Goal: Task Accomplishment & Management: Complete application form

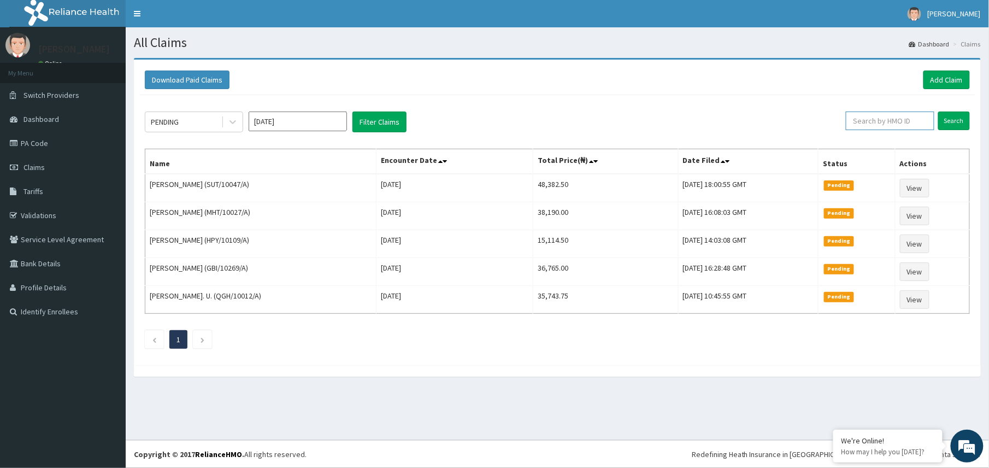
click at [855, 125] on input "text" at bounding box center [889, 120] width 88 height 19
paste input "2300902"
type input "2300902"
drag, startPoint x: 868, startPoint y: 120, endPoint x: 843, endPoint y: 125, distance: 25.0
click at [843, 125] on input "2300902" at bounding box center [872, 120] width 82 height 19
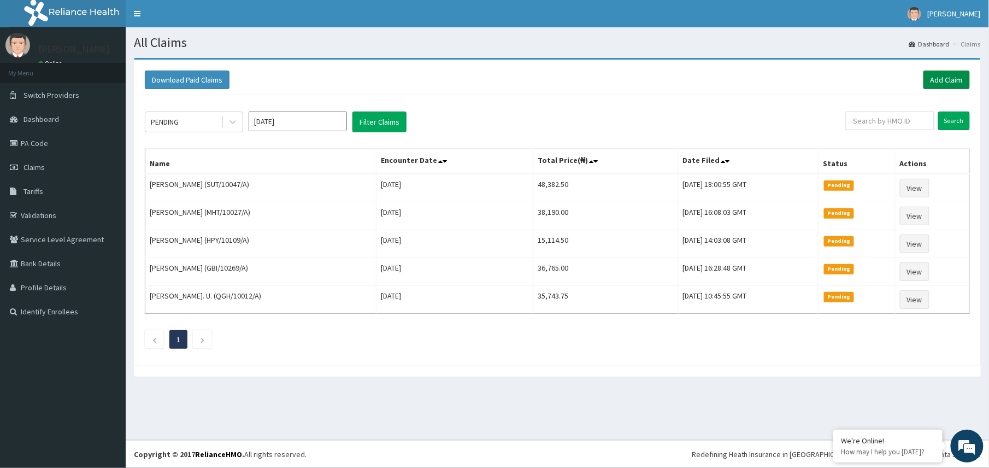
click at [946, 82] on link "Add Claim" at bounding box center [946, 79] width 46 height 19
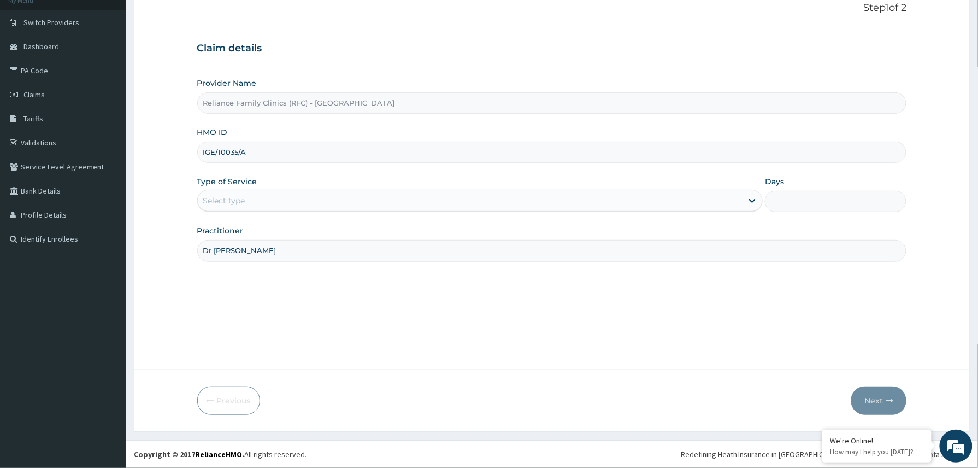
drag, startPoint x: 269, startPoint y: 153, endPoint x: 167, endPoint y: 147, distance: 102.3
click at [167, 147] on form "Step 1 of 2 Claim details Provider Name Reliance Family Clinics (RFC) - Abuja H…" at bounding box center [552, 208] width 836 height 446
paste input "2403882"
type input "2403882"
drag, startPoint x: 250, startPoint y: 149, endPoint x: 186, endPoint y: 149, distance: 64.4
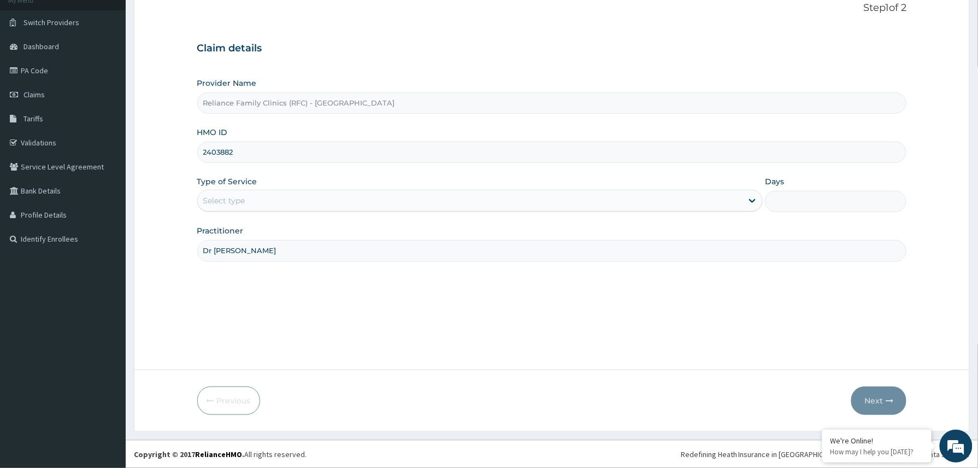
click at [187, 149] on form "Step 1 of 2 Claim details Provider Name Reliance Family Clinics (RFC) - Abuja H…" at bounding box center [552, 208] width 836 height 446
paste input "TKL/10028/A"
type input "TKL/10028/A"
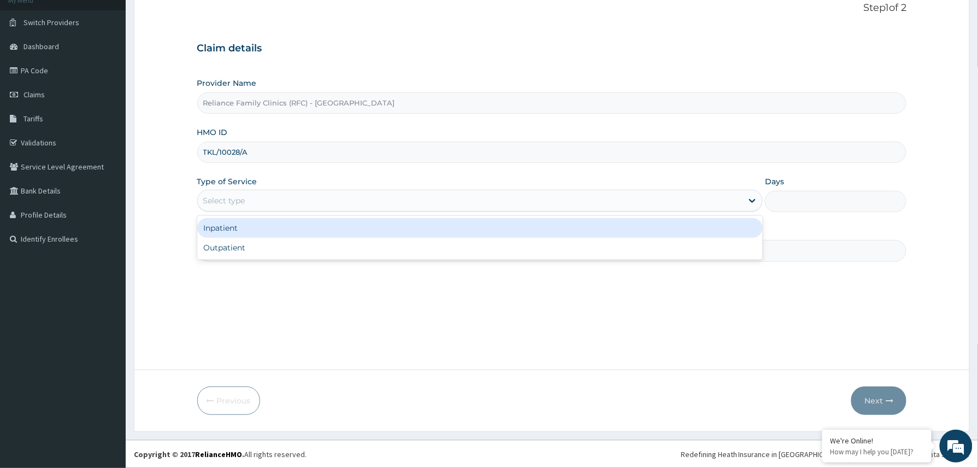
drag, startPoint x: 246, startPoint y: 200, endPoint x: 247, endPoint y: 223, distance: 23.0
click at [246, 203] on div "Select type" at bounding box center [470, 200] width 545 height 17
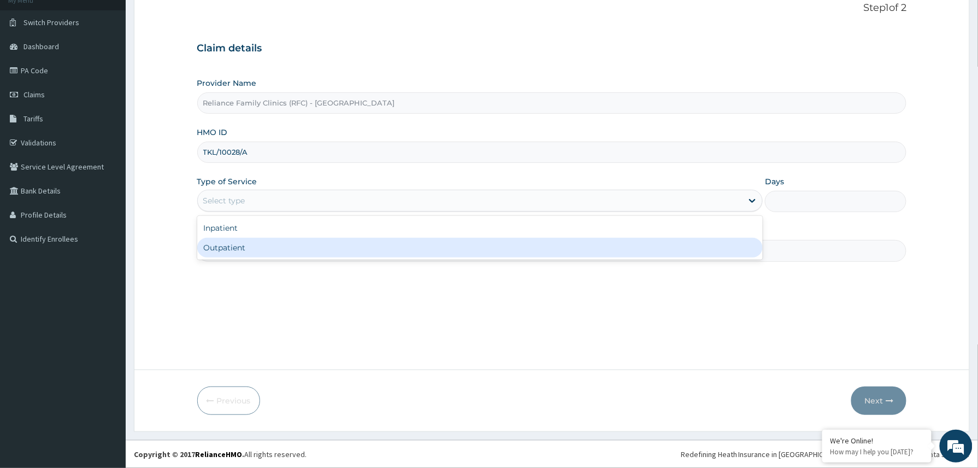
click at [247, 242] on div "Outpatient" at bounding box center [480, 248] width 566 height 20
type input "1"
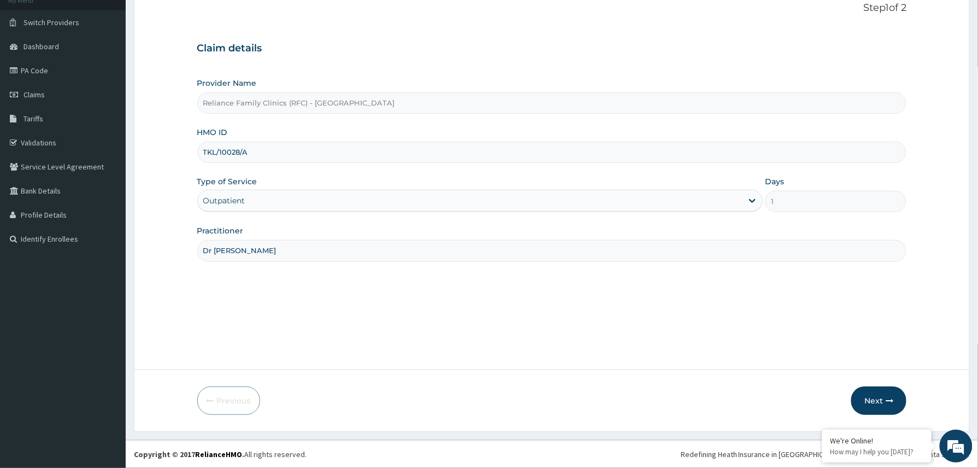
click at [271, 252] on input "Dr Winifred" at bounding box center [551, 250] width 709 height 21
click at [868, 395] on button "Next" at bounding box center [878, 400] width 55 height 28
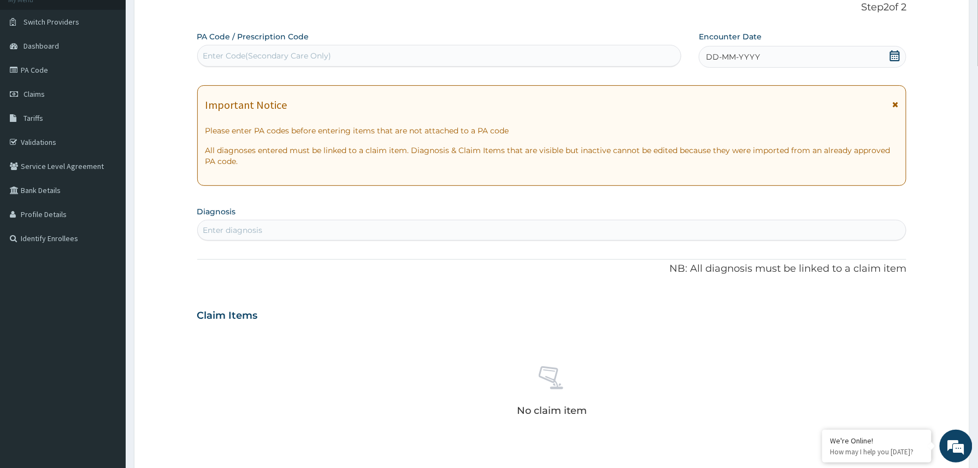
click at [777, 57] on div "DD-MM-YYYY" at bounding box center [803, 57] width 208 height 22
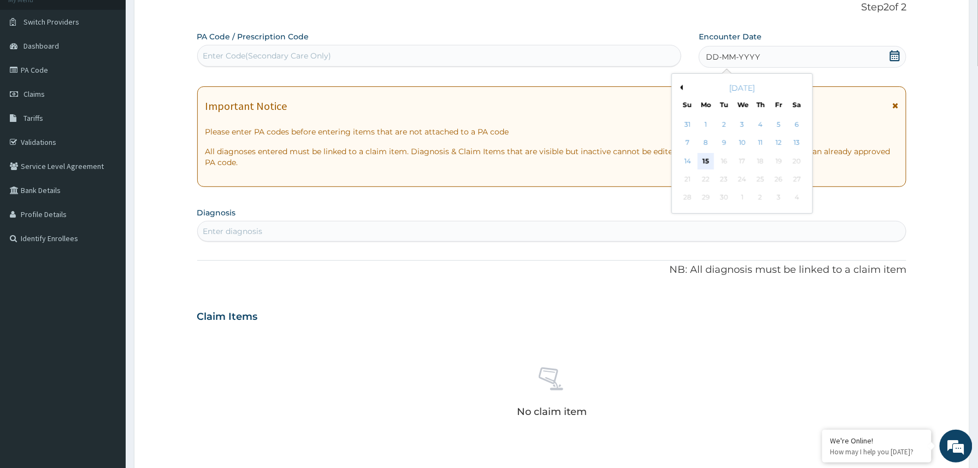
drag, startPoint x: 704, startPoint y: 164, endPoint x: 715, endPoint y: 164, distance: 11.5
click at [706, 164] on div "15" at bounding box center [705, 161] width 16 height 16
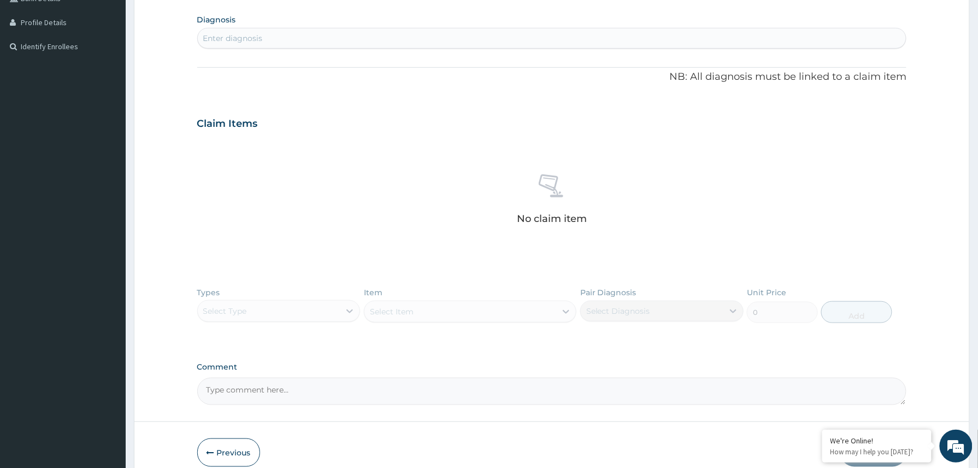
scroll to position [318, 0]
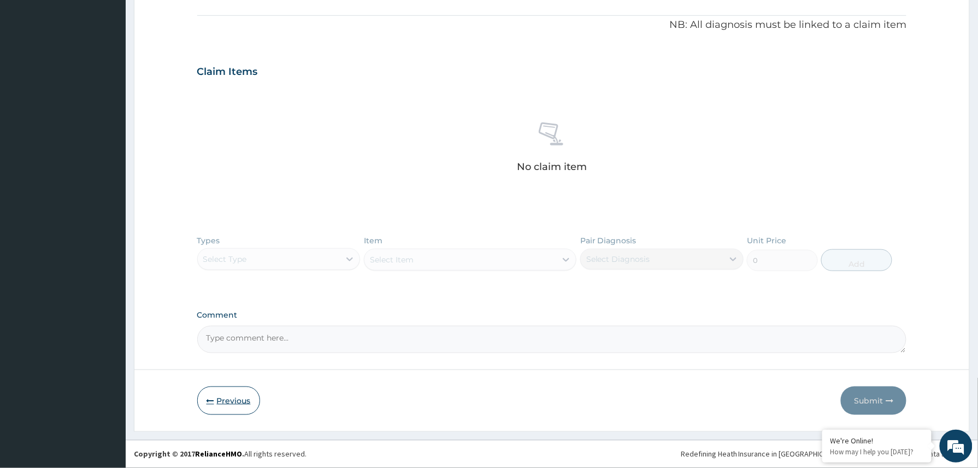
click at [215, 386] on button "Previous" at bounding box center [228, 400] width 63 height 28
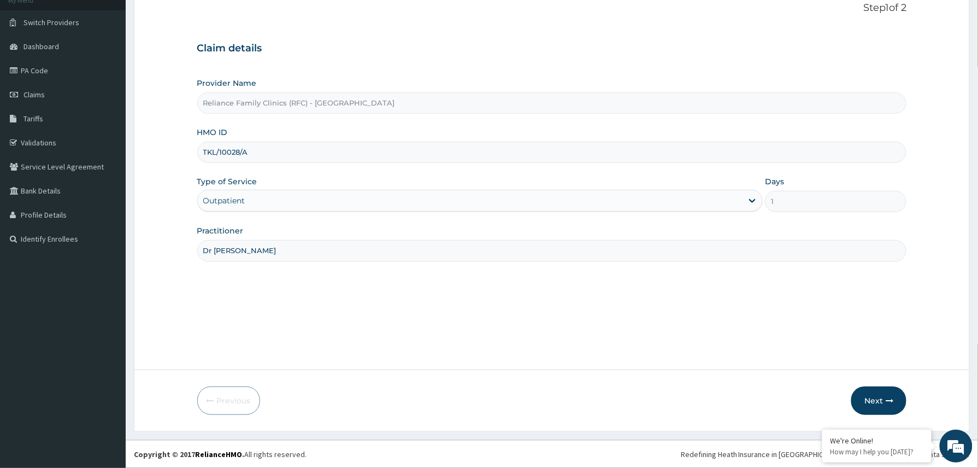
scroll to position [73, 0]
click at [870, 394] on button "Next" at bounding box center [878, 400] width 55 height 28
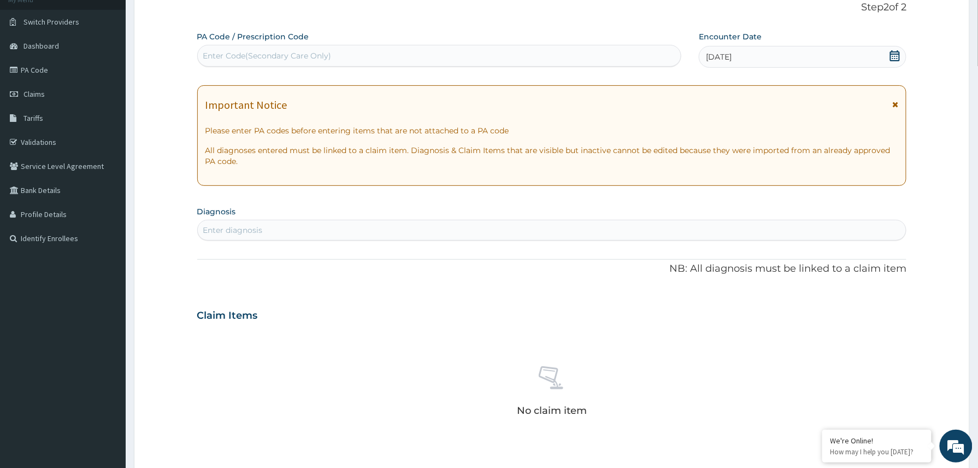
click at [764, 48] on div "15-09-2025" at bounding box center [803, 57] width 208 height 22
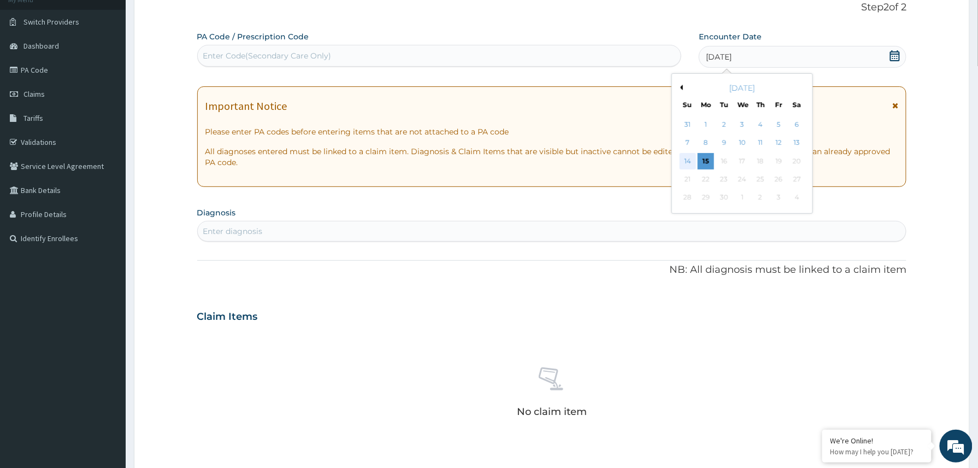
click at [691, 162] on div "14" at bounding box center [687, 161] width 16 height 16
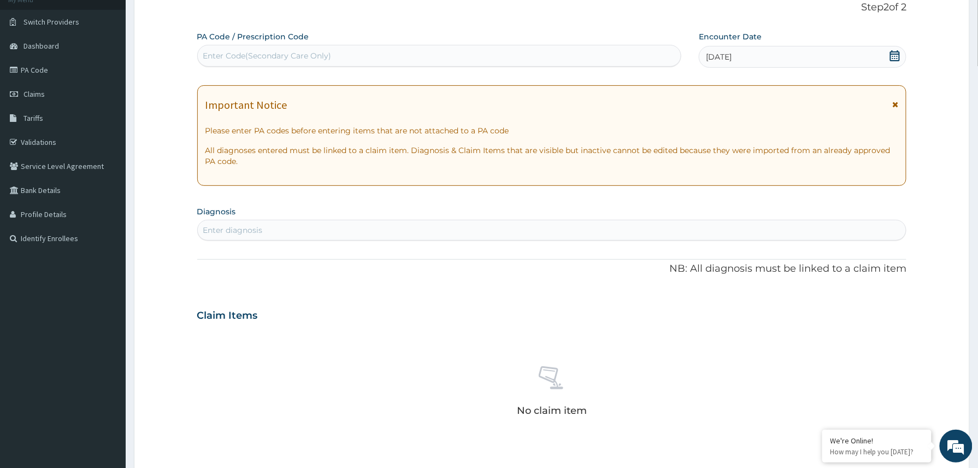
click at [303, 232] on div "Enter diagnosis" at bounding box center [552, 229] width 708 height 17
type input "malaria"
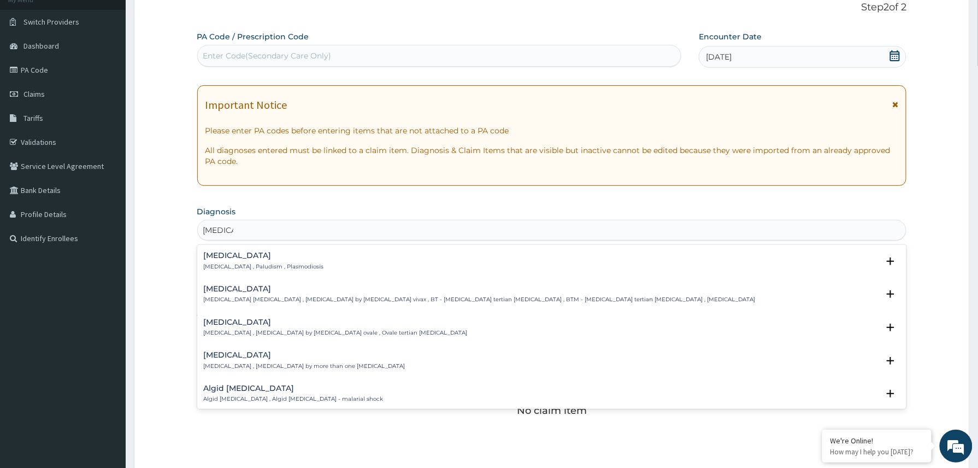
click at [223, 259] on h4 "Malaria" at bounding box center [264, 255] width 120 height 8
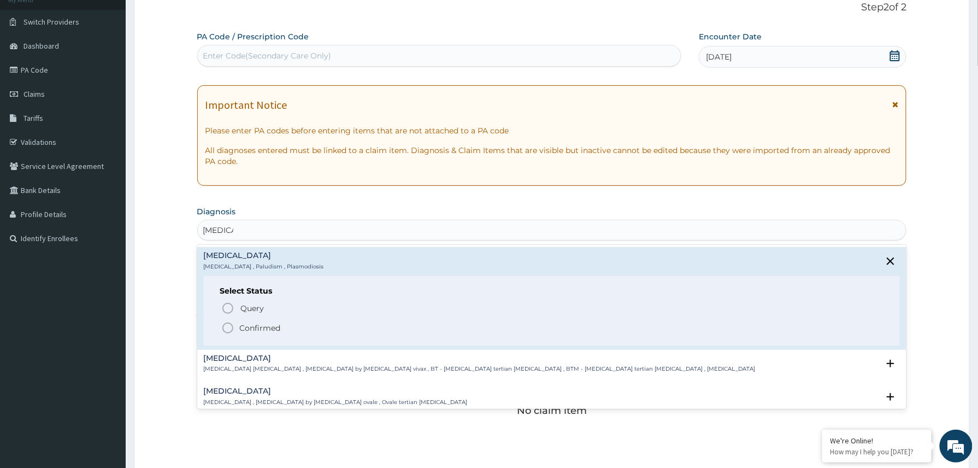
click at [250, 326] on p "Confirmed" at bounding box center [260, 327] width 41 height 11
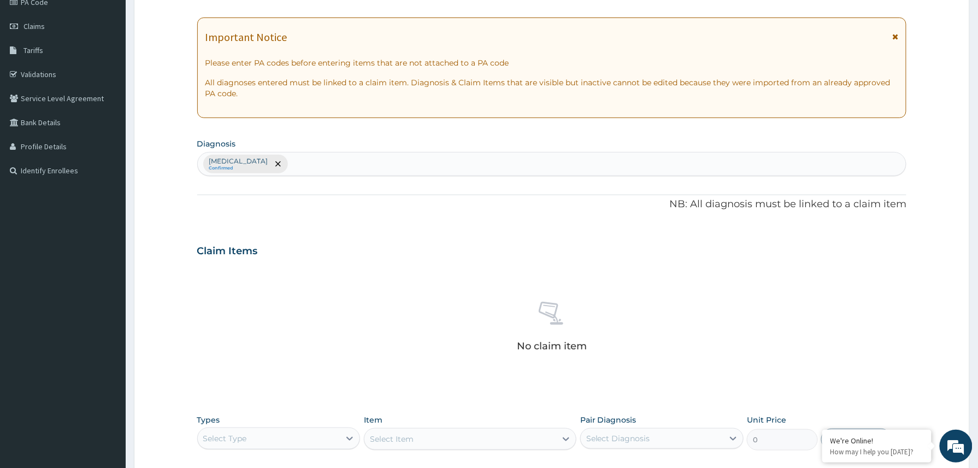
scroll to position [322, 0]
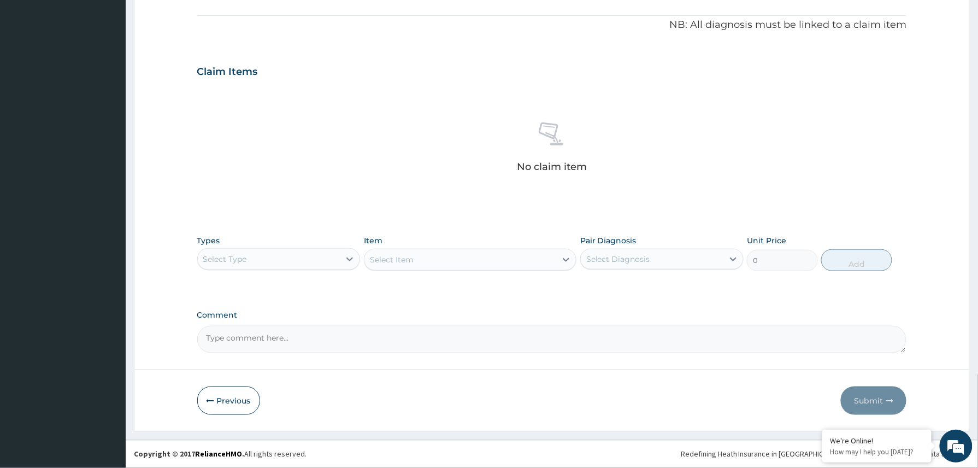
click at [323, 256] on div "Select Type" at bounding box center [269, 258] width 143 height 17
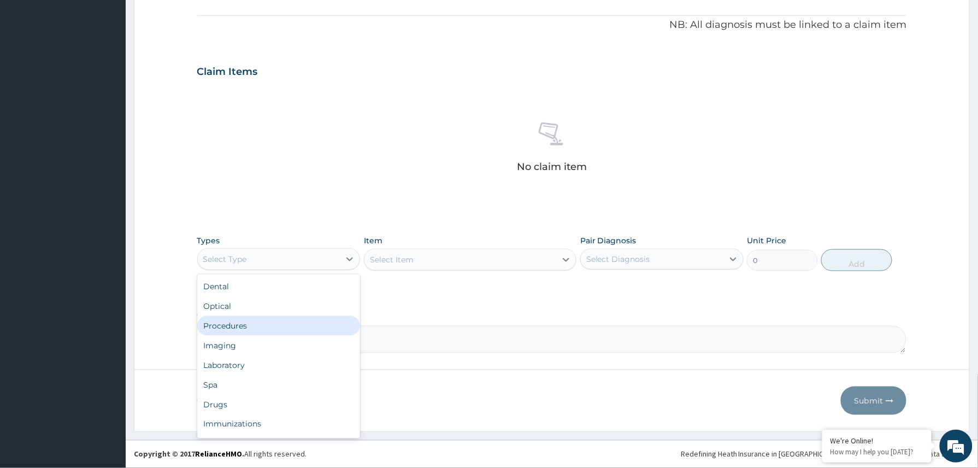
click at [258, 326] on div "Procedures" at bounding box center [278, 326] width 163 height 20
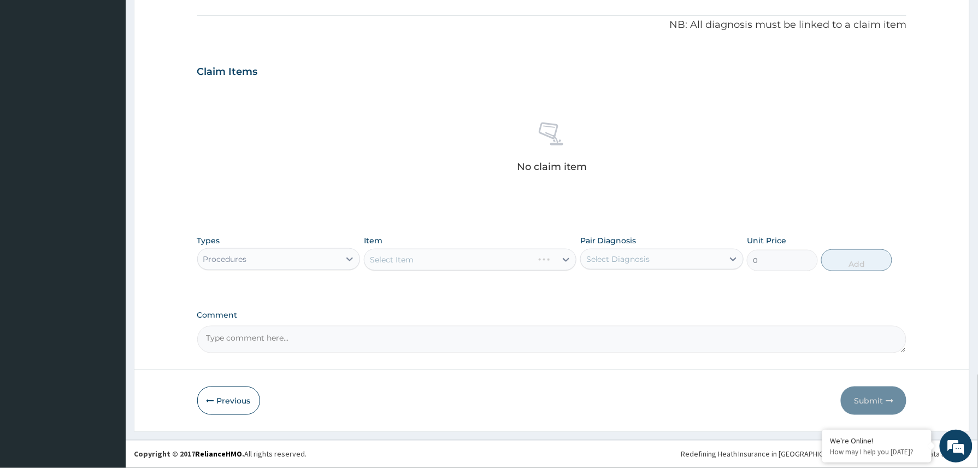
click at [258, 336] on textarea "Comment" at bounding box center [551, 339] width 709 height 27
paste textarea "IM Emal 150mg dly x 3/7 then tab ACT 80/480mg bd x 3/7 Tab PCM 1g tds x 3/7"
type textarea "IM Emal 150mg dly x 3/7 then tab ACT 80/480mg bd x 3/7 Tab PCM 1g tds x 3/7"
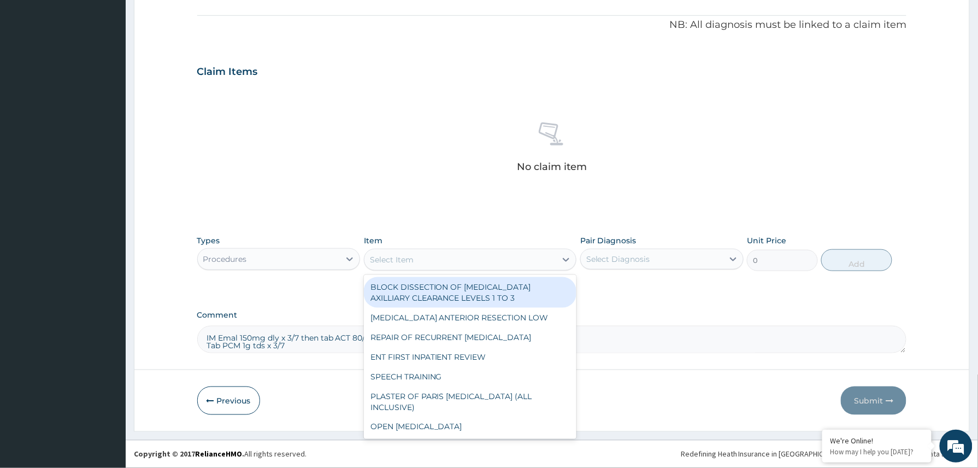
click at [452, 251] on div "Select Item" at bounding box center [460, 259] width 192 height 17
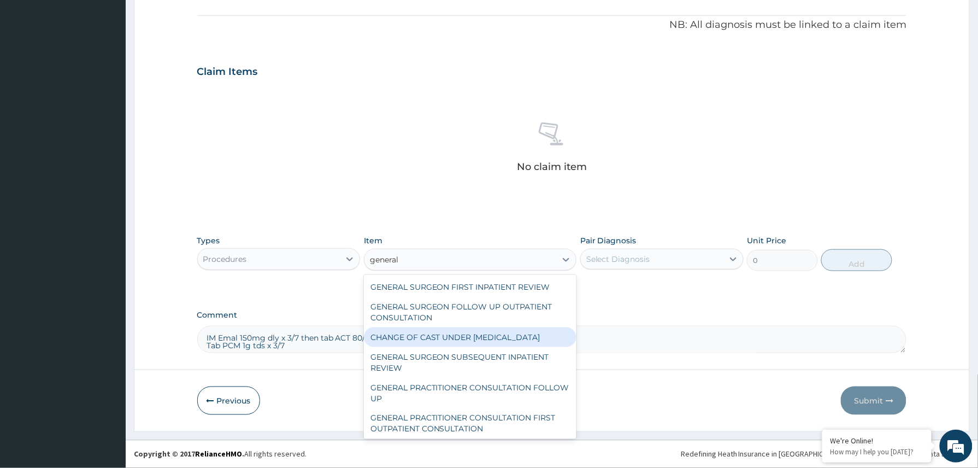
type input "general p"
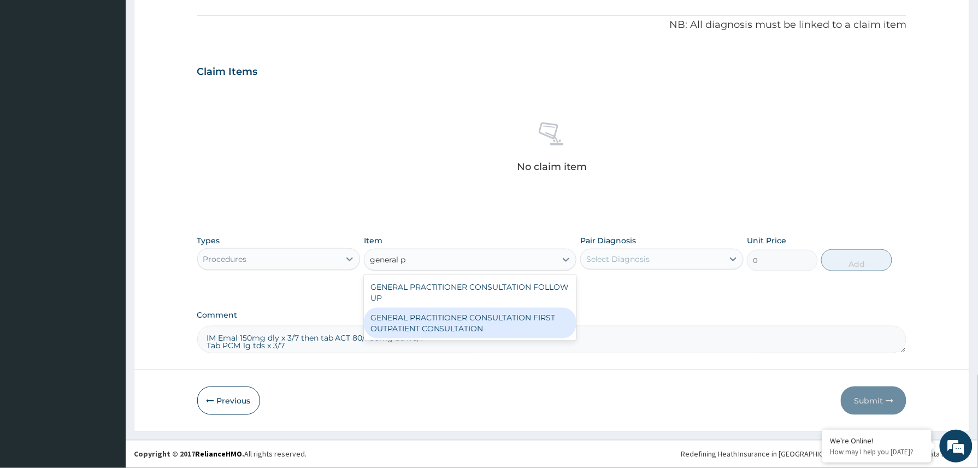
drag, startPoint x: 443, startPoint y: 323, endPoint x: 501, endPoint y: 310, distance: 59.4
click at [453, 322] on div "GENERAL PRACTITIONER CONSULTATION FIRST OUTPATIENT CONSULTATION" at bounding box center [470, 322] width 213 height 31
type input "3370.125"
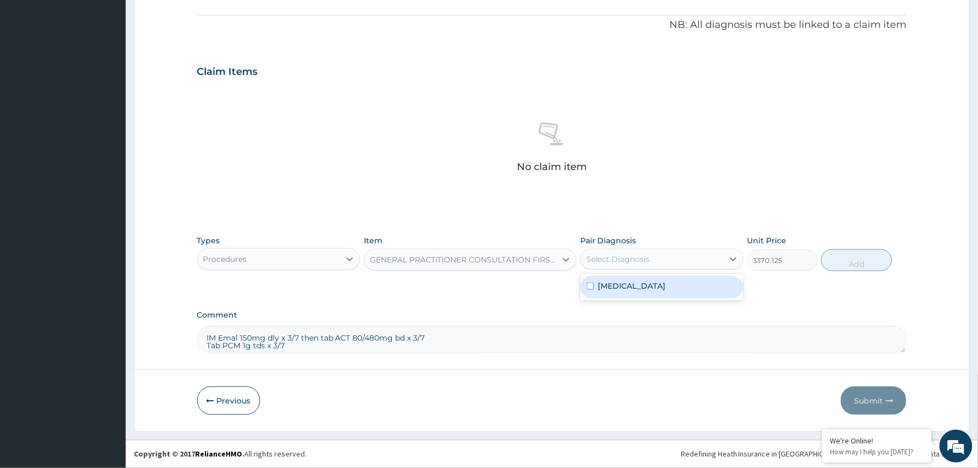
click at [652, 259] on div "Select Diagnosis" at bounding box center [652, 258] width 143 height 17
click at [620, 280] on label "Malaria" at bounding box center [632, 285] width 68 height 11
checkbox input "true"
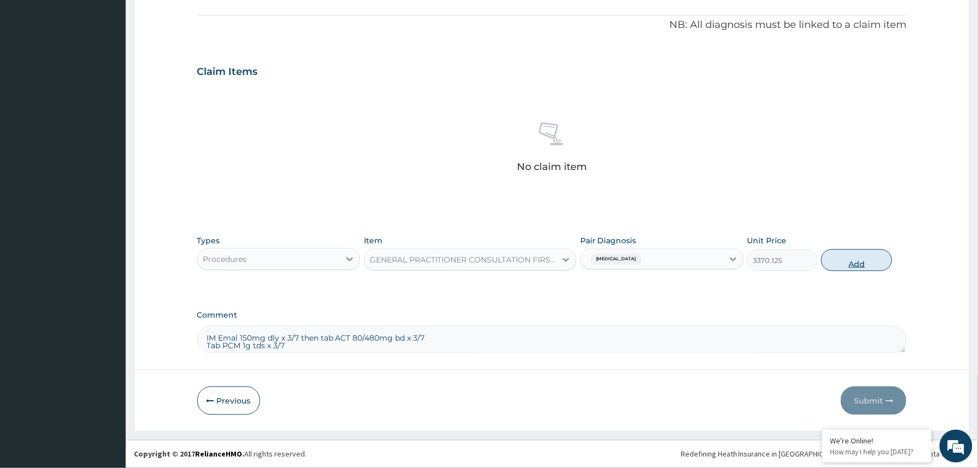
click at [873, 258] on button "Add" at bounding box center [856, 260] width 71 height 22
type input "0"
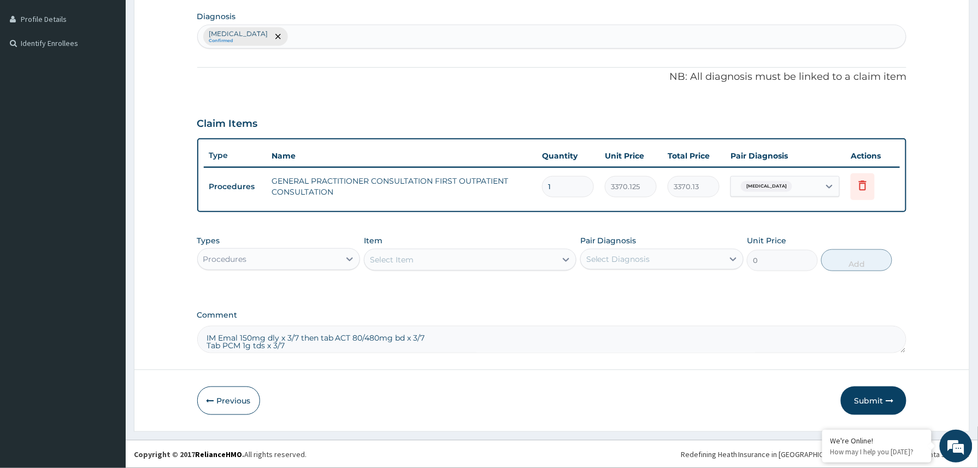
click at [289, 259] on div "Procedures" at bounding box center [269, 258] width 143 height 17
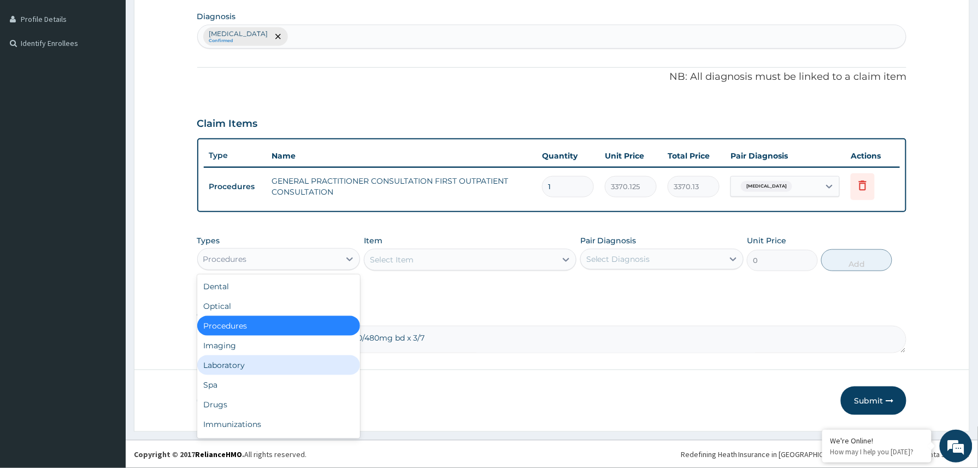
click at [250, 363] on div "Laboratory" at bounding box center [278, 365] width 163 height 20
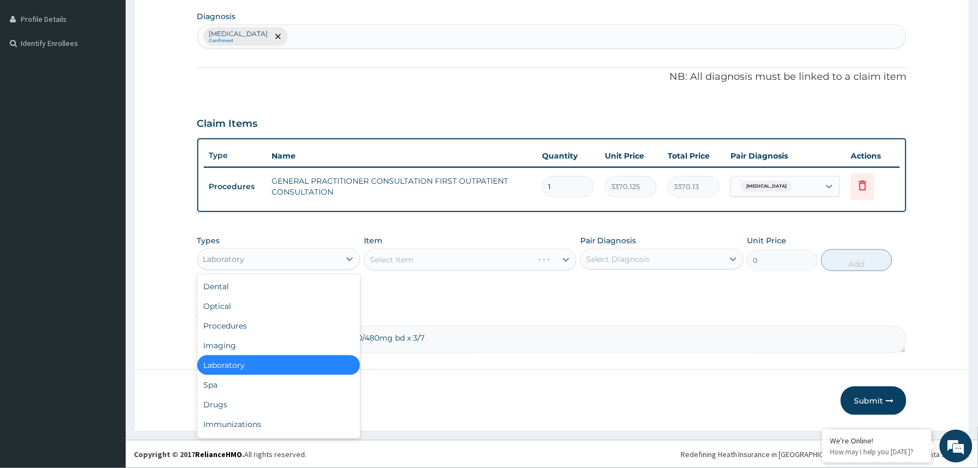
click at [335, 260] on div "Laboratory" at bounding box center [269, 258] width 143 height 17
drag, startPoint x: 234, startPoint y: 405, endPoint x: 229, endPoint y: 402, distance: 5.6
click at [234, 404] on div "Drugs" at bounding box center [278, 404] width 163 height 20
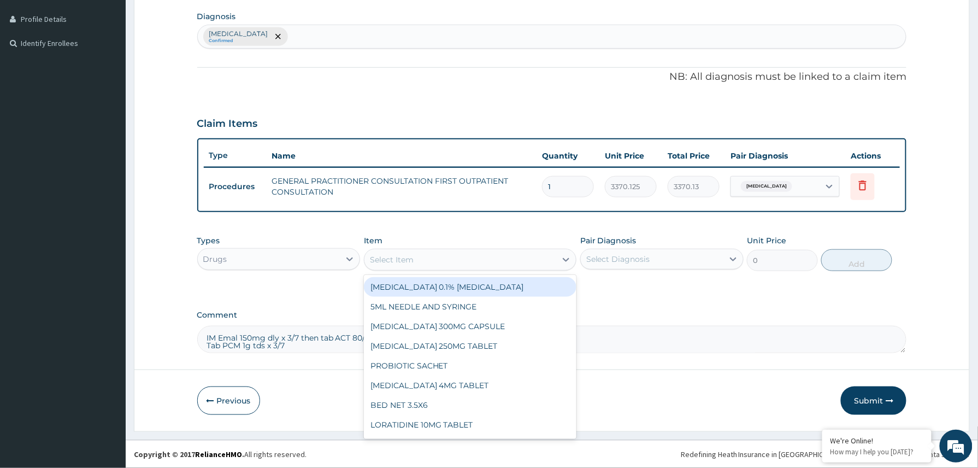
click at [416, 257] on div "Select Item" at bounding box center [460, 259] width 192 height 17
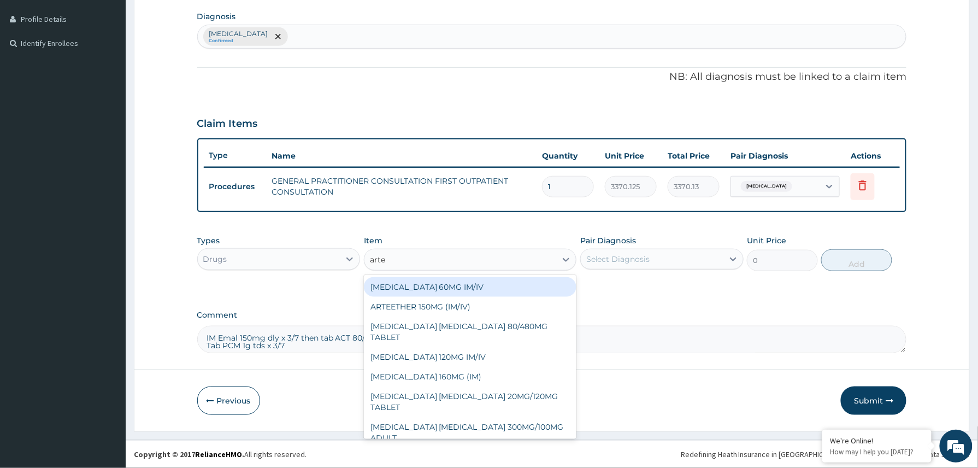
type input "artee"
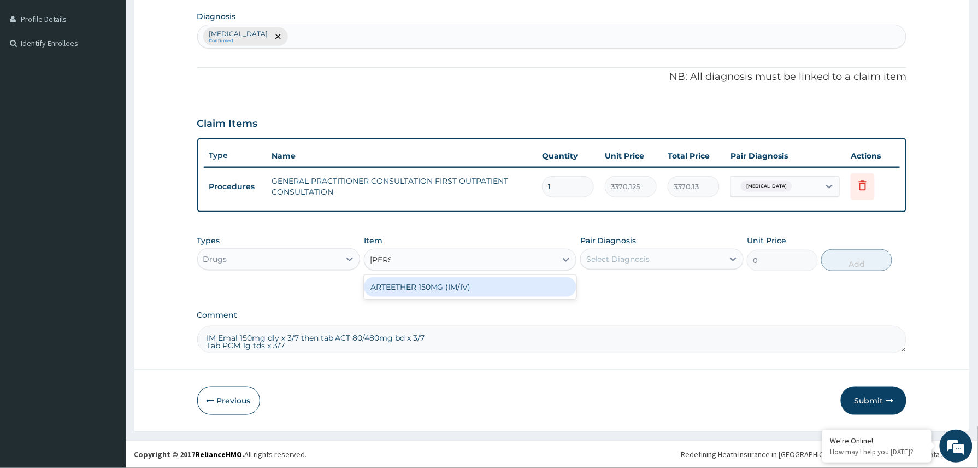
type input "1614"
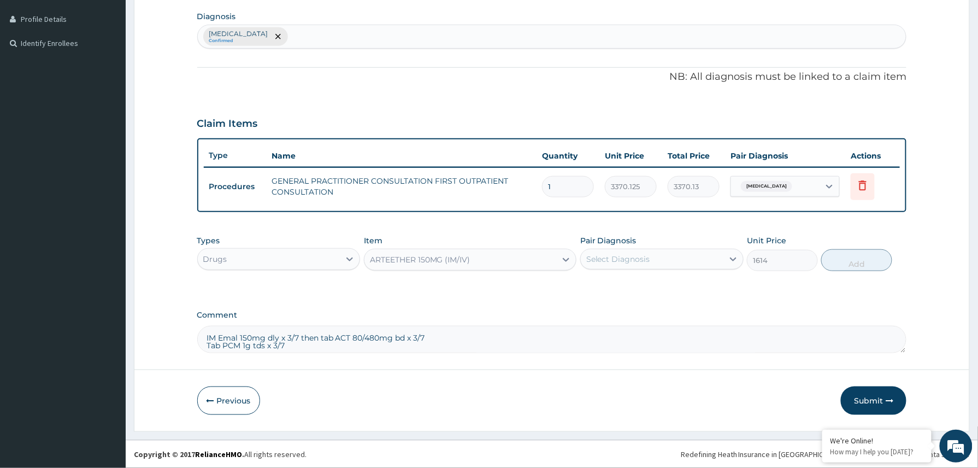
drag, startPoint x: 665, startPoint y: 255, endPoint x: 659, endPoint y: 265, distance: 12.3
click at [665, 254] on div "Select Diagnosis" at bounding box center [652, 258] width 143 height 17
click at [636, 287] on div "Malaria" at bounding box center [661, 287] width 163 height 22
checkbox input "true"
click at [855, 259] on button "Add" at bounding box center [856, 260] width 71 height 22
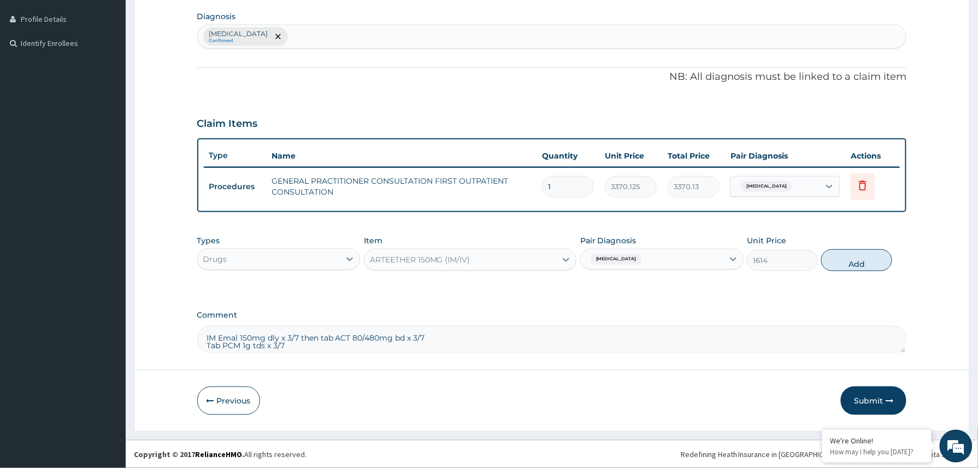
type input "0"
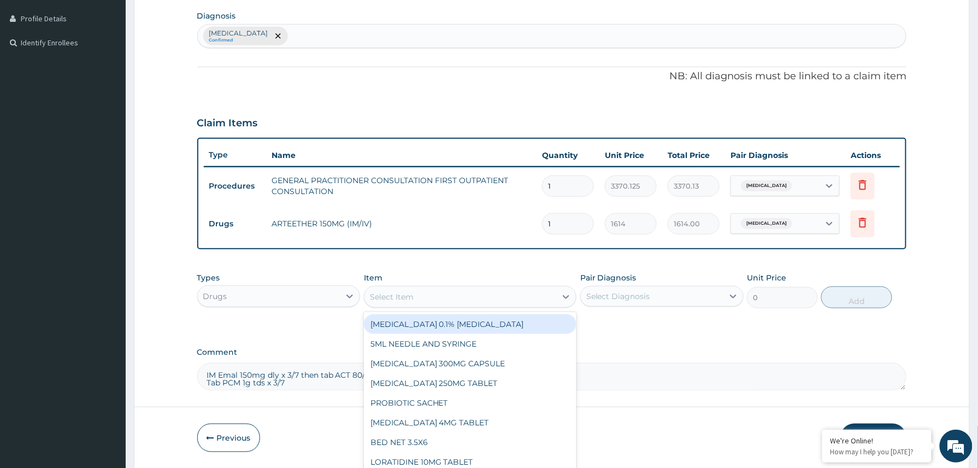
click at [399, 297] on div "Select Item" at bounding box center [392, 296] width 44 height 11
type input "arte"
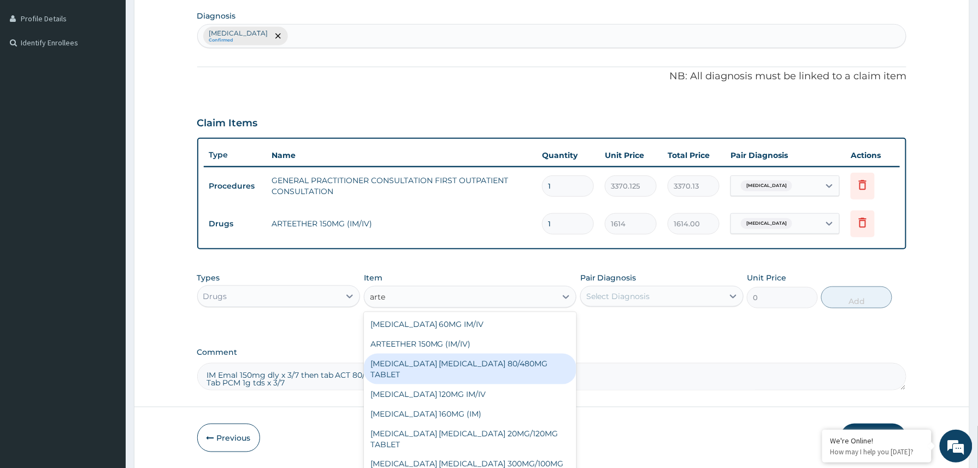
drag, startPoint x: 427, startPoint y: 366, endPoint x: 439, endPoint y: 366, distance: 12.6
click at [427, 367] on div "ARTEMETHER LUMEFANTRINE 80/480MG TABLET" at bounding box center [470, 368] width 213 height 31
type input "450"
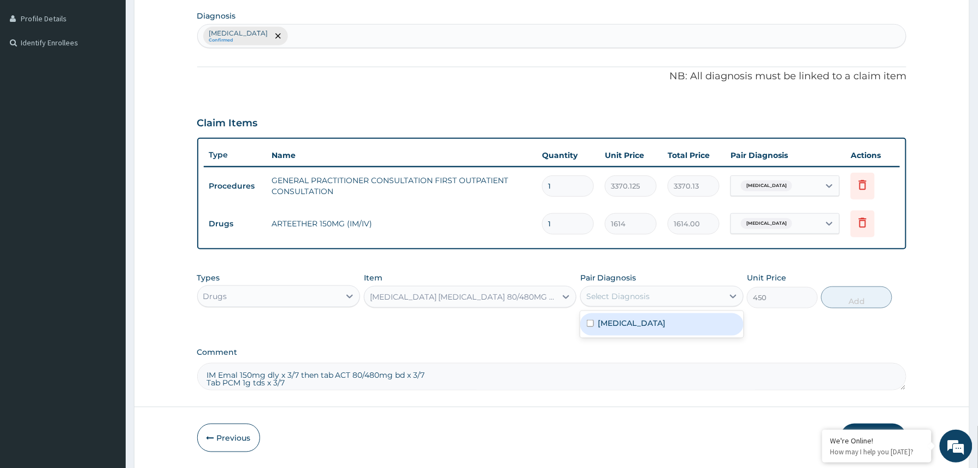
click at [682, 295] on div "Select Diagnosis" at bounding box center [652, 295] width 143 height 17
drag, startPoint x: 639, startPoint y: 327, endPoint x: 698, endPoint y: 317, distance: 59.8
click at [644, 324] on div "Malaria" at bounding box center [661, 324] width 163 height 22
checkbox input "true"
click at [857, 298] on button "Add" at bounding box center [856, 297] width 71 height 22
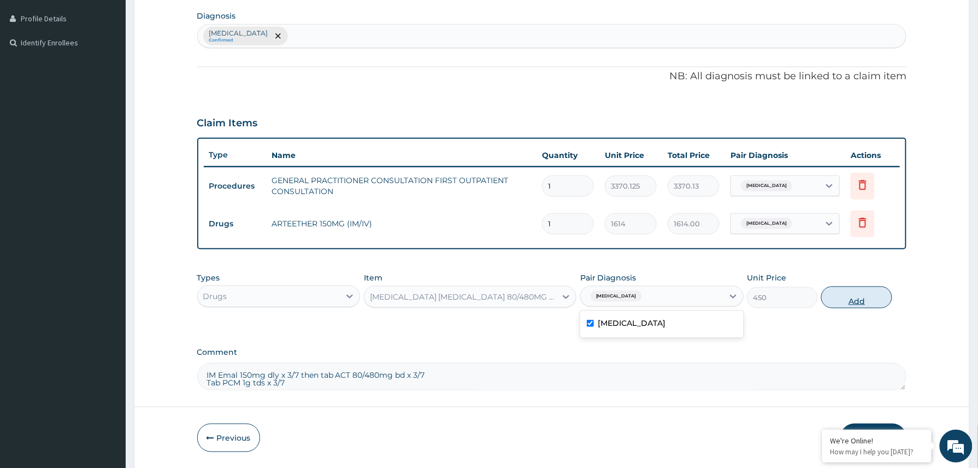
type input "0"
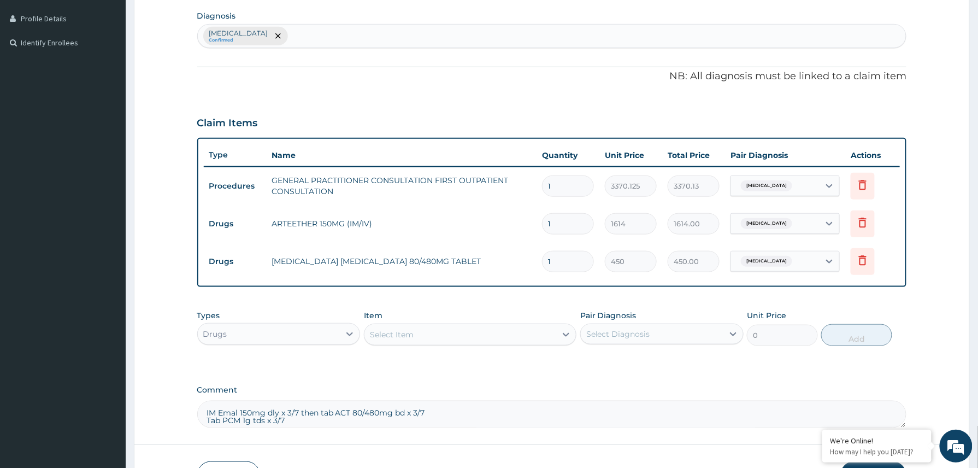
type input "0.00"
type input "6"
type input "2700.00"
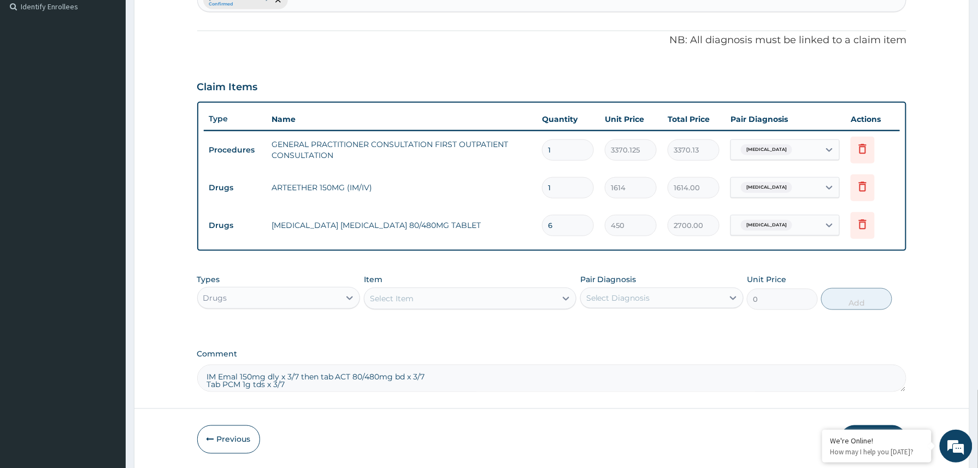
scroll to position [344, 0]
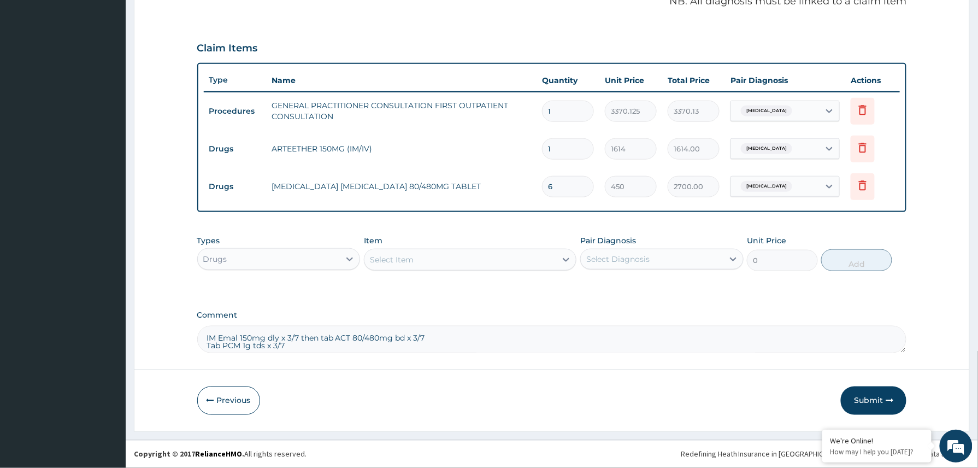
type input "6"
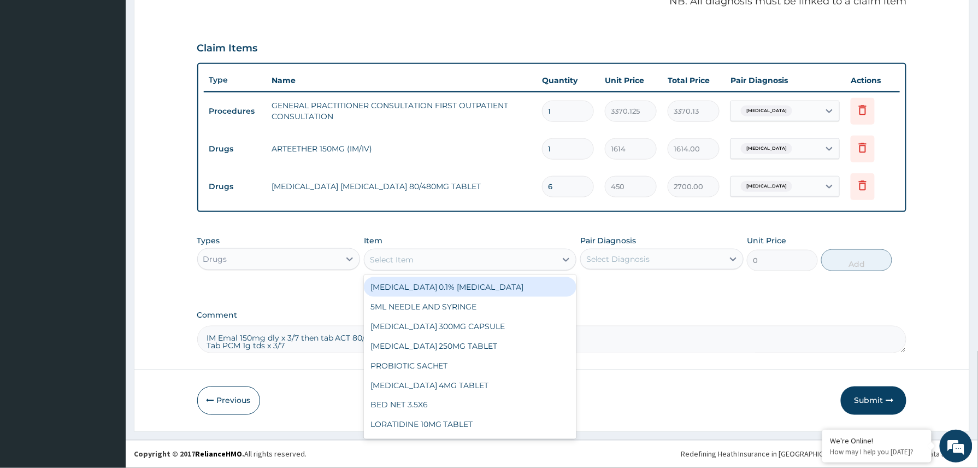
click at [427, 257] on div "Select Item" at bounding box center [460, 259] width 192 height 17
click at [611, 339] on textarea "IM Emal 150mg dly x 3/7 then tab ACT 80/480mg bd x 3/7 Tab PCM 1g tds x 3/7" at bounding box center [551, 339] width 709 height 27
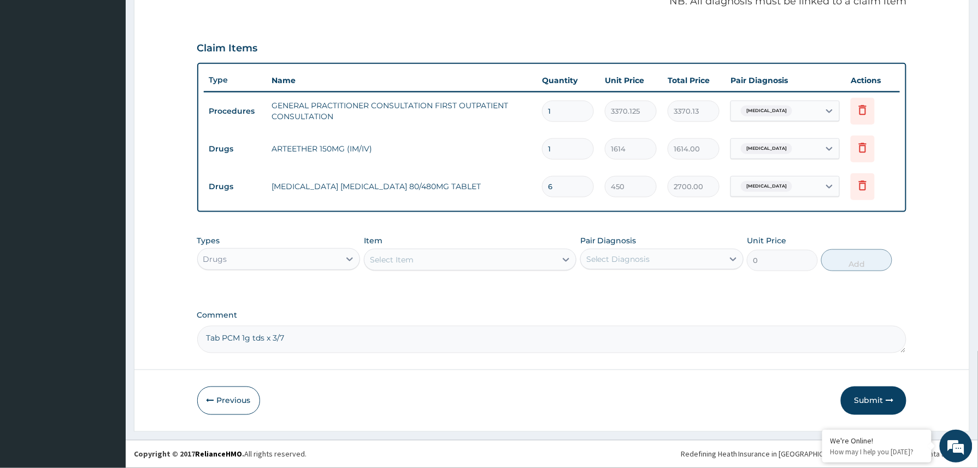
type textarea "Tab PCM 1g tds x 3/7"
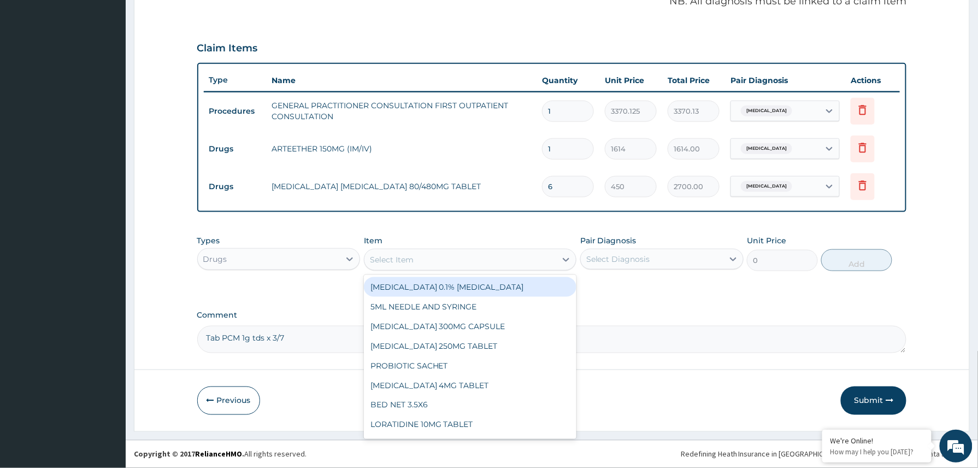
click at [417, 251] on div "Select Item" at bounding box center [460, 259] width 192 height 17
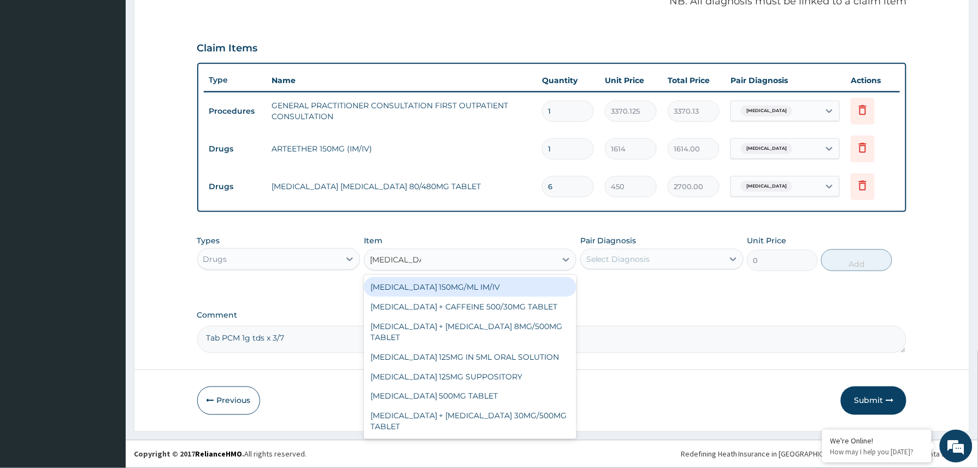
type input "paracetamol 5"
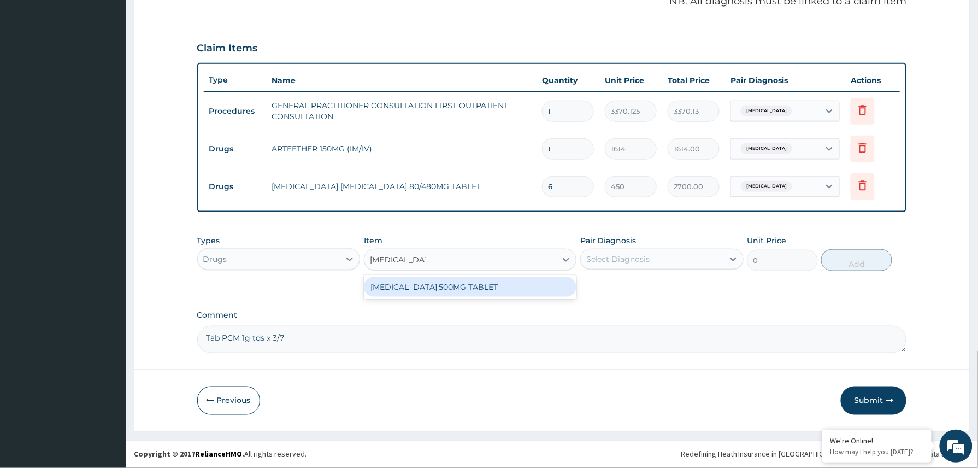
click at [474, 285] on div "PARACETAMOL 500MG TABLET" at bounding box center [470, 287] width 213 height 20
type input "30"
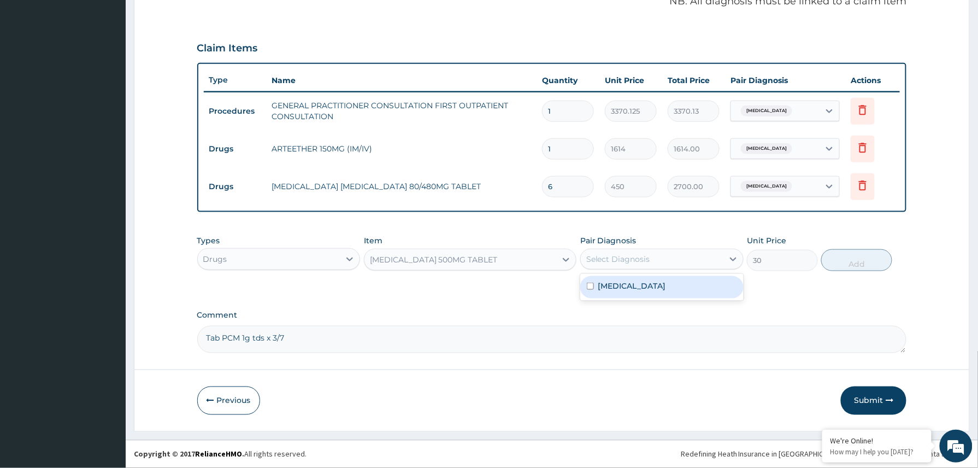
drag, startPoint x: 641, startPoint y: 256, endPoint x: 636, endPoint y: 273, distance: 17.6
click at [642, 256] on div "Select Diagnosis" at bounding box center [618, 258] width 64 height 11
drag, startPoint x: 625, startPoint y: 285, endPoint x: 705, endPoint y: 281, distance: 79.8
click at [624, 286] on label "Malaria" at bounding box center [632, 285] width 68 height 11
checkbox input "true"
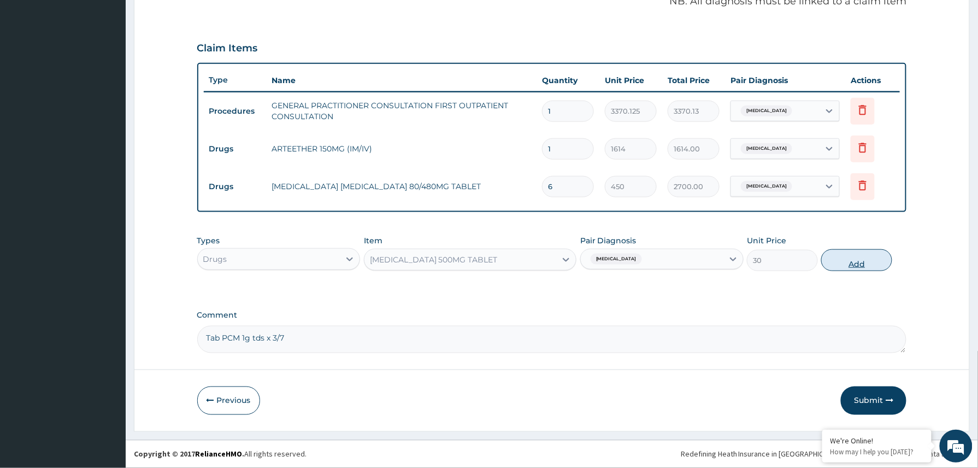
click at [863, 261] on button "Add" at bounding box center [856, 260] width 71 height 22
type input "0"
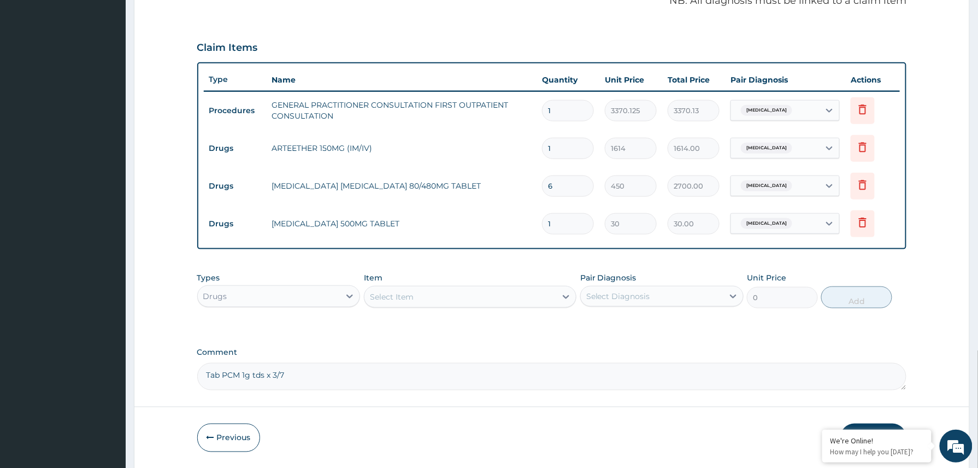
type input "18"
type input "540.00"
type input "18"
drag, startPoint x: 303, startPoint y: 382, endPoint x: 156, endPoint y: 365, distance: 148.0
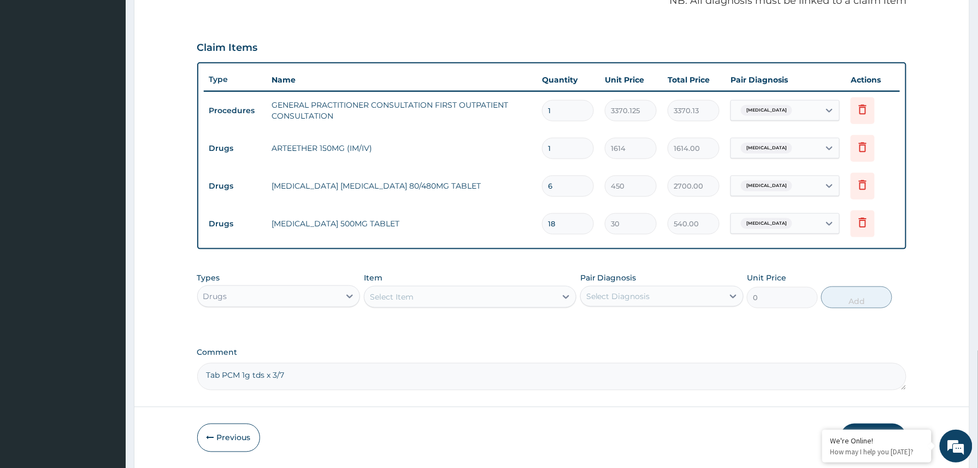
click at [168, 370] on form "Step 2 of 2 PA Code / Prescription Code Enter Code(Secondary Care Only) Encount…" at bounding box center [552, 91] width 836 height 754
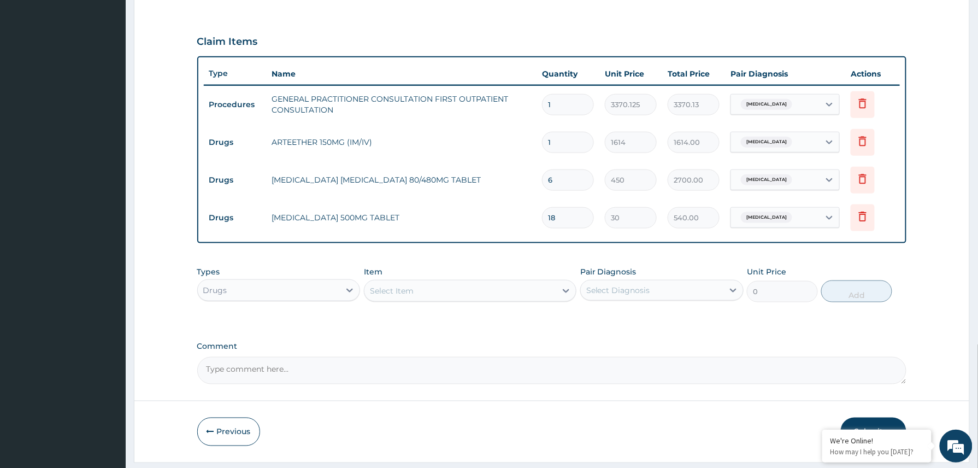
scroll to position [382, 0]
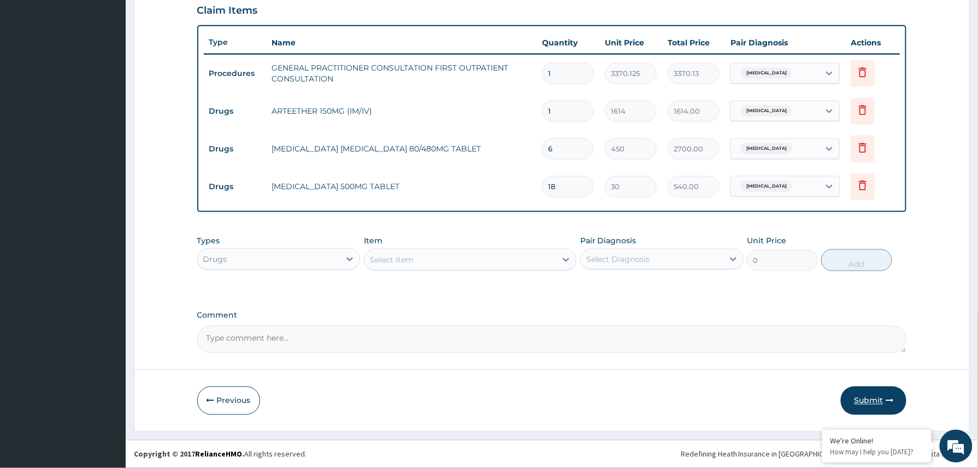
click at [872, 392] on button "Submit" at bounding box center [874, 400] width 66 height 28
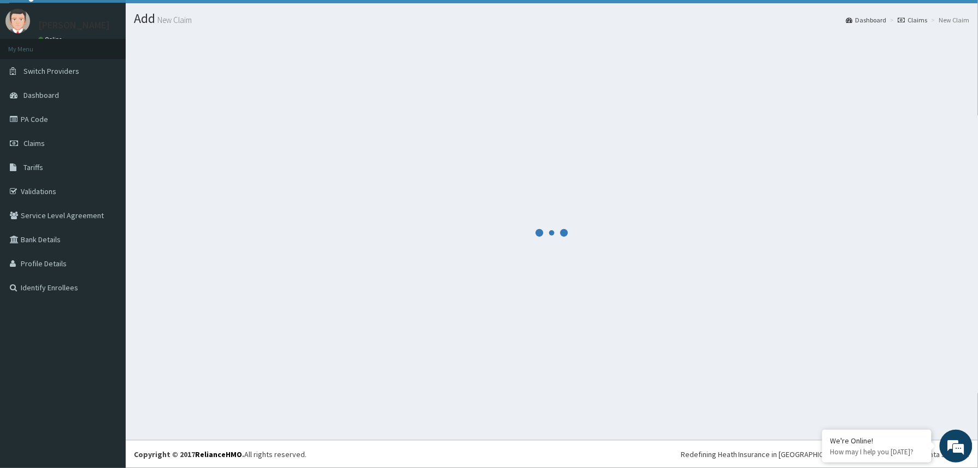
scroll to position [24, 0]
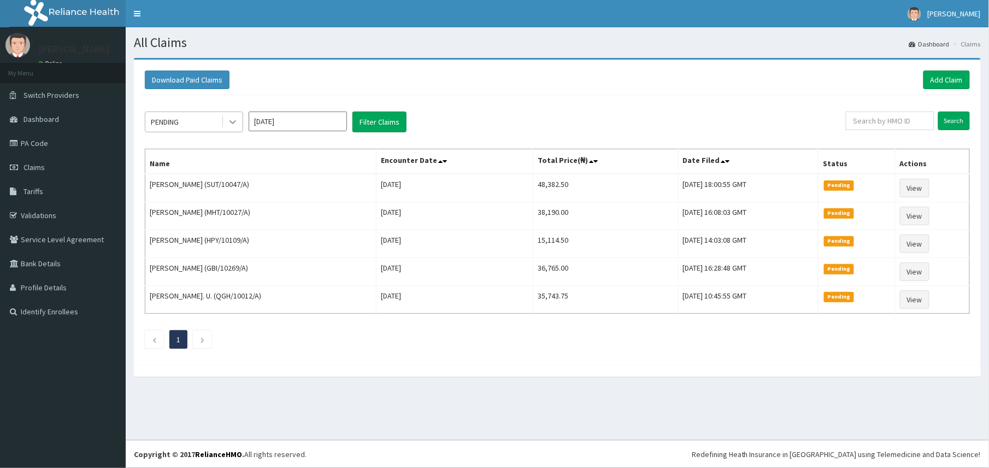
click at [226, 125] on div at bounding box center [233, 122] width 20 height 20
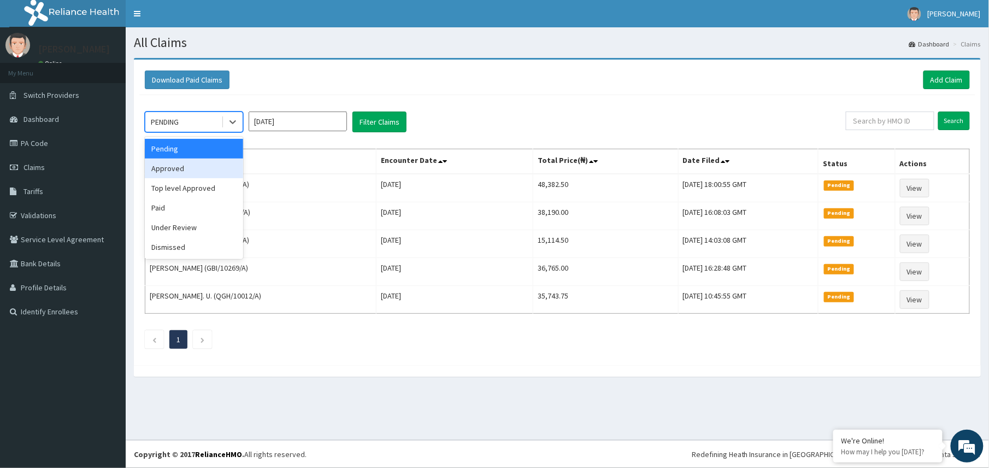
click at [173, 166] on div "Approved" at bounding box center [194, 168] width 98 height 20
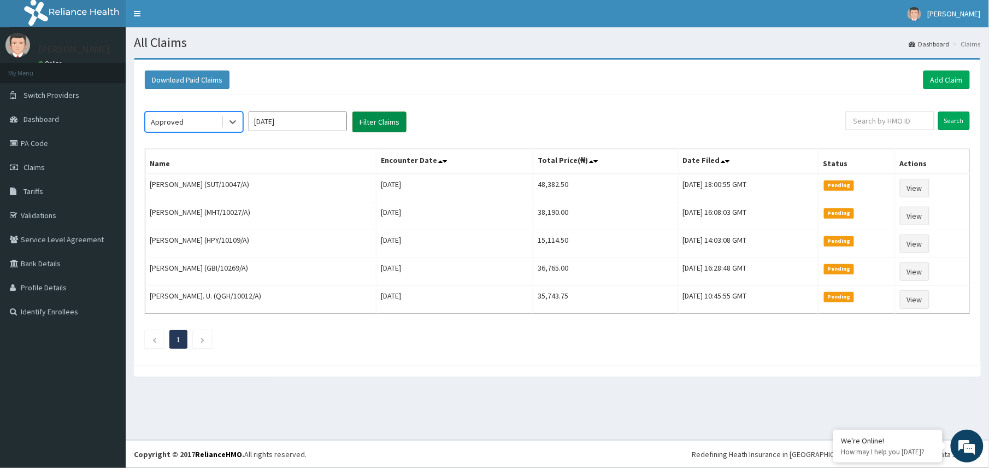
click at [368, 121] on button "Filter Claims" at bounding box center [379, 121] width 54 height 21
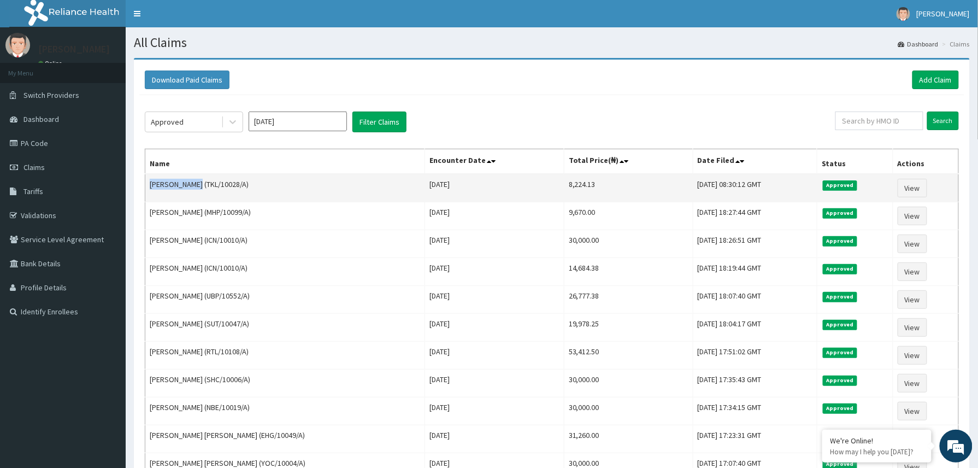
drag, startPoint x: 149, startPoint y: 187, endPoint x: 197, endPoint y: 186, distance: 48.1
click at [197, 186] on td "Saleh Bappah (TKL/10028/A)" at bounding box center [285, 188] width 280 height 28
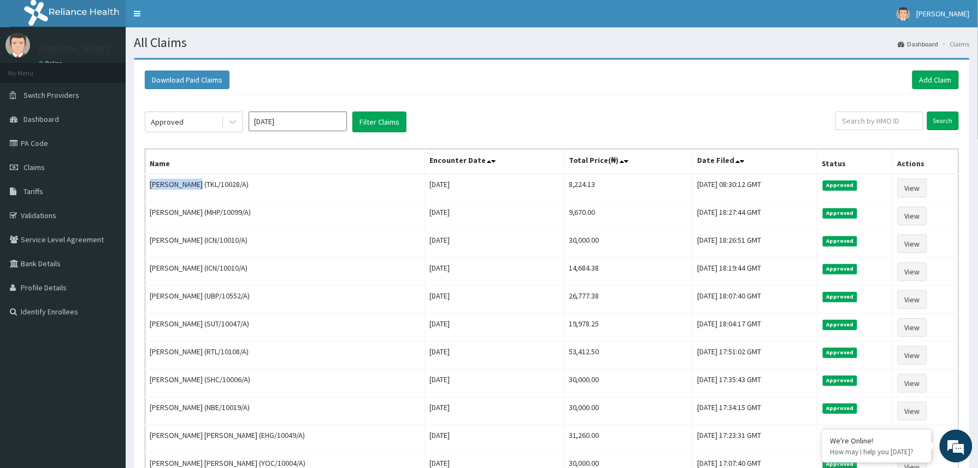
copy td "Saleh Bappah"
click at [927, 77] on link "Add Claim" at bounding box center [935, 79] width 46 height 19
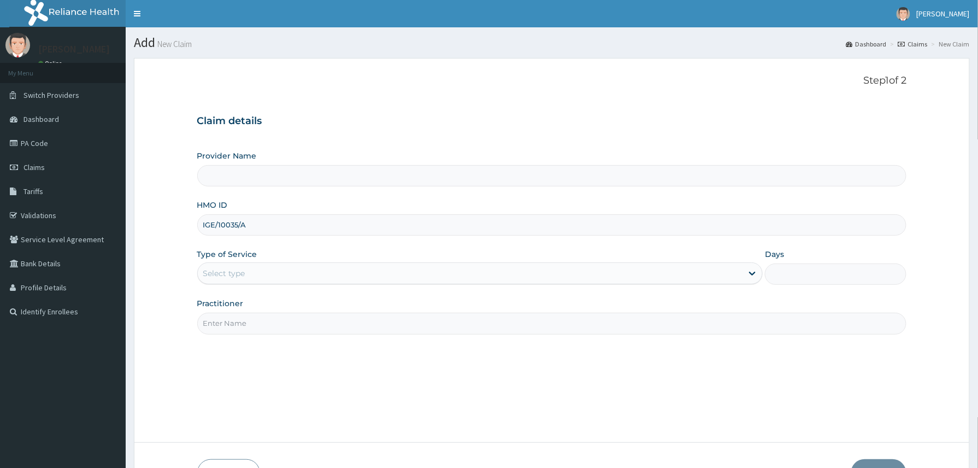
type input "IGE/10035/A"
click at [251, 279] on div "Select type" at bounding box center [470, 272] width 545 height 17
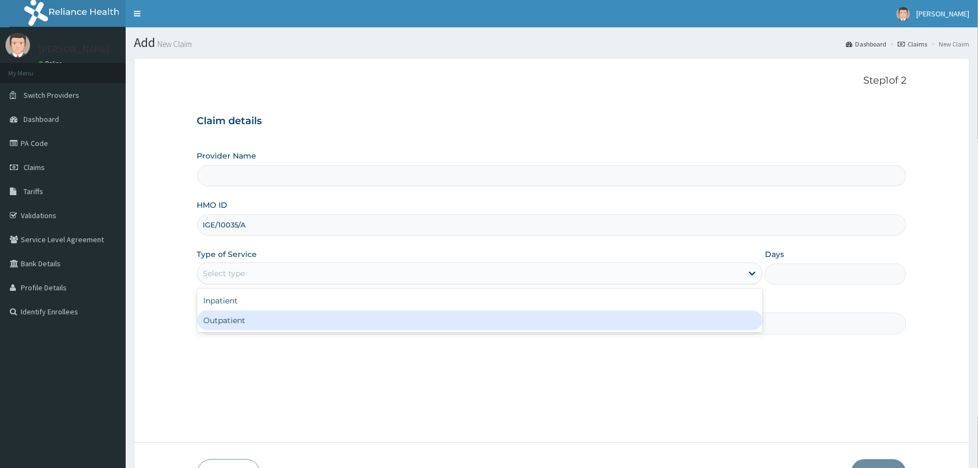
click at [243, 317] on div "Outpatient" at bounding box center [480, 320] width 566 height 20
type input "1"
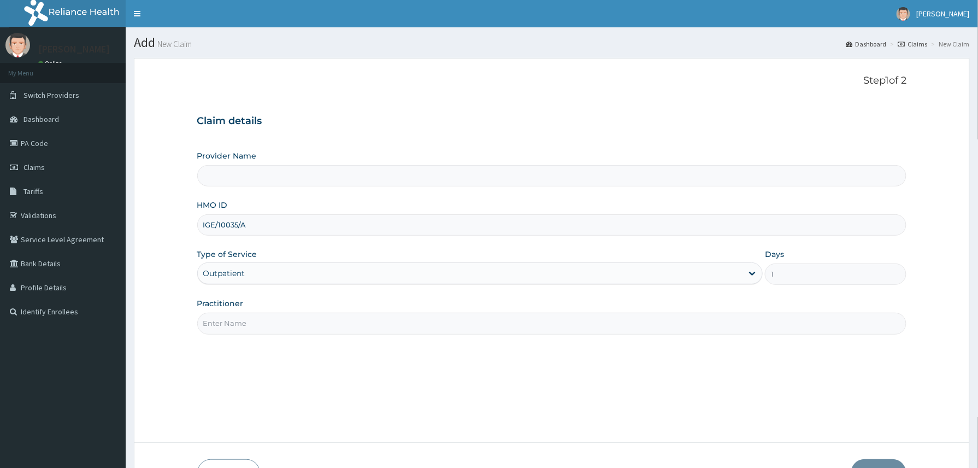
click at [261, 323] on input "Practitioner" at bounding box center [551, 322] width 709 height 21
type input "Reliance Family Clinics (RFC) - Abuja"
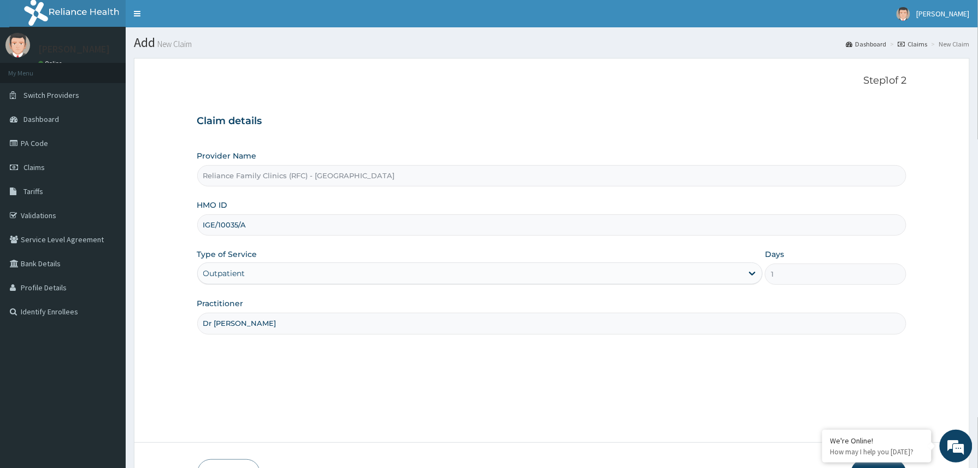
scroll to position [73, 0]
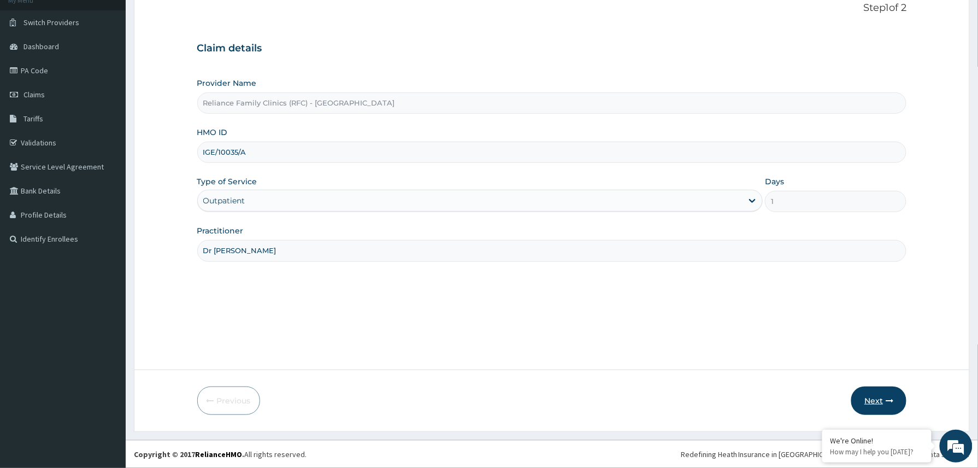
type input "Dr [PERSON_NAME]"
click at [877, 399] on button "Next" at bounding box center [878, 400] width 55 height 28
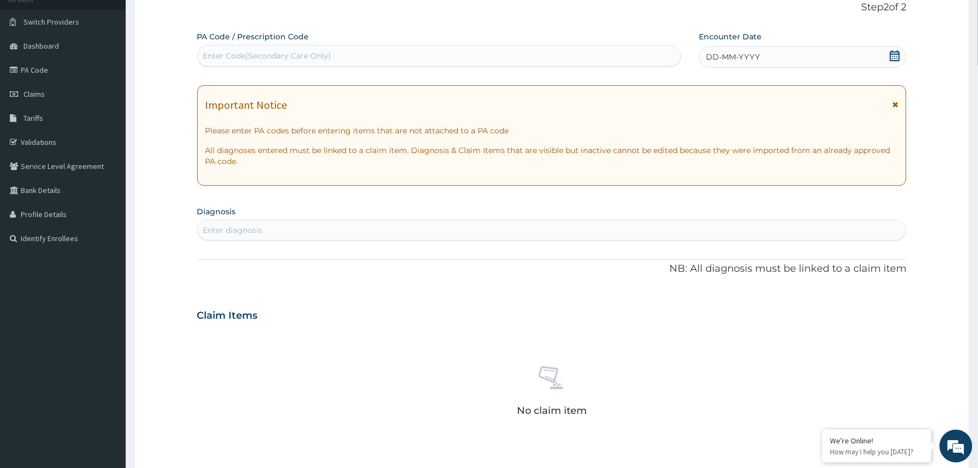
click at [256, 49] on div "Enter Code(Secondary Care Only)" at bounding box center [439, 55] width 483 height 17
paste input "PA/8A81BF"
type input "PA/8A81BF"
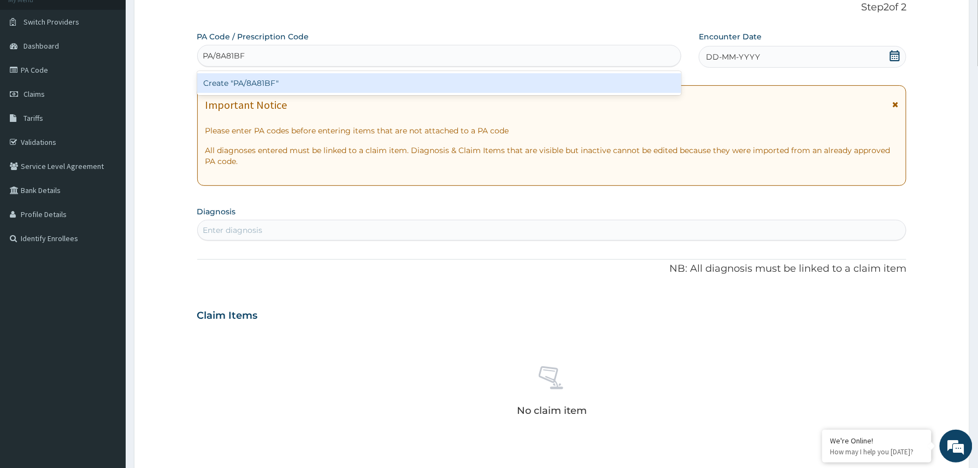
click at [254, 78] on div "Create "PA/8A81BF"" at bounding box center [439, 83] width 484 height 20
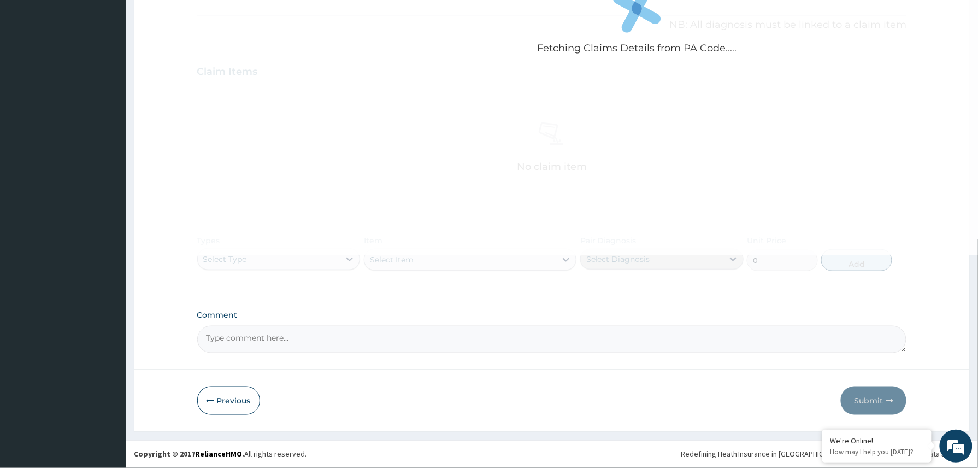
scroll to position [306, 0]
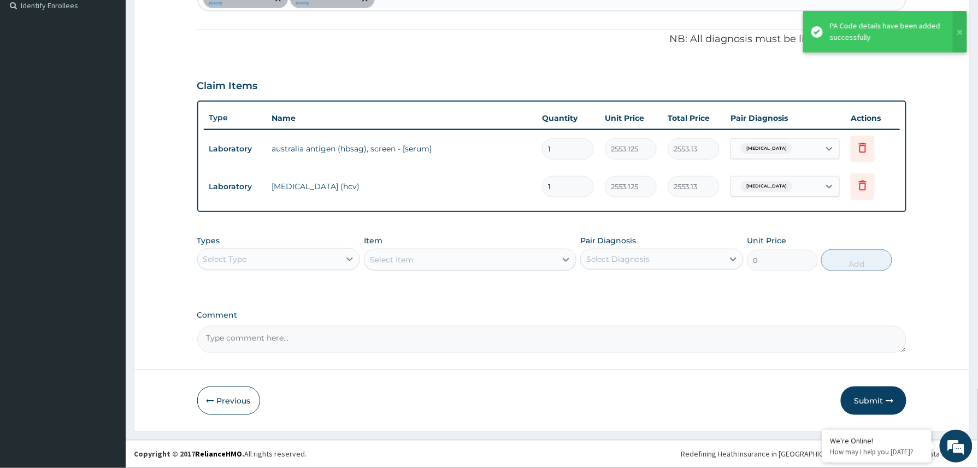
click at [309, 262] on div "Select Type" at bounding box center [269, 258] width 143 height 17
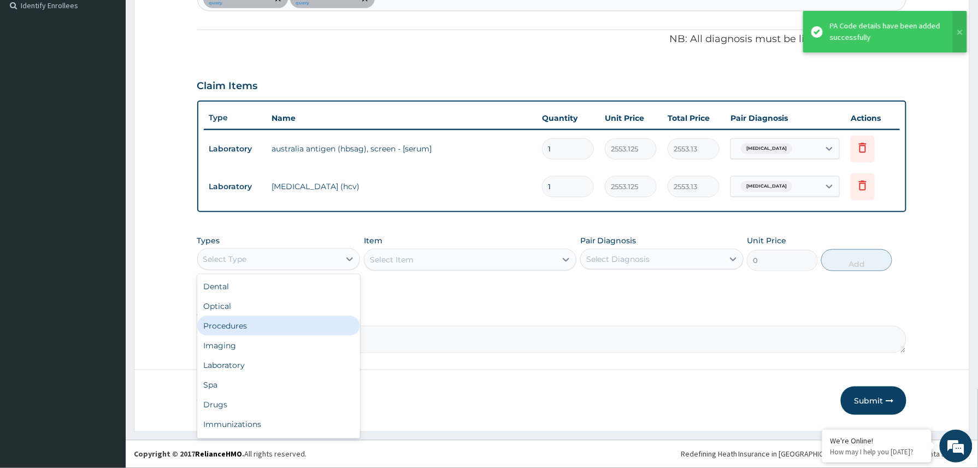
click at [262, 324] on div "Procedures" at bounding box center [278, 326] width 163 height 20
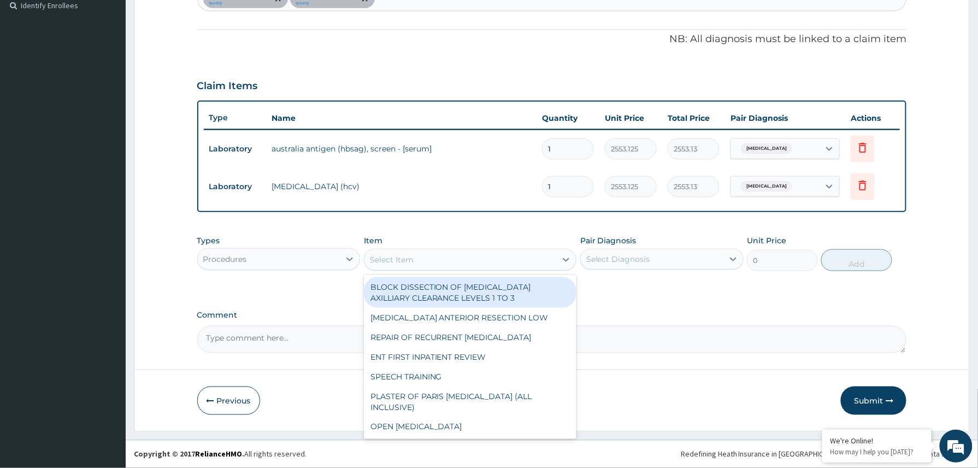
click at [487, 261] on div "Select Item" at bounding box center [460, 259] width 192 height 17
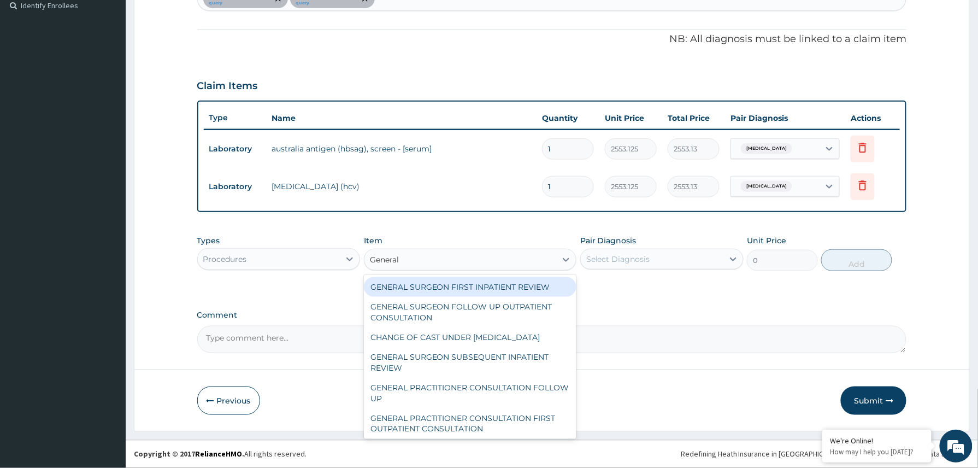
type input "General p"
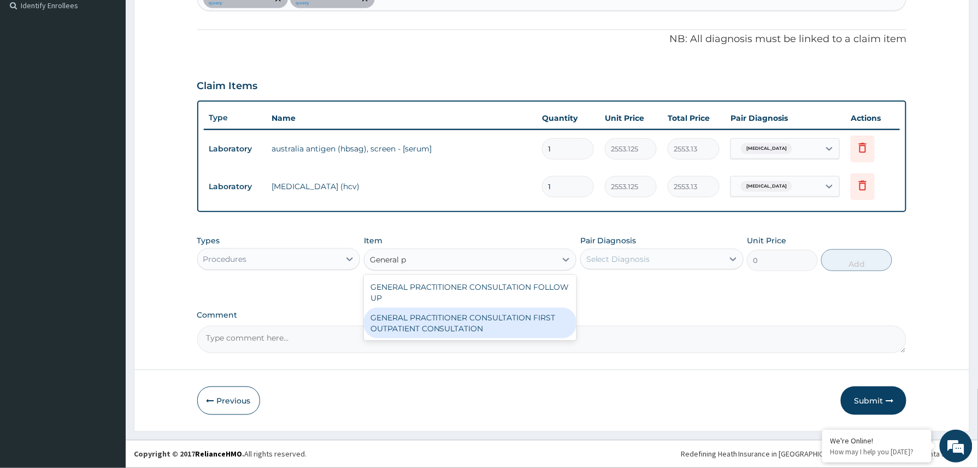
drag, startPoint x: 481, startPoint y: 318, endPoint x: 511, endPoint y: 319, distance: 30.1
click at [481, 319] on div "GENERAL PRACTITIONER CONSULTATION FIRST OUTPATIENT CONSULTATION" at bounding box center [470, 322] width 213 height 31
type input "3370.125"
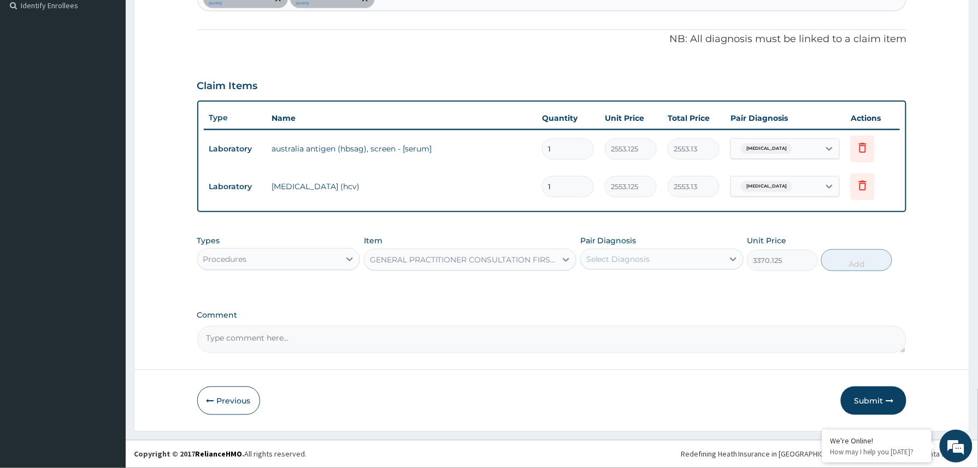
drag, startPoint x: 672, startPoint y: 261, endPoint x: 667, endPoint y: 271, distance: 11.0
click at [672, 265] on div "Select Diagnosis" at bounding box center [652, 258] width 143 height 17
click at [631, 295] on div "Hepatitis B carrier" at bounding box center [661, 287] width 163 height 22
checkbox input "true"
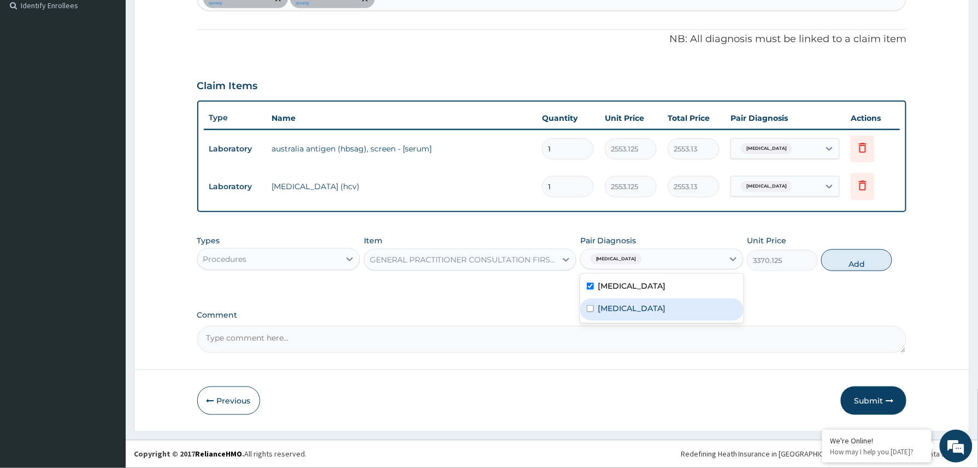
drag, startPoint x: 621, startPoint y: 307, endPoint x: 689, endPoint y: 299, distance: 68.2
click at [621, 308] on label "Hepatitis C carrier" at bounding box center [632, 308] width 68 height 11
checkbox input "true"
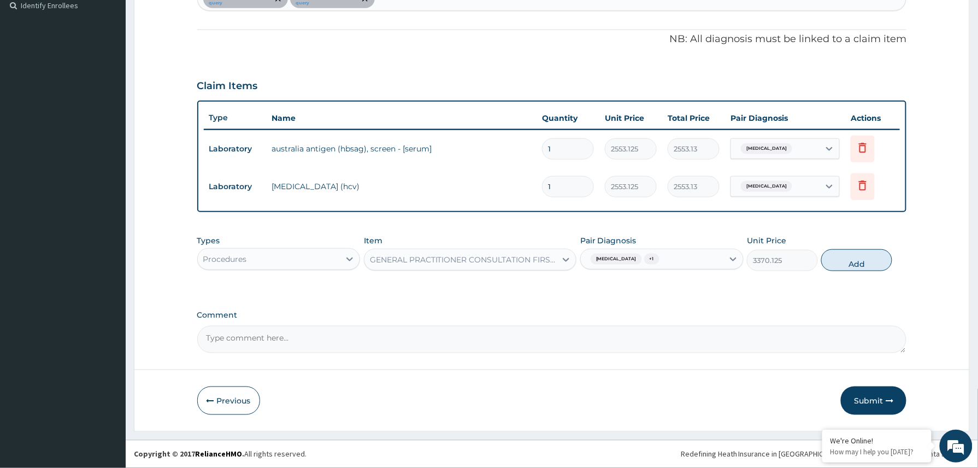
drag, startPoint x: 860, startPoint y: 258, endPoint x: 852, endPoint y: 269, distance: 13.3
click at [860, 258] on button "Add" at bounding box center [856, 260] width 71 height 22
type input "0"
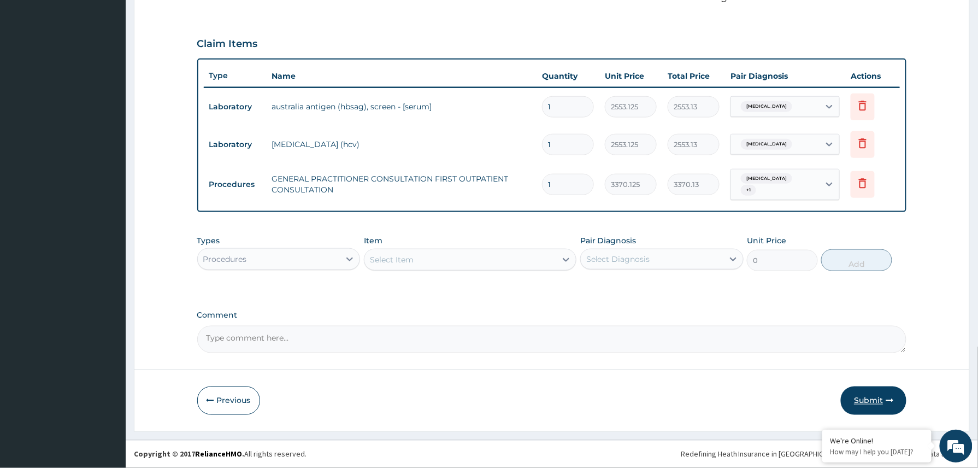
click at [868, 388] on button "Submit" at bounding box center [874, 400] width 66 height 28
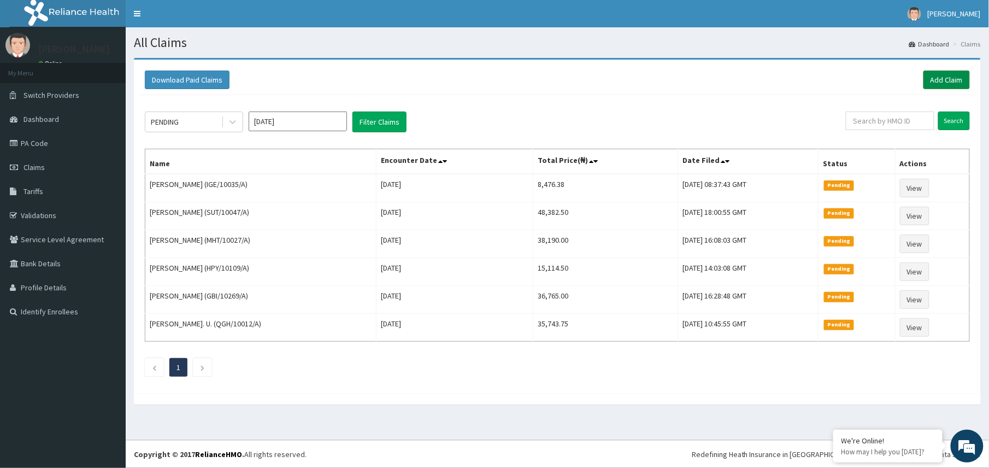
click at [943, 75] on link "Add Claim" at bounding box center [946, 79] width 46 height 19
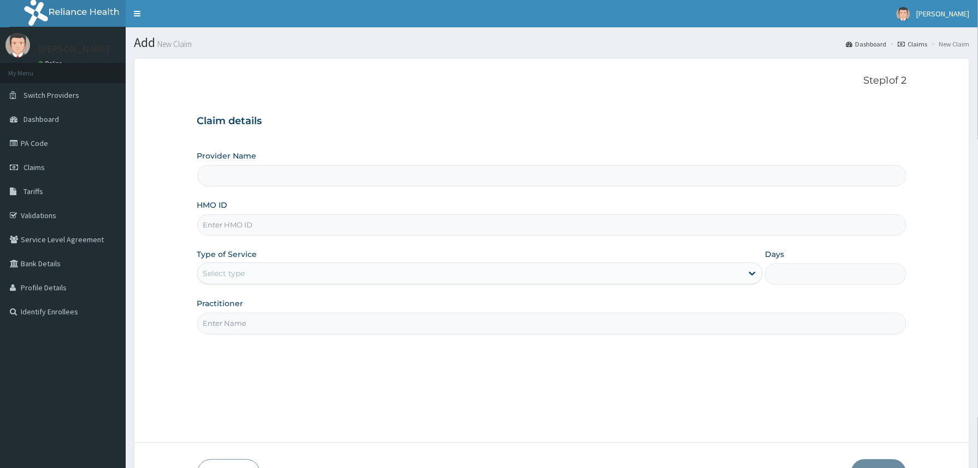
click at [222, 226] on input "HMO ID" at bounding box center [551, 224] width 709 height 21
paste input "FMI/10202/A"
type input "FMI/10202/A"
click at [239, 276] on div "Select type" at bounding box center [224, 273] width 42 height 11
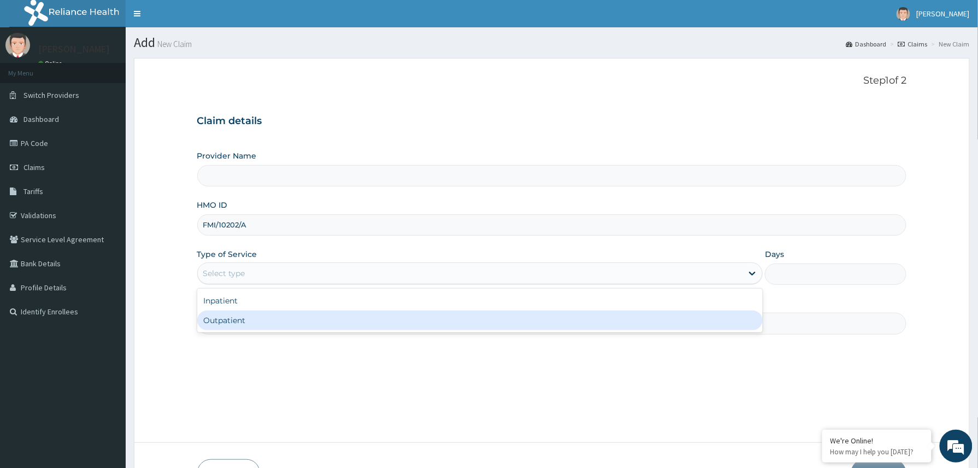
click at [239, 319] on div "Outpatient" at bounding box center [480, 320] width 566 height 20
type input "1"
type input "Reliance Family Clinics (RFC) - Abuja"
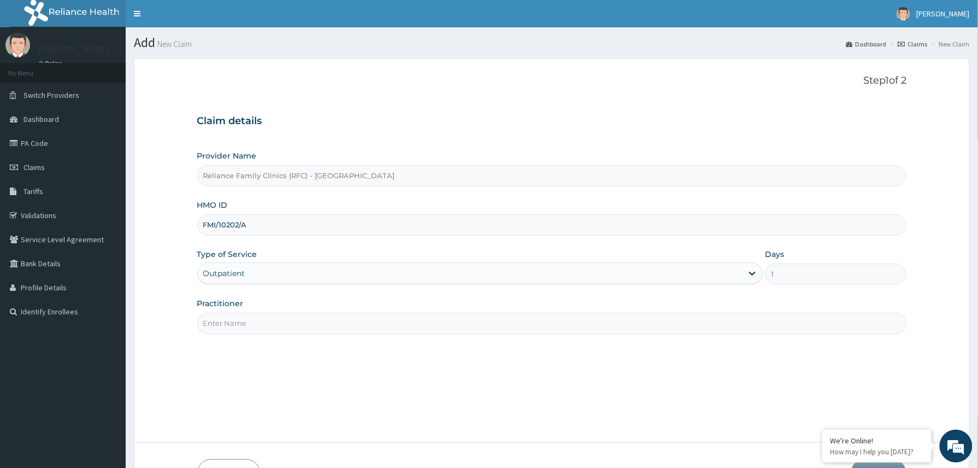
click at [256, 322] on input "Practitioner" at bounding box center [551, 322] width 709 height 21
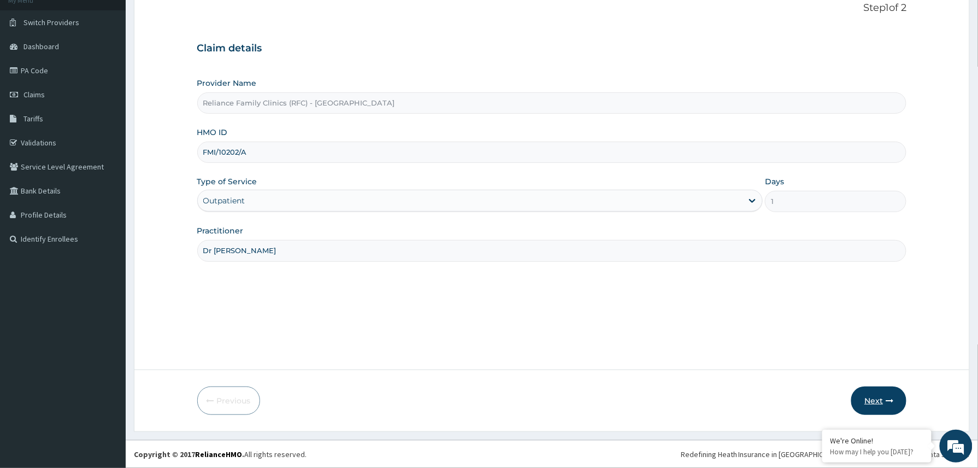
type input "Dr [PERSON_NAME]"
click at [875, 396] on button "Next" at bounding box center [878, 400] width 55 height 28
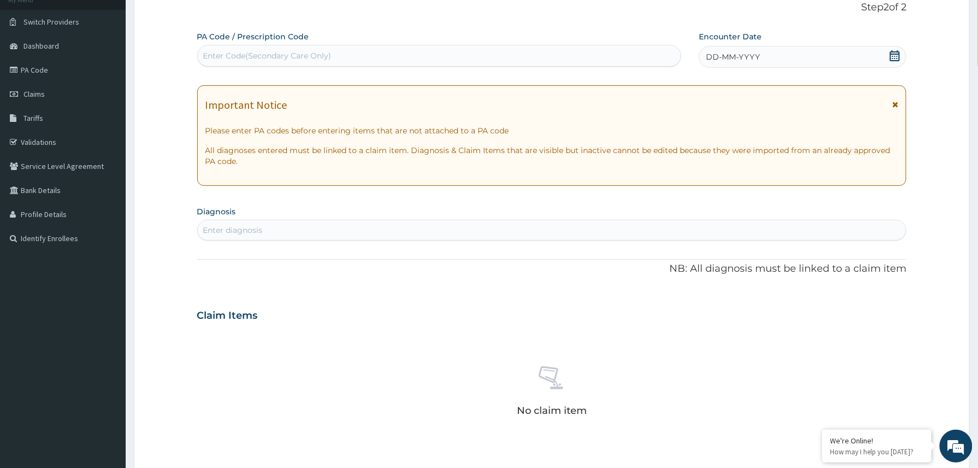
click at [247, 58] on div "Enter Code(Secondary Care Only)" at bounding box center [267, 55] width 128 height 11
paste input "PA/0A6FE7"
type input "PA/0A6FE7"
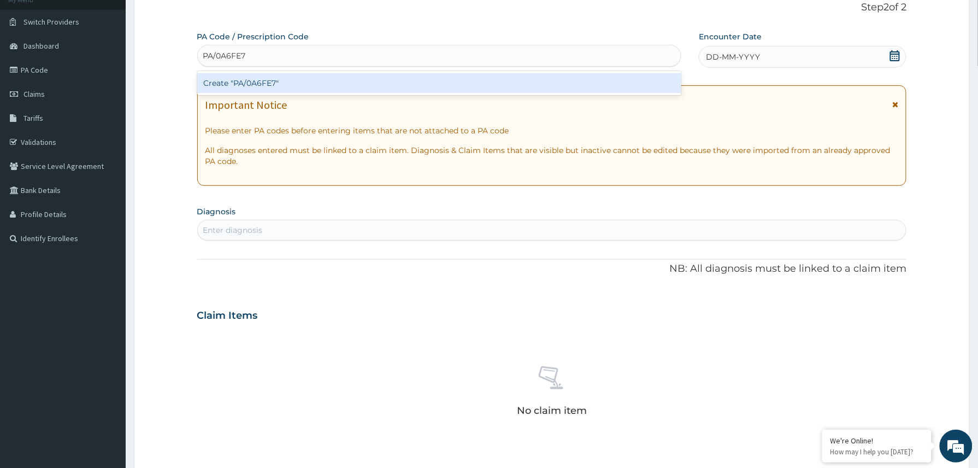
scroll to position [0, 0]
click at [240, 82] on div "Create "PA/0A6FE7"" at bounding box center [439, 83] width 484 height 20
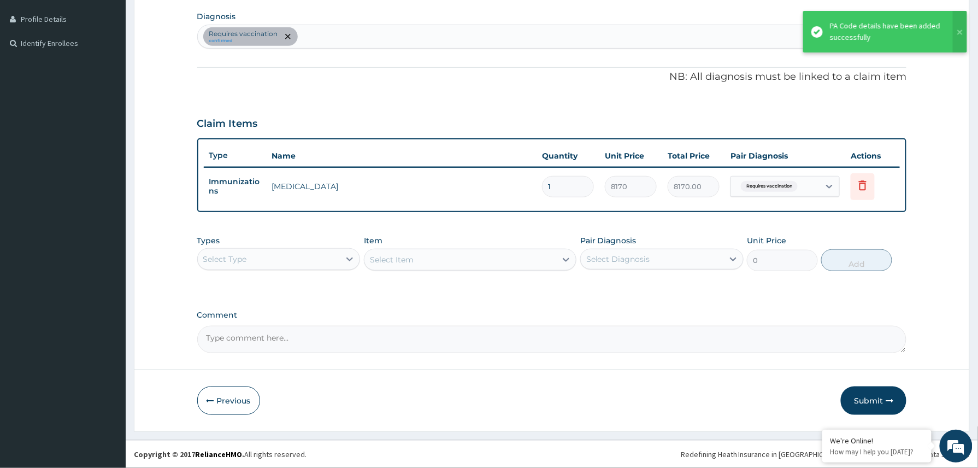
scroll to position [269, 0]
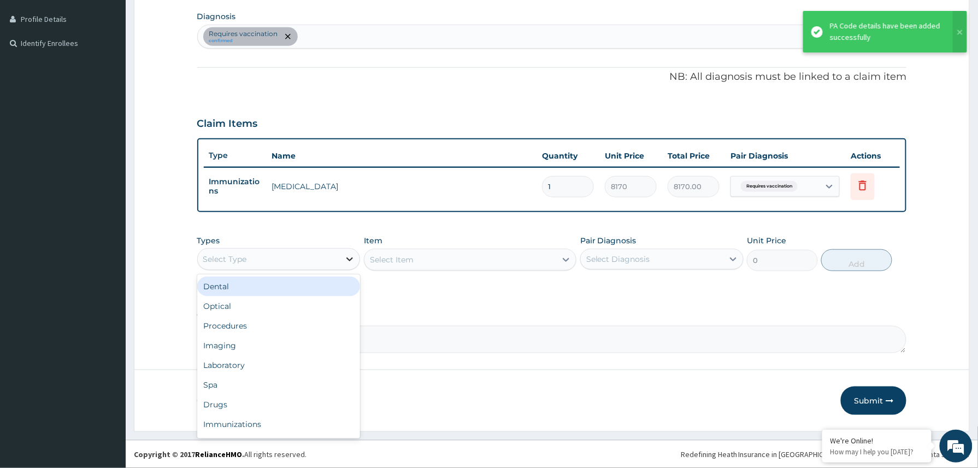
drag, startPoint x: 347, startPoint y: 255, endPoint x: 305, endPoint y: 322, distance: 80.0
click at [346, 261] on icon at bounding box center [349, 258] width 11 height 11
click at [271, 317] on div "Procedures" at bounding box center [278, 326] width 163 height 20
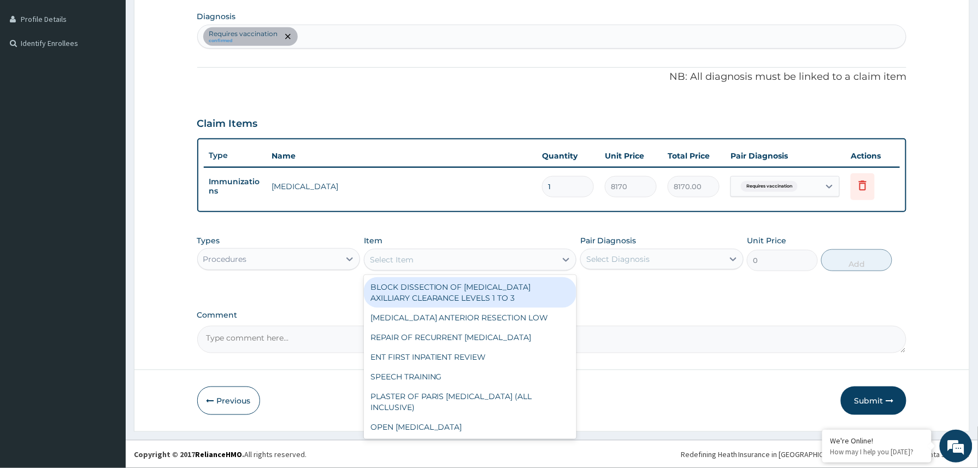
click at [424, 263] on div "Select Item" at bounding box center [460, 259] width 192 height 17
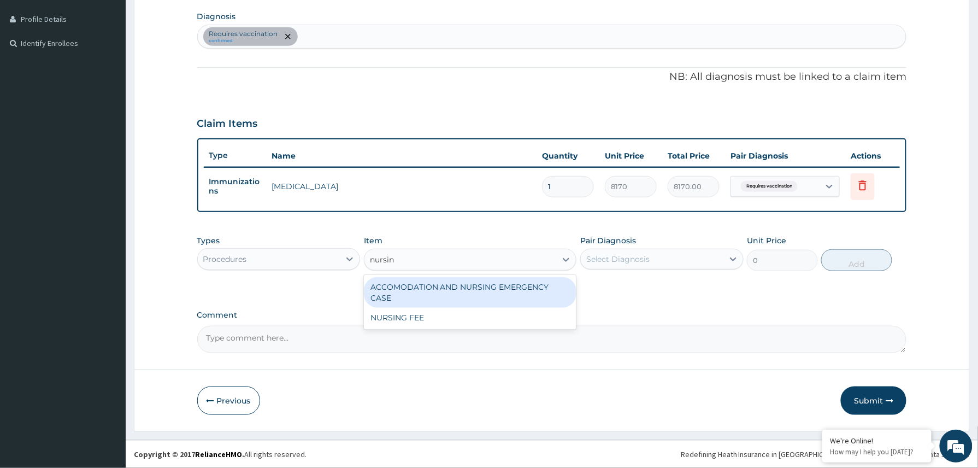
type input "nursi"
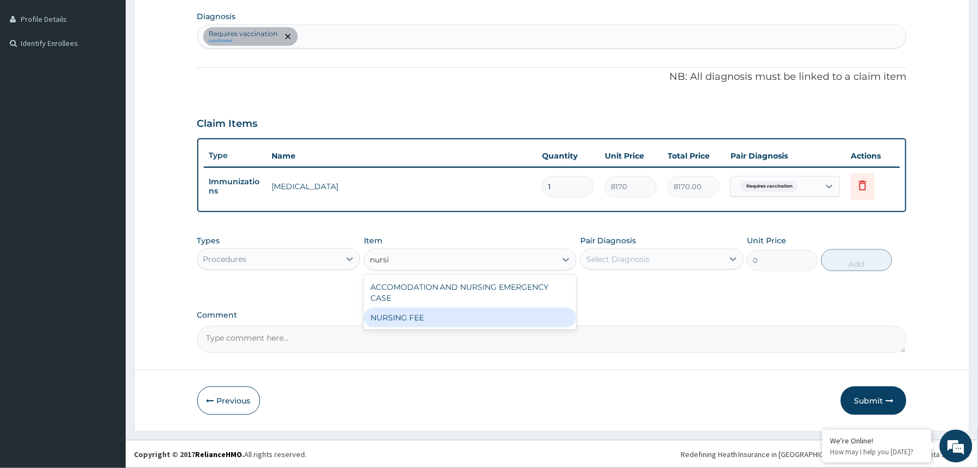
type input "1500"
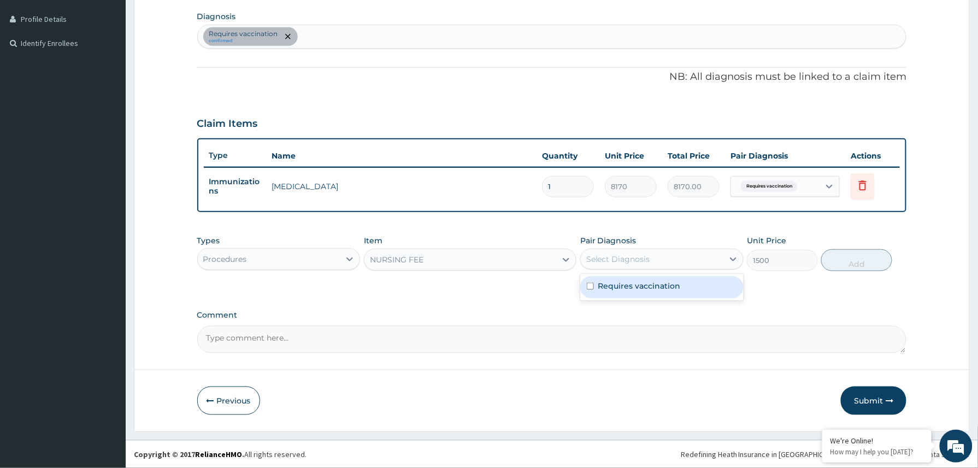
drag, startPoint x: 685, startPoint y: 252, endPoint x: 634, endPoint y: 273, distance: 54.9
click at [684, 253] on div "Select Diagnosis" at bounding box center [652, 258] width 143 height 17
click at [623, 285] on label "Requires vaccination" at bounding box center [639, 285] width 82 height 11
checkbox input "true"
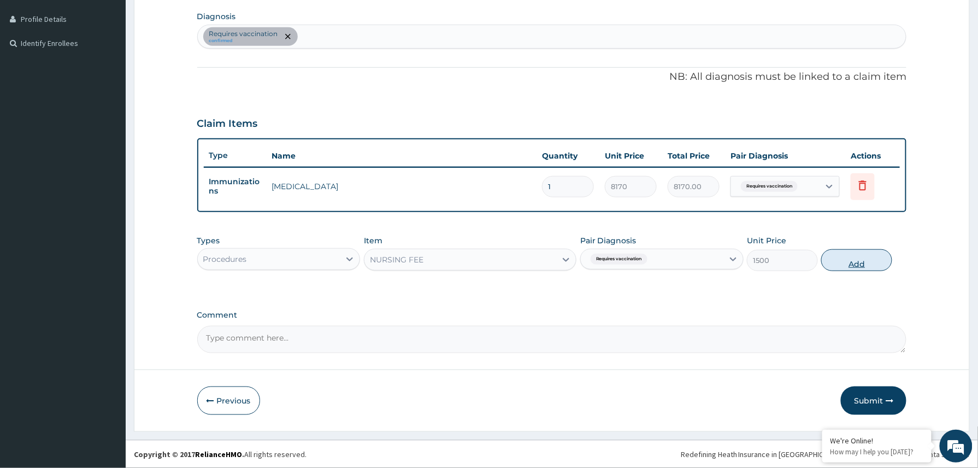
click at [873, 263] on button "Add" at bounding box center [856, 260] width 71 height 22
type input "0"
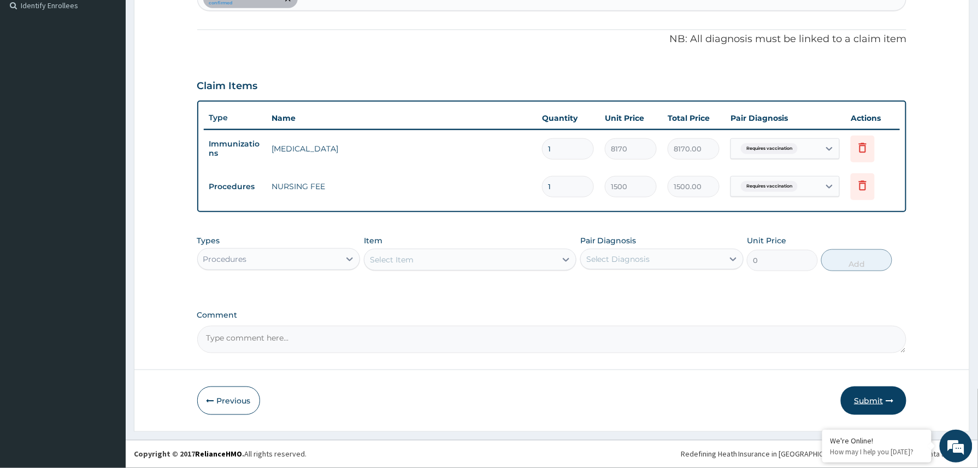
drag, startPoint x: 865, startPoint y: 399, endPoint x: 854, endPoint y: 398, distance: 10.9
click at [865, 400] on button "Submit" at bounding box center [874, 400] width 66 height 28
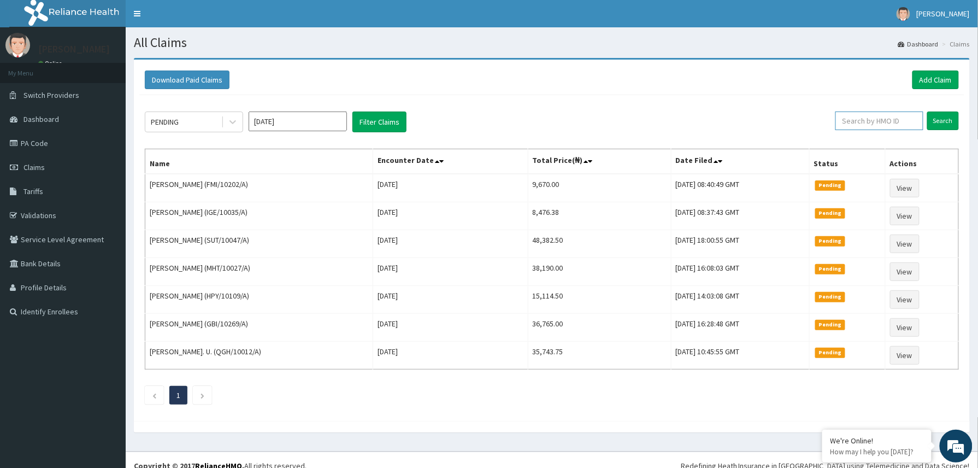
click at [850, 119] on input "text" at bounding box center [879, 120] width 88 height 19
paste input "SUT/10047/A"
click at [938, 120] on input "Search" at bounding box center [943, 120] width 32 height 19
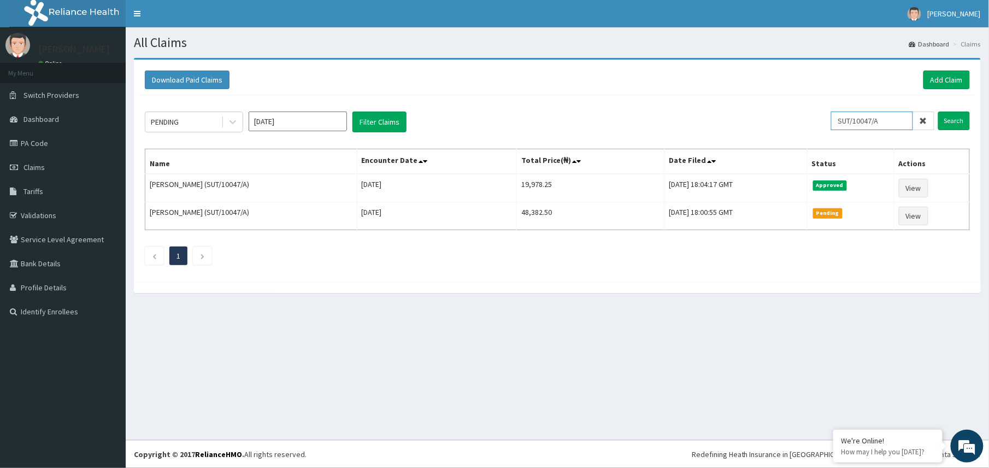
drag, startPoint x: 890, startPoint y: 121, endPoint x: 829, endPoint y: 125, distance: 60.7
click at [829, 125] on div "PENDING [DATE] Filter Claims SUT/10047/A Search" at bounding box center [557, 121] width 825 height 21
paste input "HPY/10109"
click at [850, 121] on input "HPY/10109/A" at bounding box center [872, 120] width 82 height 19
type input "HPY/10109/A"
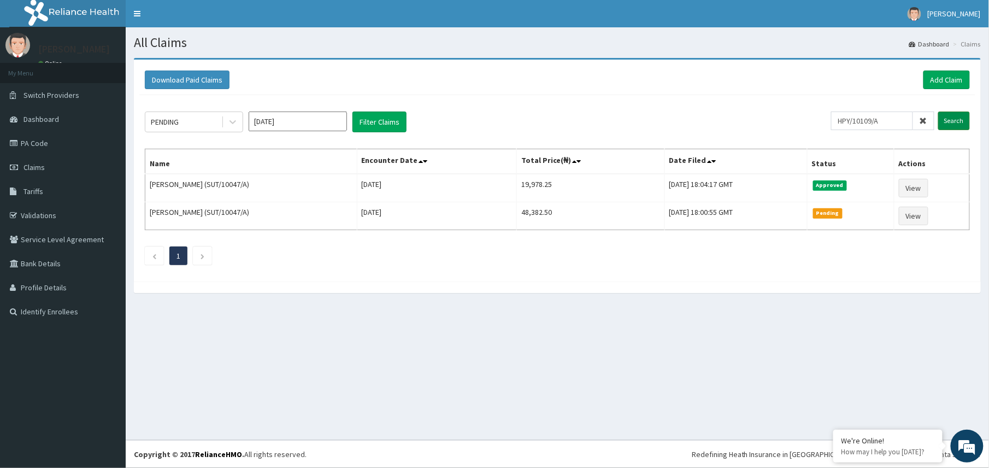
click at [952, 125] on input "Search" at bounding box center [954, 120] width 32 height 19
click at [944, 79] on link "Add Claim" at bounding box center [946, 79] width 46 height 19
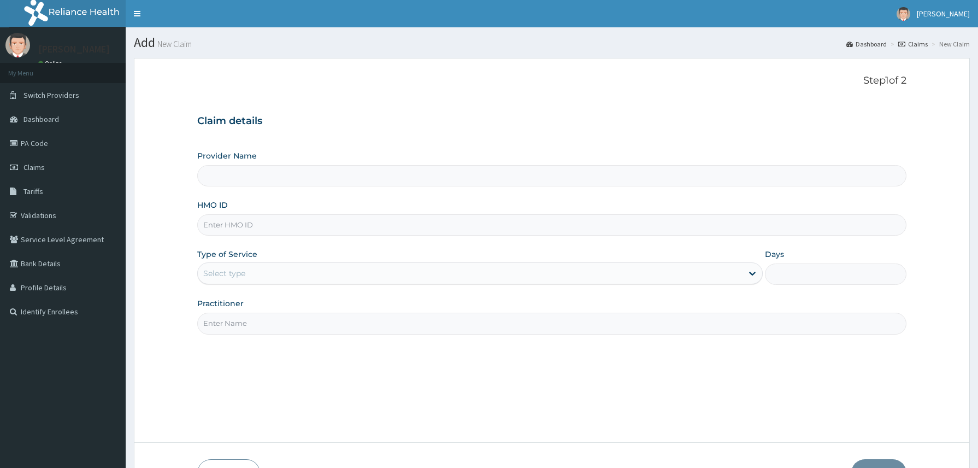
type input "Reliance Family Clinics (RFC) - [GEOGRAPHIC_DATA]"
click at [219, 228] on input "HMO ID" at bounding box center [551, 224] width 709 height 21
paste input "HPY/10109/A"
type input "HPY/10109/A"
click at [254, 274] on div "Select type" at bounding box center [470, 272] width 545 height 17
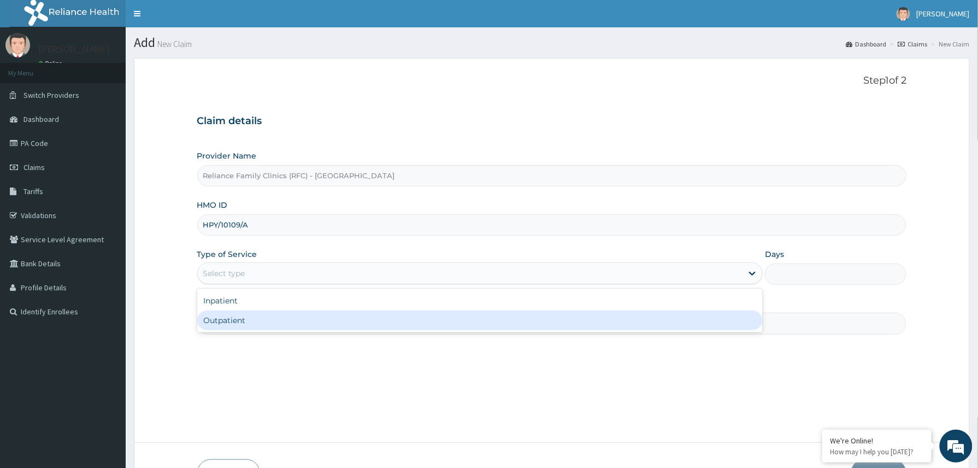
click at [240, 326] on div "Outpatient" at bounding box center [480, 320] width 566 height 20
type input "1"
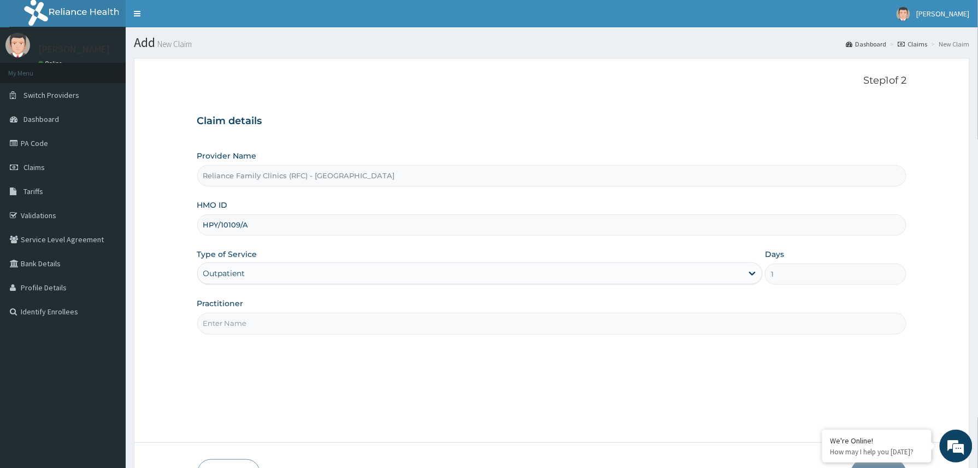
click at [250, 322] on input "Practitioner" at bounding box center [551, 322] width 709 height 21
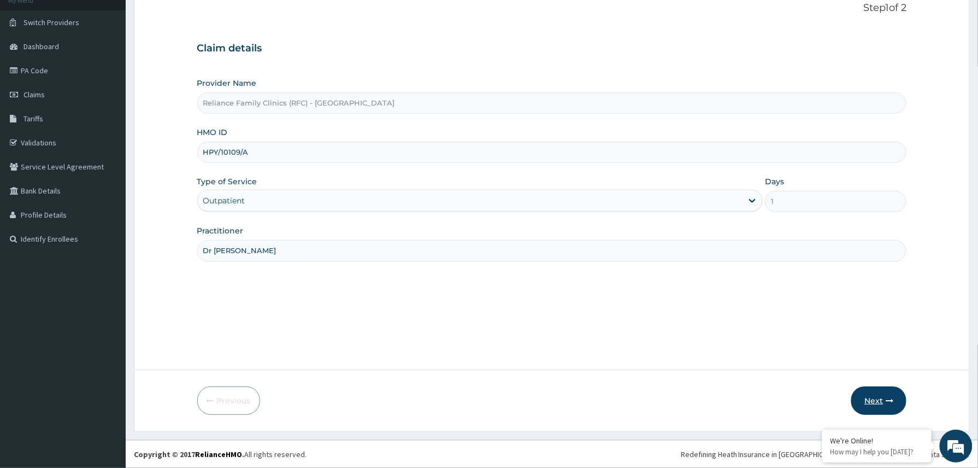
type input "Dr Winifred"
click at [874, 403] on button "Next" at bounding box center [878, 400] width 55 height 28
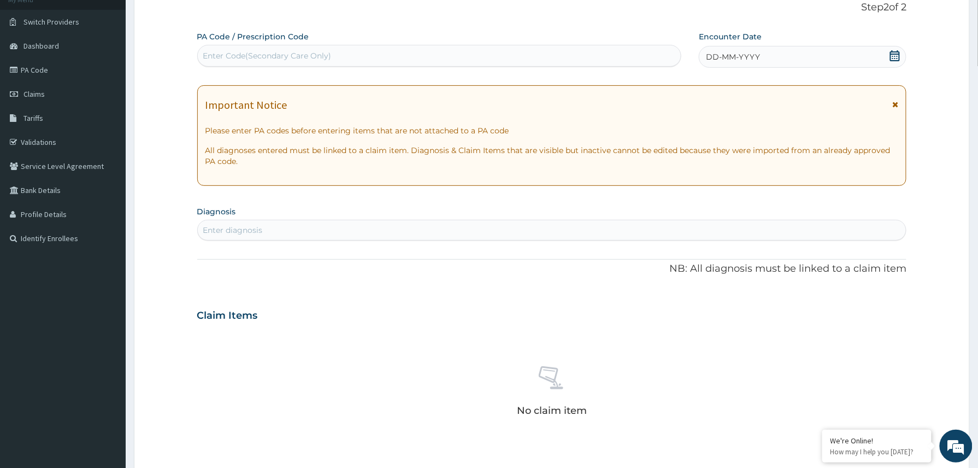
click at [772, 55] on div "DD-MM-YYYY" at bounding box center [803, 57] width 208 height 22
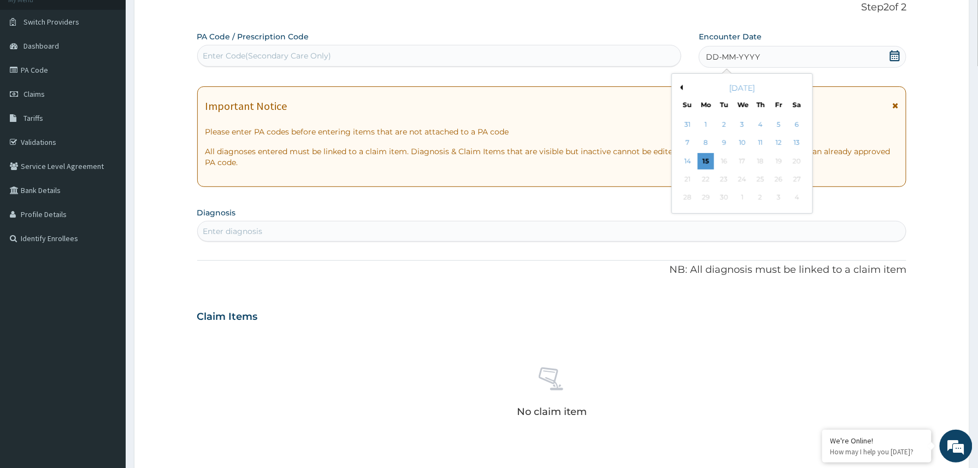
drag, startPoint x: 705, startPoint y: 160, endPoint x: 699, endPoint y: 158, distance: 5.9
click at [703, 160] on div "15" at bounding box center [705, 161] width 16 height 16
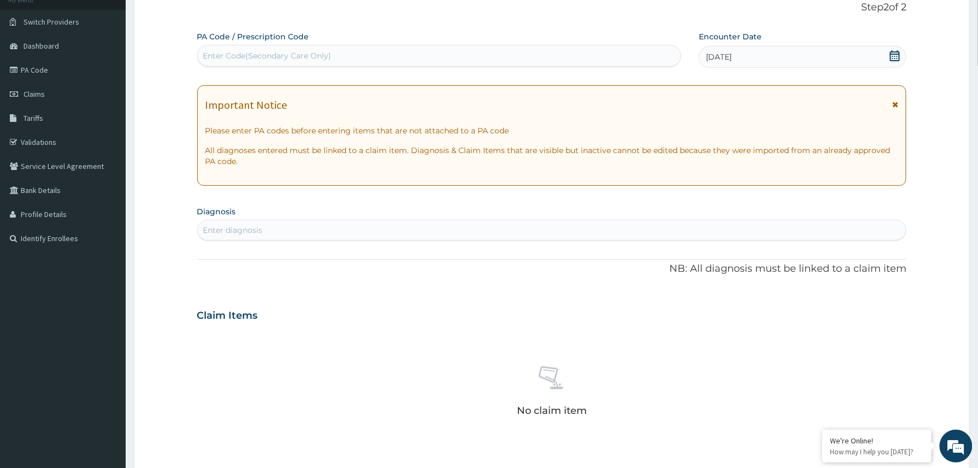
drag, startPoint x: 753, startPoint y: 59, endPoint x: 765, endPoint y: 70, distance: 16.2
click at [754, 60] on div "15-09-2025" at bounding box center [803, 57] width 208 height 22
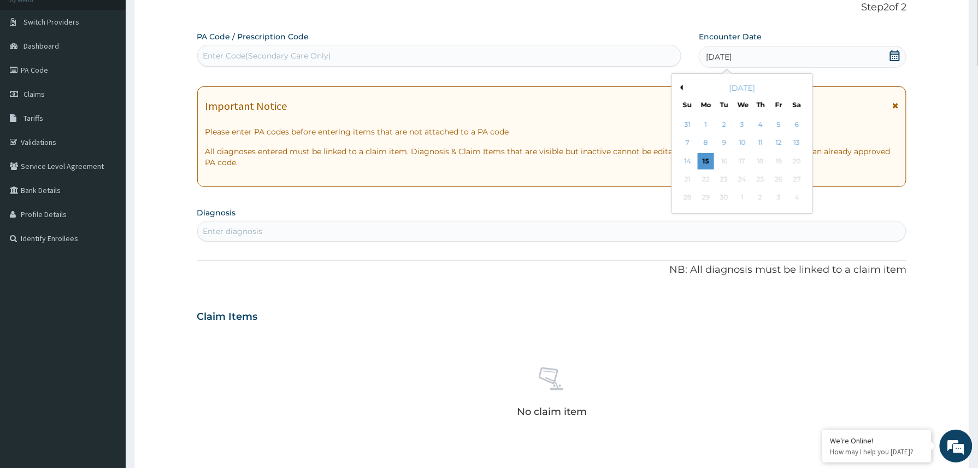
click at [759, 140] on div "11" at bounding box center [760, 143] width 16 height 16
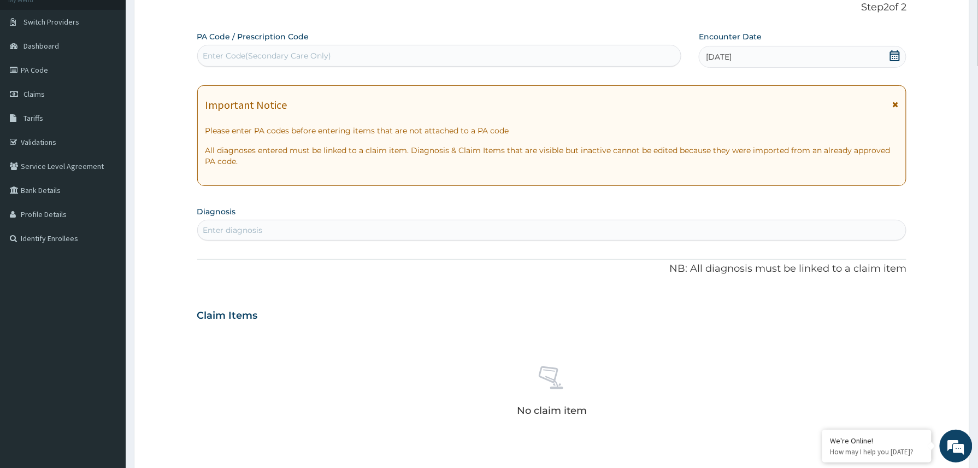
click at [394, 53] on div "Enter Code(Secondary Care Only)" at bounding box center [439, 55] width 483 height 17
paste input "PA/BE5661"
type input "PA/BE5661"
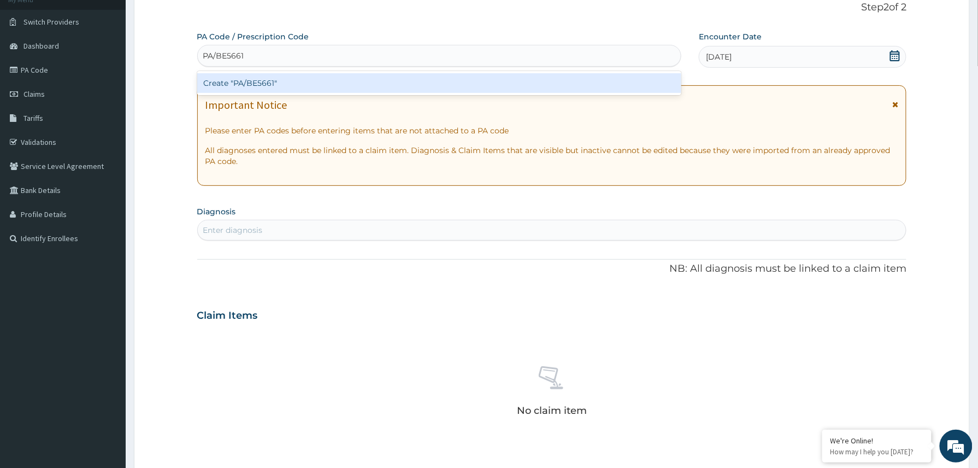
click at [324, 81] on div "Create "PA/BE5661"" at bounding box center [439, 83] width 484 height 20
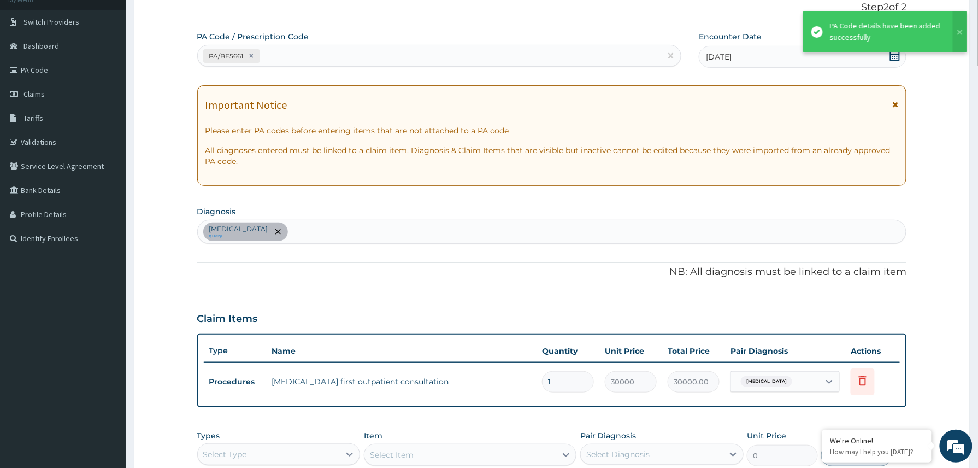
click at [334, 49] on div "PA/BE5661" at bounding box center [430, 56] width 464 height 18
paste input "PA/594A07"
type input "PA/594A07"
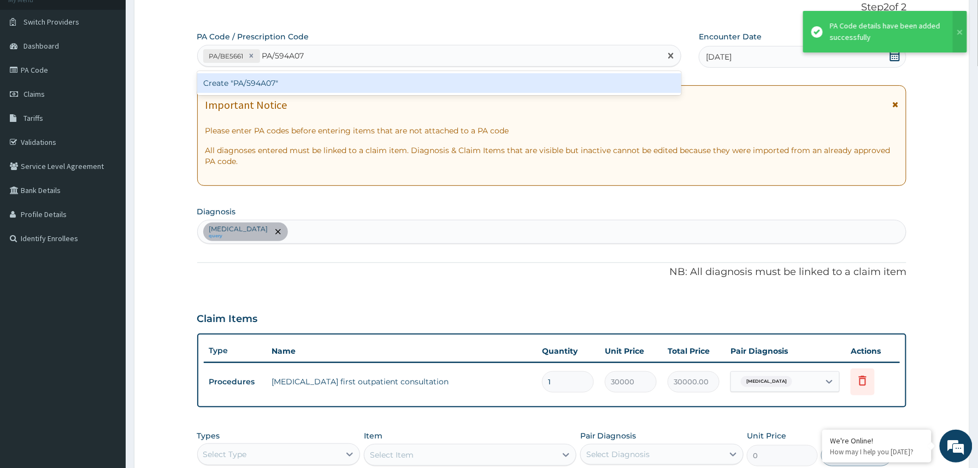
click at [308, 86] on div "Create "PA/594A07"" at bounding box center [439, 83] width 484 height 20
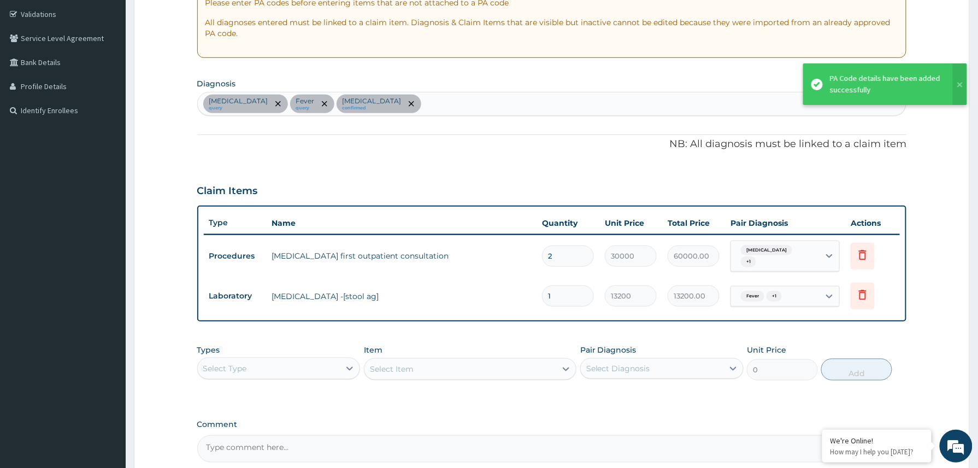
scroll to position [239, 0]
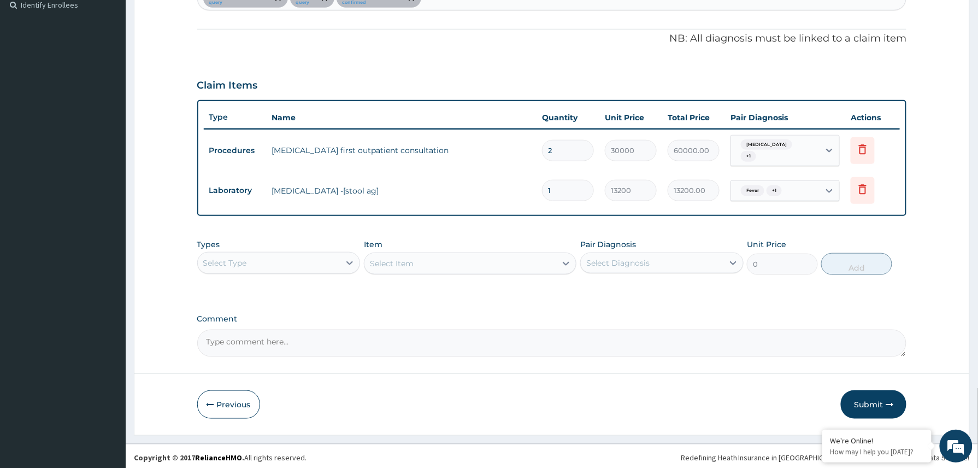
drag, startPoint x: 877, startPoint y: 400, endPoint x: 790, endPoint y: 365, distance: 93.9
click at [872, 400] on button "Submit" at bounding box center [874, 404] width 66 height 28
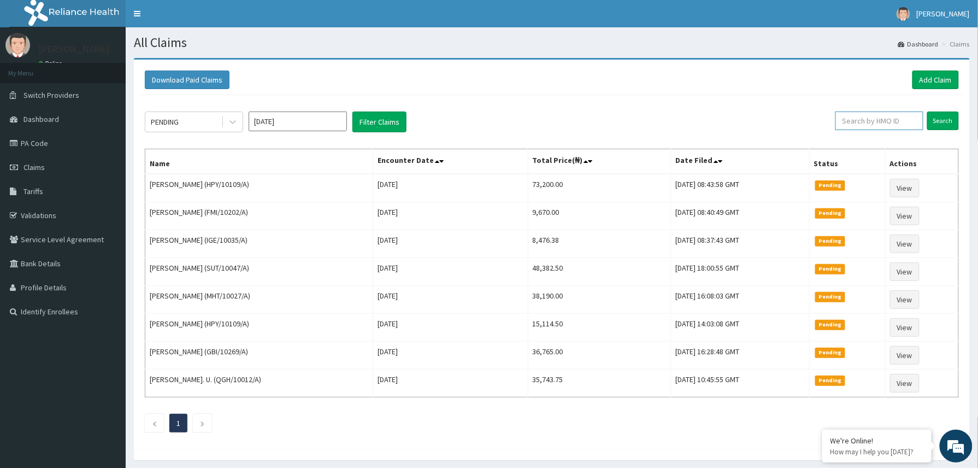
click at [849, 121] on input "text" at bounding box center [879, 120] width 88 height 19
paste input "2508445"
type input "2508445"
drag, startPoint x: 879, startPoint y: 119, endPoint x: 842, endPoint y: 119, distance: 36.6
click at [842, 119] on input "2508445" at bounding box center [861, 120] width 82 height 19
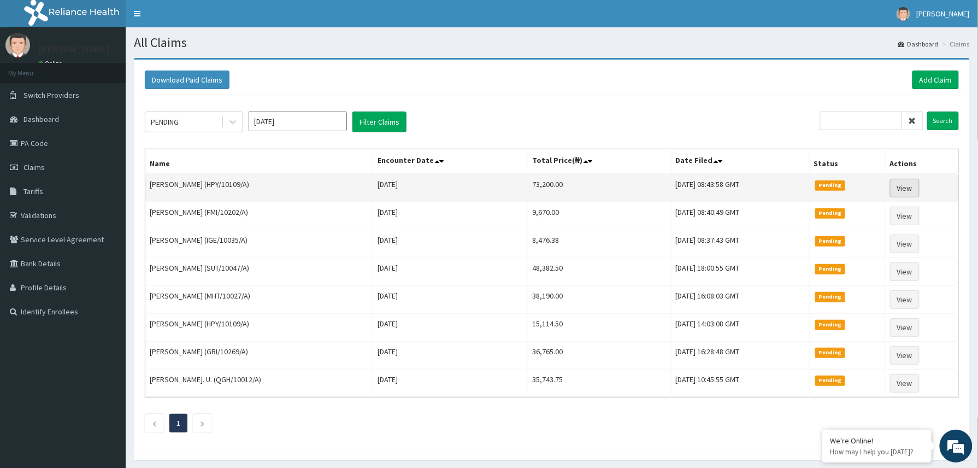
click at [912, 191] on link "View" at bounding box center [904, 188] width 29 height 19
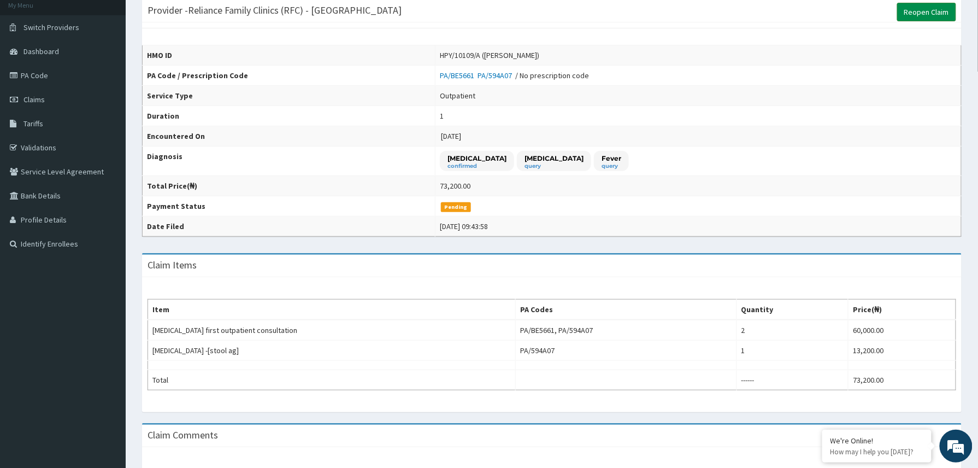
click at [914, 14] on link "Reopen Claim" at bounding box center [926, 12] width 59 height 19
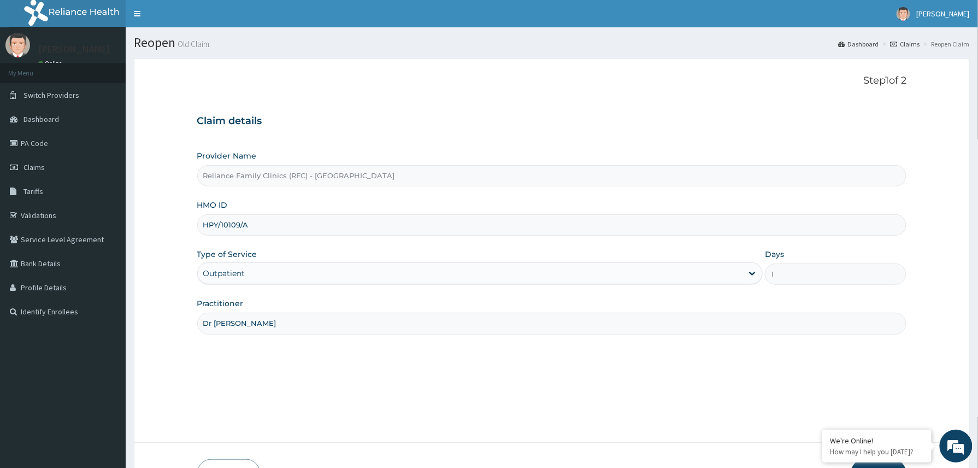
scroll to position [73, 0]
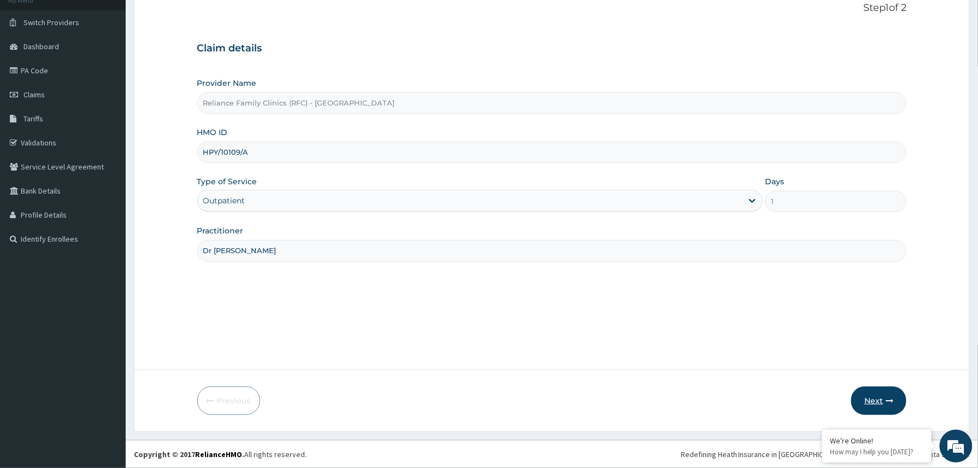
click at [871, 398] on button "Next" at bounding box center [878, 400] width 55 height 28
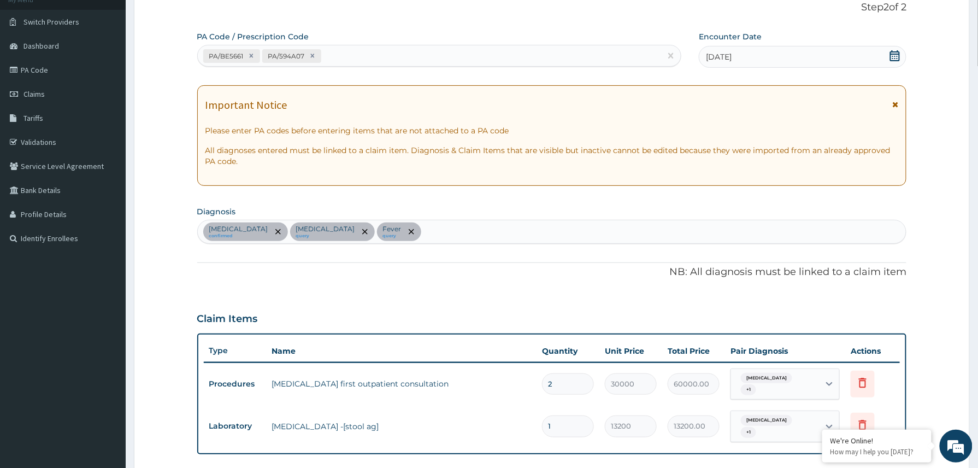
click at [567, 378] on input "2" at bounding box center [568, 383] width 52 height 21
type input "0.00"
type input "1"
type input "30000.00"
type input "1"
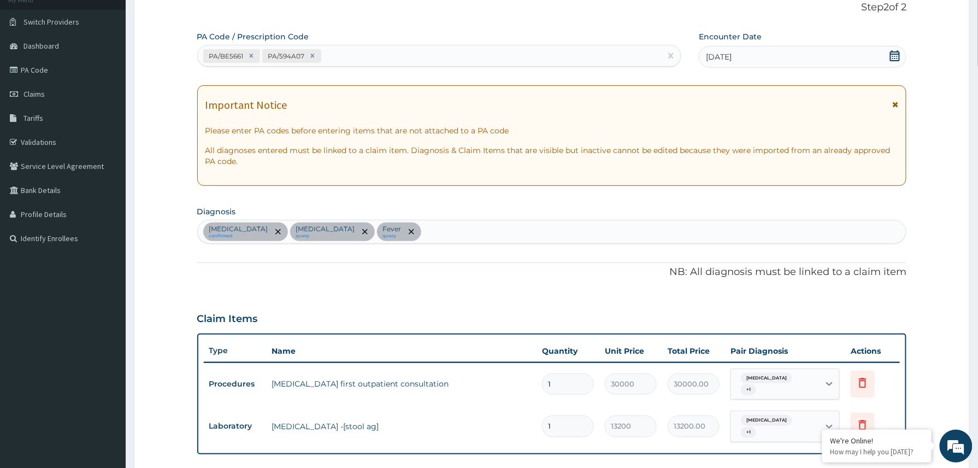
click at [955, 271] on form "Step 2 of 2 PA Code / Prescription Code PA/BE5661 PA/594A07 Encounter Date [DAT…" at bounding box center [552, 299] width 836 height 628
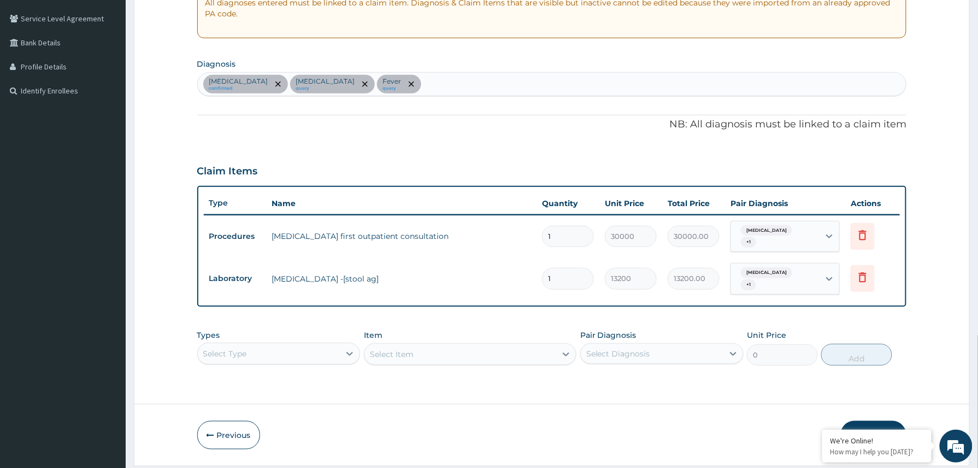
scroll to position [247, 0]
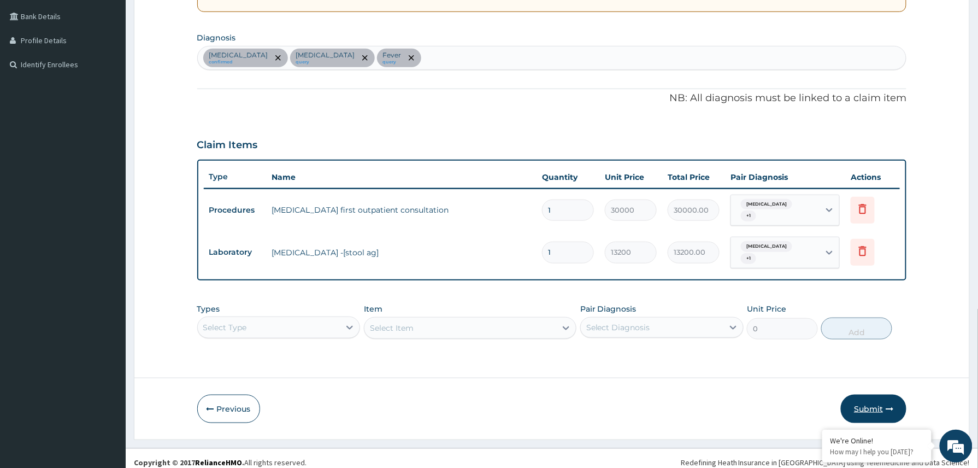
click at [876, 400] on button "Submit" at bounding box center [874, 408] width 66 height 28
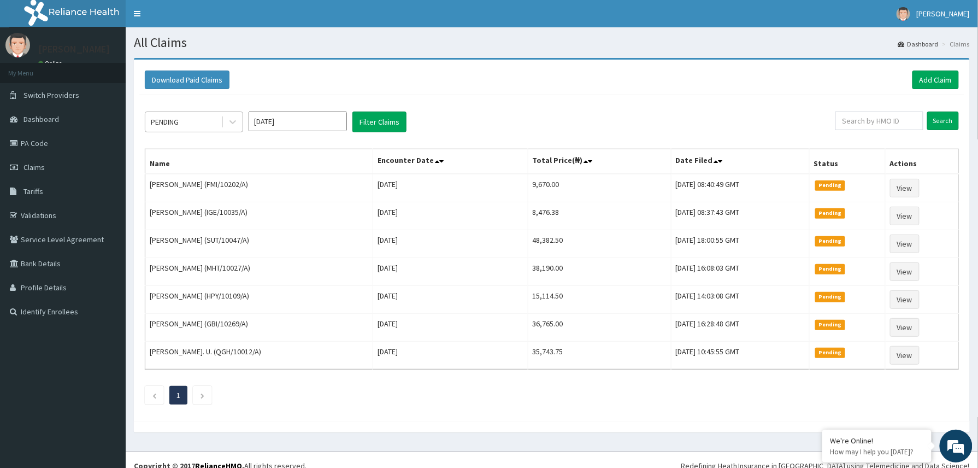
drag, startPoint x: 233, startPoint y: 117, endPoint x: 216, endPoint y: 117, distance: 16.4
click at [223, 117] on div at bounding box center [233, 122] width 20 height 20
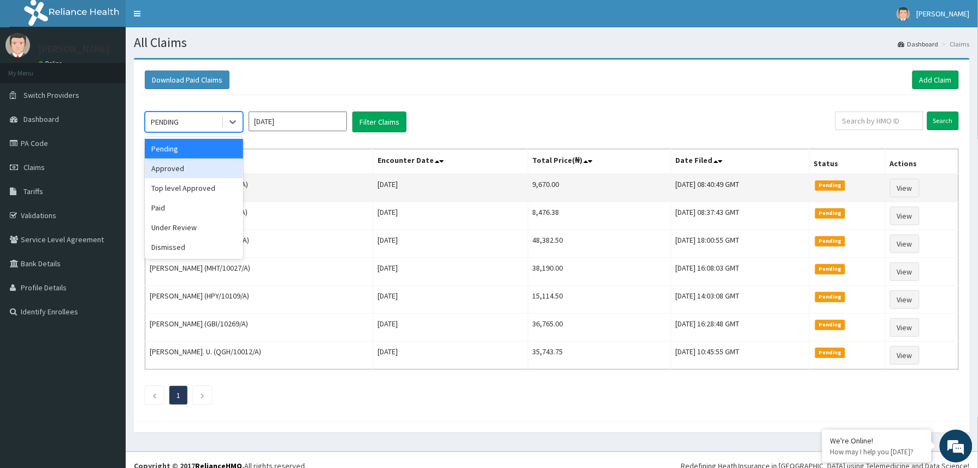
click at [174, 174] on div "Approved" at bounding box center [194, 168] width 98 height 20
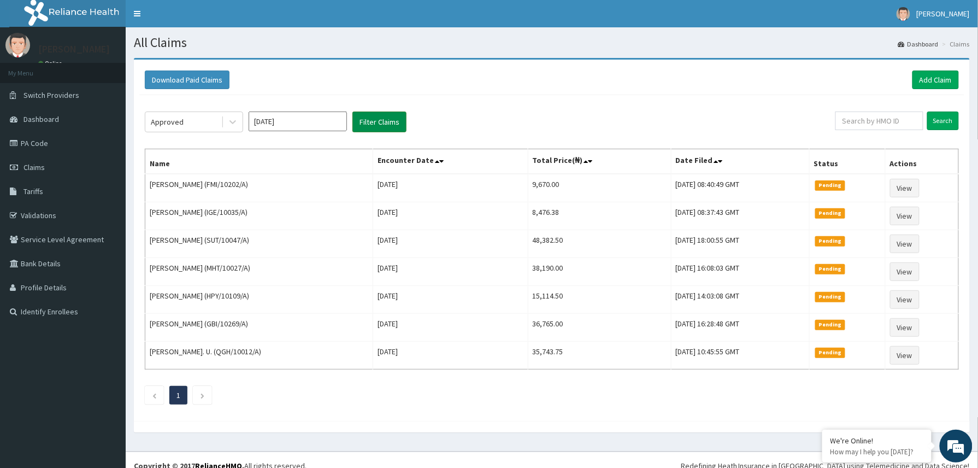
click at [377, 120] on button "Filter Claims" at bounding box center [379, 121] width 54 height 21
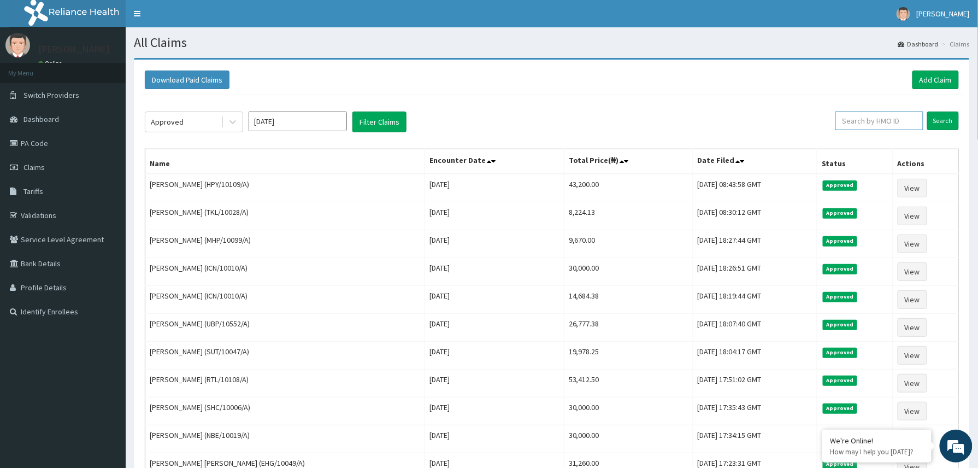
click at [843, 119] on input "text" at bounding box center [879, 120] width 88 height 19
paste input "2508441"
type input "2508441"
drag, startPoint x: 864, startPoint y: 121, endPoint x: 831, endPoint y: 119, distance: 32.8
click at [831, 119] on input "2508441" at bounding box center [861, 120] width 82 height 19
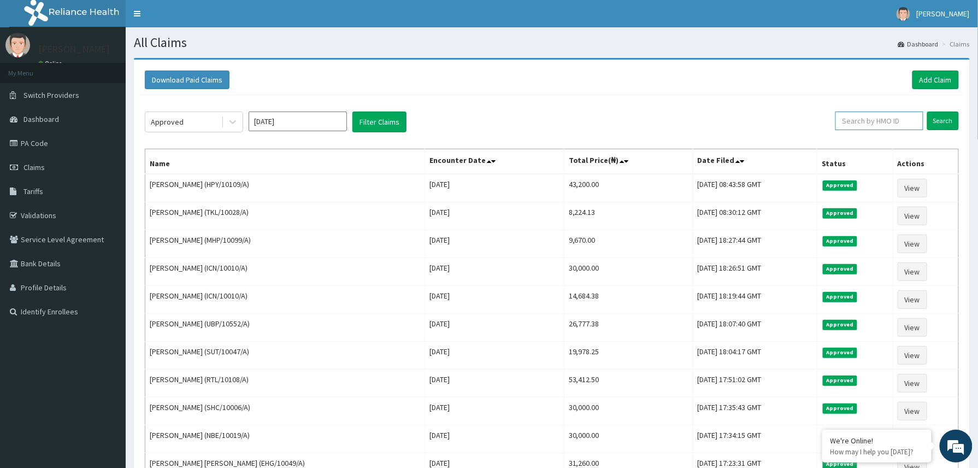
paste input "RTL/10108/A"
drag, startPoint x: 844, startPoint y: 121, endPoint x: 870, endPoint y: 121, distance: 26.2
click at [843, 120] on input "RTL/10108/A" at bounding box center [861, 120] width 82 height 19
click at [936, 123] on input "Search" at bounding box center [943, 120] width 32 height 19
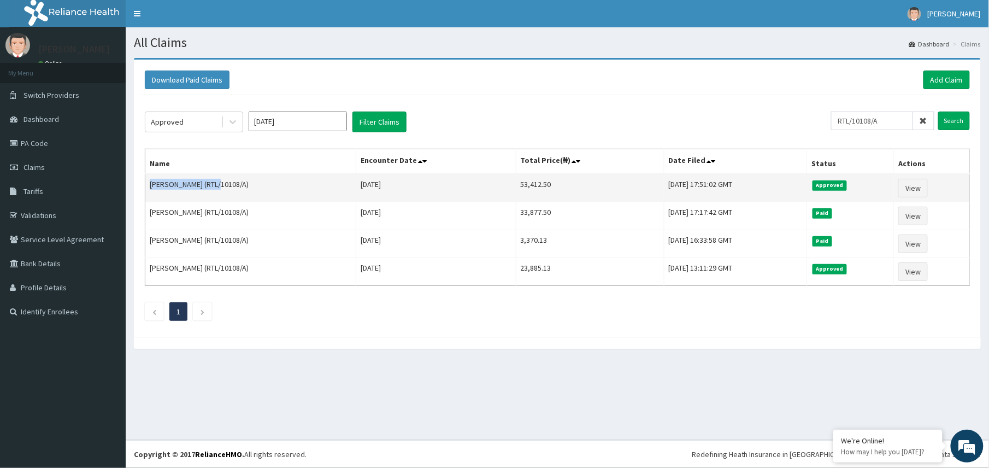
drag, startPoint x: 147, startPoint y: 184, endPoint x: 214, endPoint y: 181, distance: 67.2
click at [214, 181] on td "Oluwatobi Oduwole (RTL/10108/A)" at bounding box center [250, 188] width 211 height 28
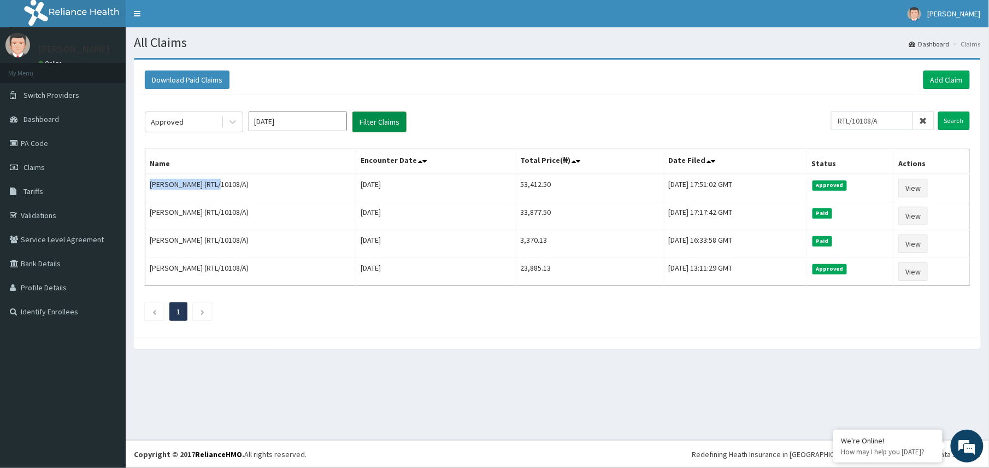
copy td "Oluwatobi Oduwole"
drag, startPoint x: 888, startPoint y: 119, endPoint x: 831, endPoint y: 119, distance: 57.3
click at [831, 119] on div "Approved Sep 2025 Filter Claims RTL/10108/A Search" at bounding box center [557, 121] width 825 height 21
paste input "2409628"
type input "2409628"
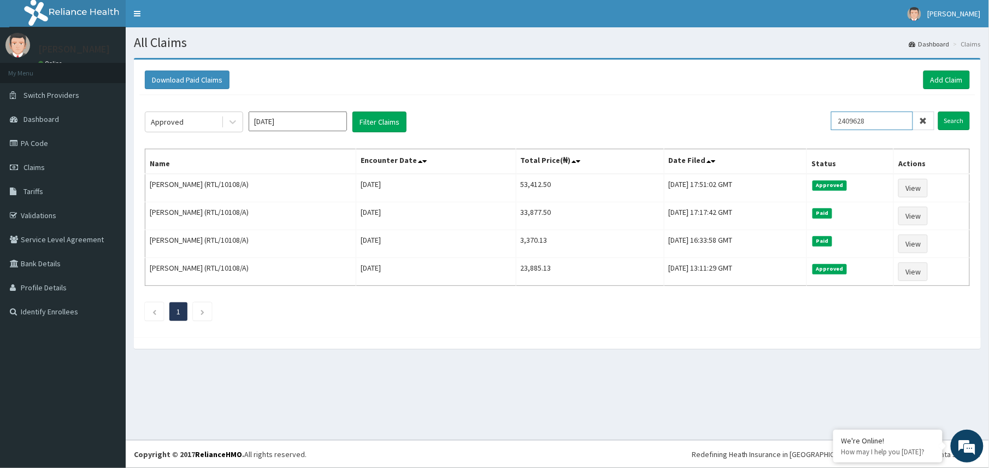
drag, startPoint x: 881, startPoint y: 118, endPoint x: 832, endPoint y: 123, distance: 48.9
click at [832, 123] on div "Approved Sep 2025 Filter Claims 2409628 Search" at bounding box center [557, 121] width 825 height 21
paste input "CDI/10026/A"
click at [947, 121] on input "Search" at bounding box center [954, 120] width 32 height 19
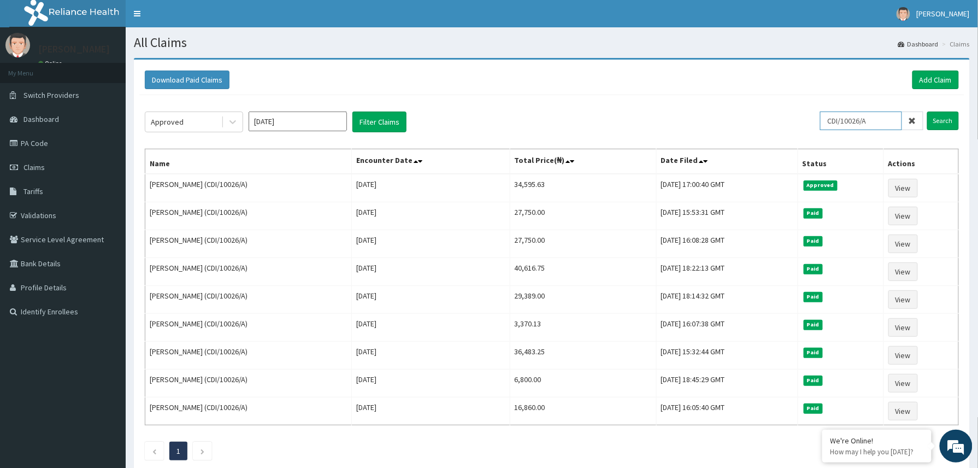
click at [828, 120] on input "CDI/10026/A" at bounding box center [861, 120] width 82 height 19
paste input "2406155"
drag, startPoint x: 859, startPoint y: 121, endPoint x: 796, endPoint y: 121, distance: 62.3
click at [796, 121] on div "Approved Sep 2025 Filter Claims 2406155CDI/10026/A Search" at bounding box center [552, 121] width 814 height 21
drag, startPoint x: 879, startPoint y: 123, endPoint x: 817, endPoint y: 114, distance: 62.9
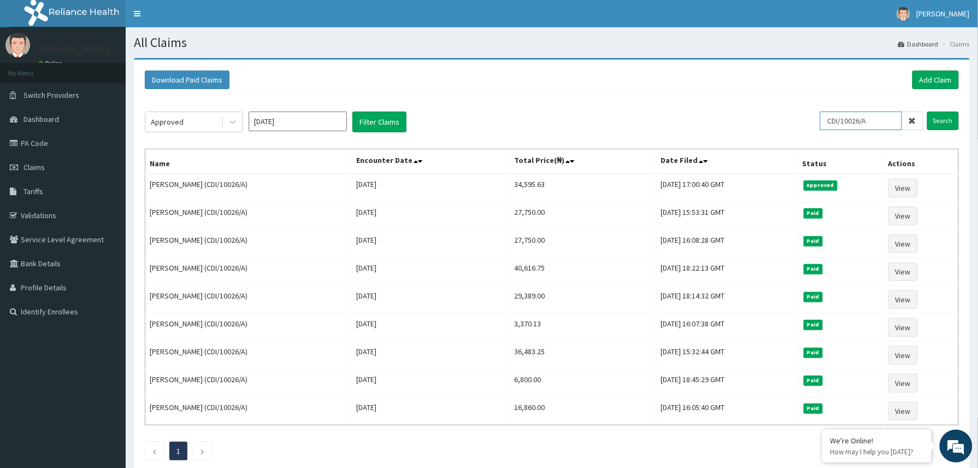
click at [817, 114] on div "Approved Sep 2025 Filter Claims CDI/10026/A Search" at bounding box center [552, 121] width 814 height 21
paste input "ACG/10118"
drag, startPoint x: 842, startPoint y: 118, endPoint x: 849, endPoint y: 122, distance: 8.3
click at [840, 119] on input "ACG/10118/A" at bounding box center [861, 120] width 82 height 19
click at [937, 121] on input "Search" at bounding box center [943, 120] width 32 height 19
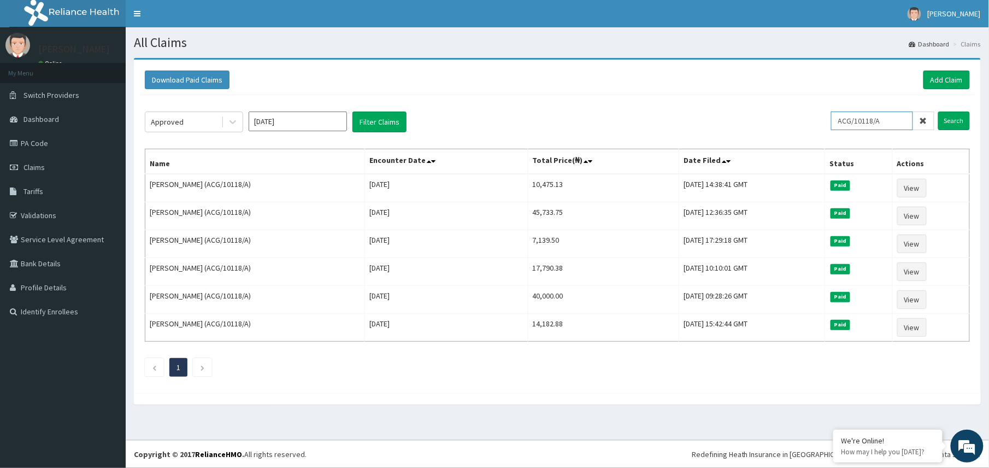
drag, startPoint x: 889, startPoint y: 122, endPoint x: 821, endPoint y: 120, distance: 67.8
click at [824, 120] on div "Approved Sep 2025 Filter Claims ACG/10118/A Search" at bounding box center [557, 121] width 825 height 21
paste input "LAY/10129"
click at [951, 123] on input "Search" at bounding box center [954, 120] width 32 height 19
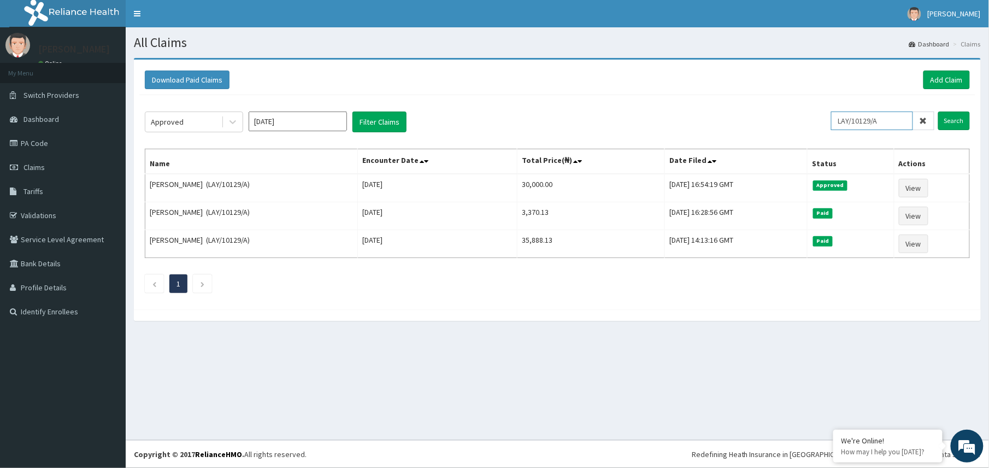
drag, startPoint x: 887, startPoint y: 123, endPoint x: 800, endPoint y: 125, distance: 88.0
click at [802, 125] on div "Approved Sep 2025 Filter Claims LAY/10129/A Search" at bounding box center [557, 121] width 825 height 21
paste input "CPP/10002/B"
click at [852, 115] on input "CPP/10002/B" at bounding box center [872, 120] width 82 height 19
type input "CPP/10002/B"
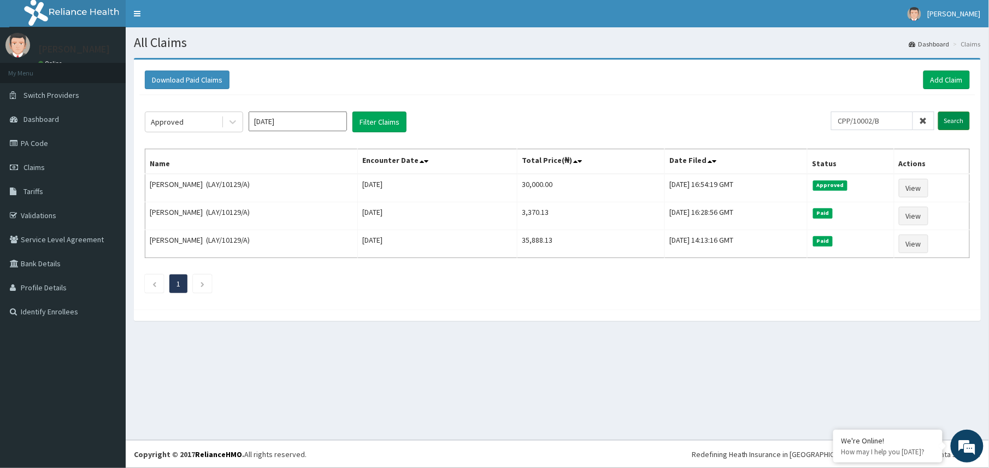
click at [949, 123] on input "Search" at bounding box center [954, 120] width 32 height 19
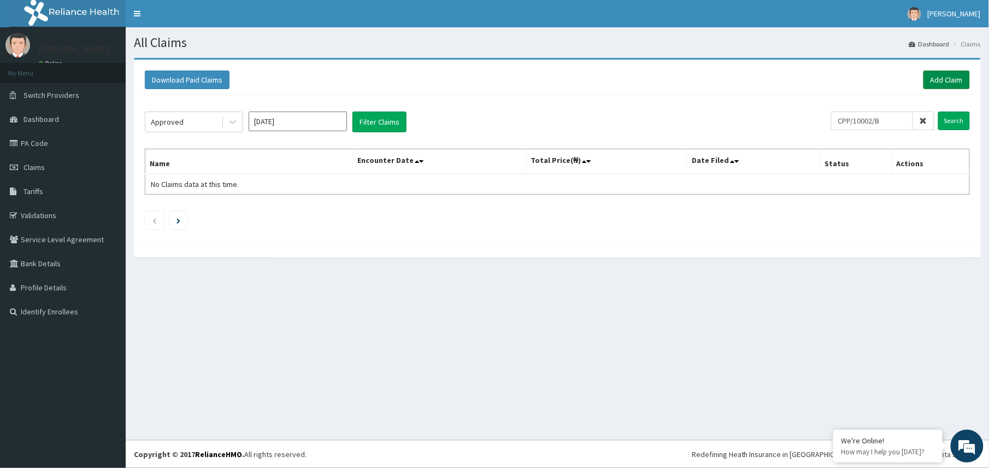
click at [942, 81] on link "Add Claim" at bounding box center [946, 79] width 46 height 19
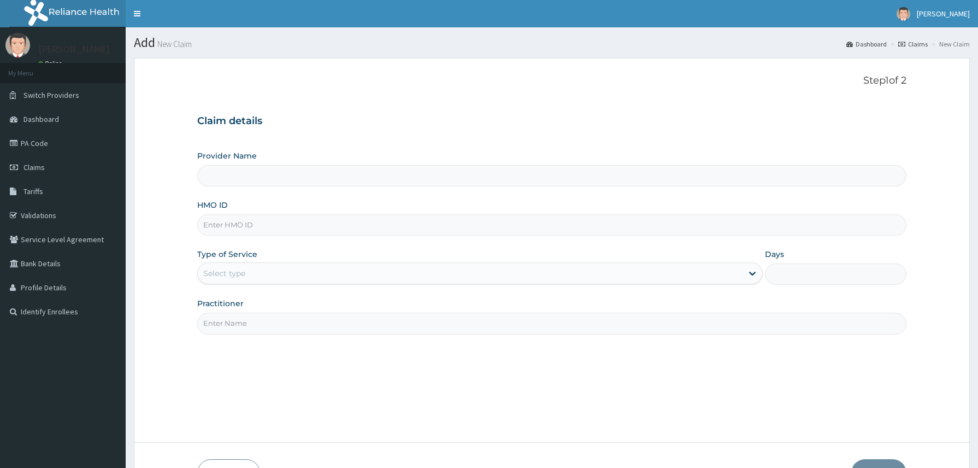
type input "Reliance Family Clinics (RFC) - [GEOGRAPHIC_DATA]"
click at [217, 223] on input "HMO ID" at bounding box center [551, 224] width 709 height 21
paste input "CPP/10002/B"
type input "CPP/10002/B"
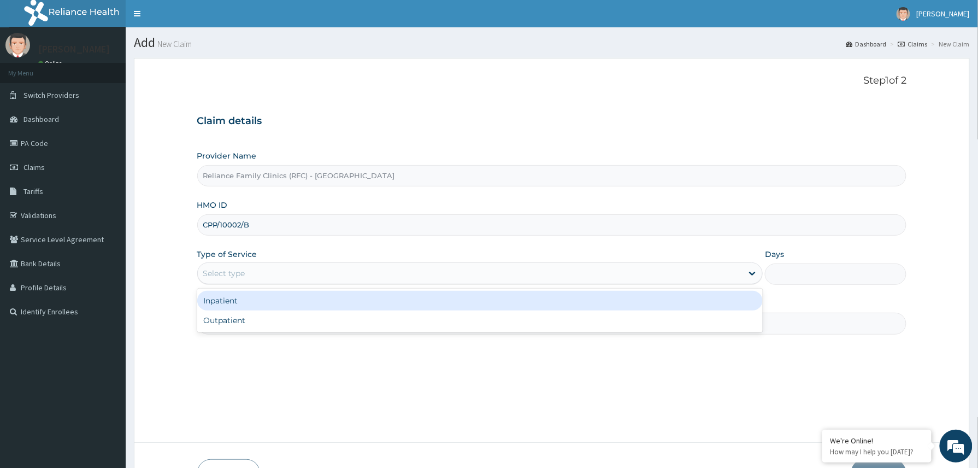
drag, startPoint x: 242, startPoint y: 271, endPoint x: 246, endPoint y: 304, distance: 32.4
click at [242, 273] on div "Select type" at bounding box center [224, 273] width 42 height 11
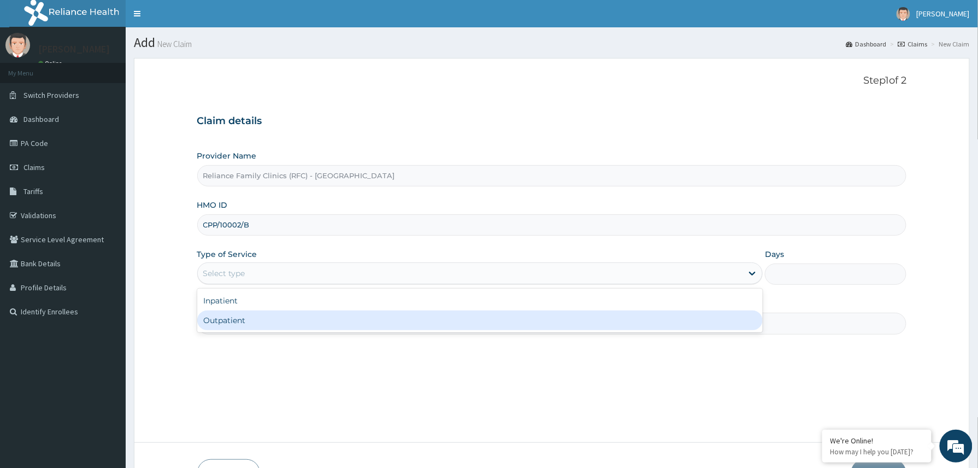
click at [245, 317] on div "Outpatient" at bounding box center [480, 320] width 566 height 20
type input "1"
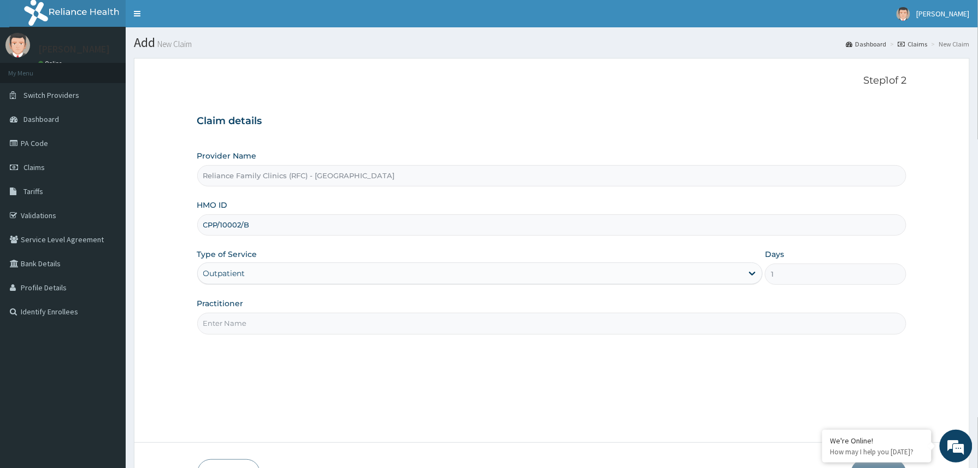
click at [253, 319] on input "Practitioner" at bounding box center [551, 322] width 709 height 21
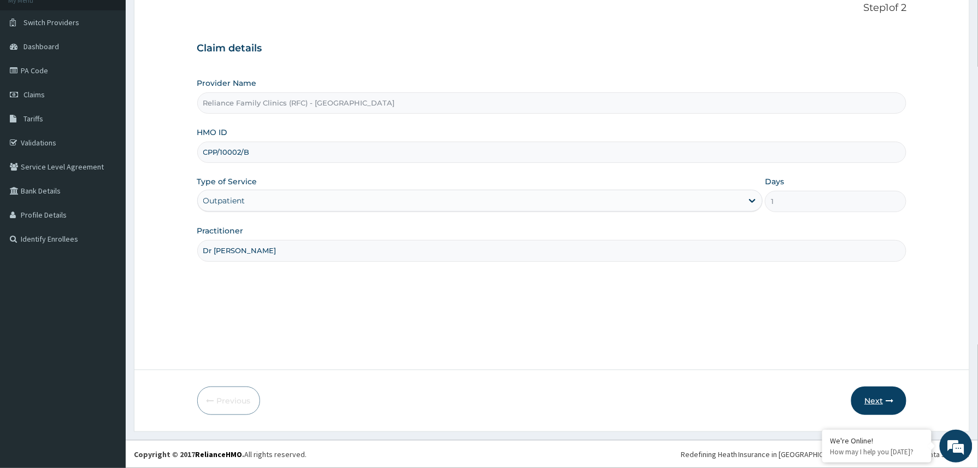
type input "Dr Winifred"
click at [874, 401] on button "Next" at bounding box center [878, 400] width 55 height 28
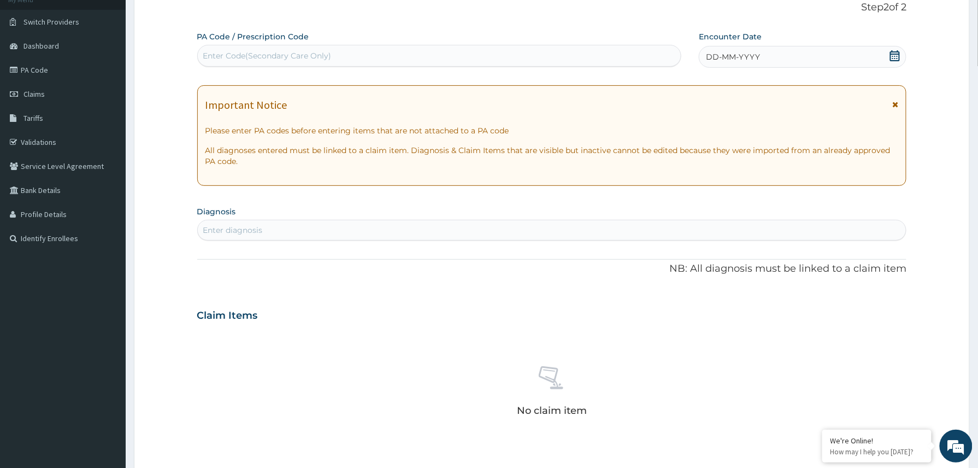
scroll to position [0, 0]
click at [276, 51] on div "Enter Code(Secondary Care Only)" at bounding box center [267, 55] width 128 height 11
paste input "PA/56634A"
type input "PA/56634A"
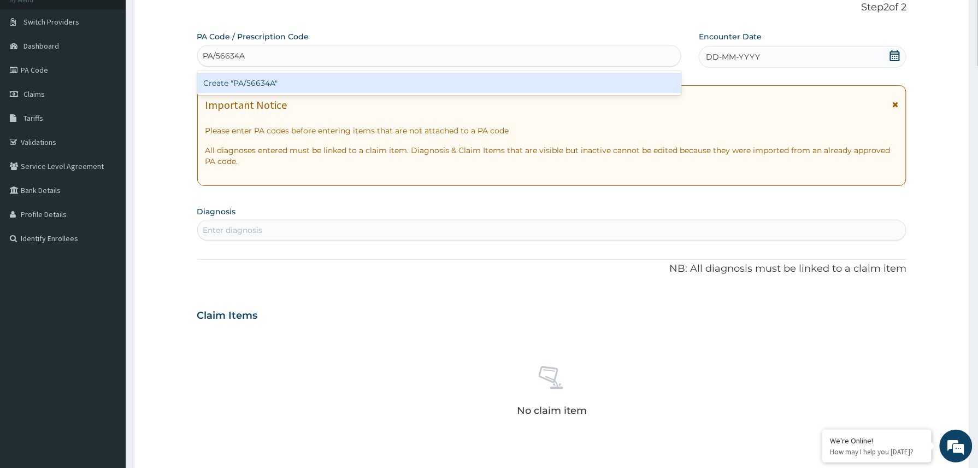
click at [252, 84] on div "Create "PA/56634A"" at bounding box center [439, 83] width 484 height 20
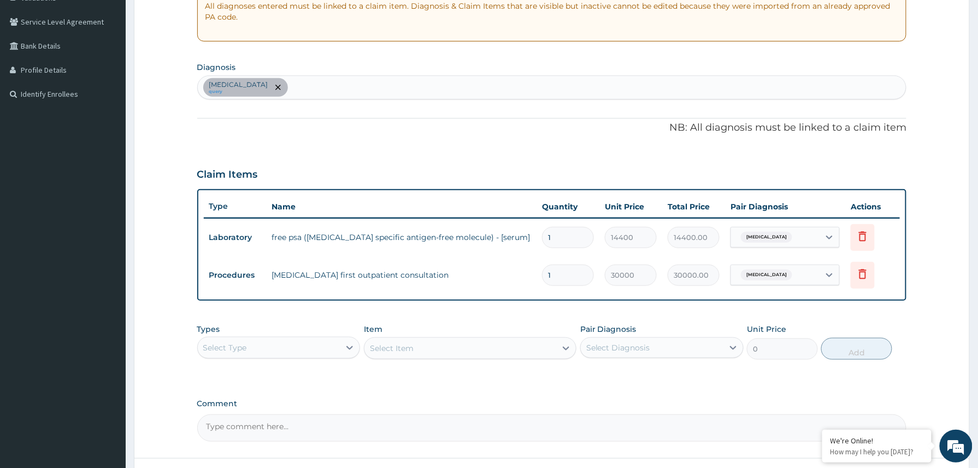
scroll to position [306, 0]
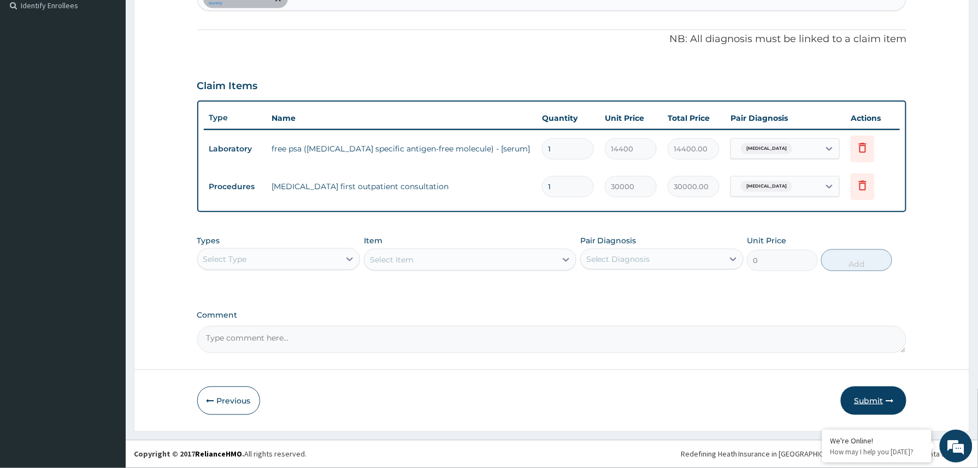
click at [866, 400] on button "Submit" at bounding box center [874, 400] width 66 height 28
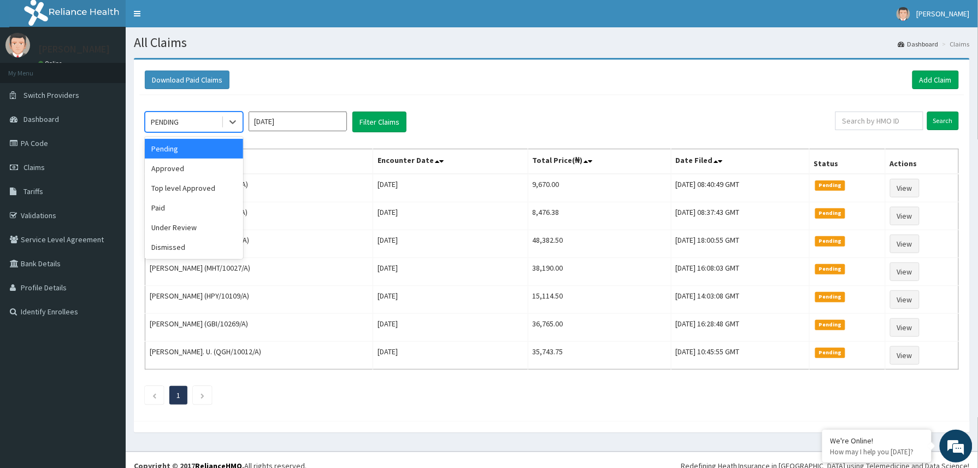
drag, startPoint x: 235, startPoint y: 125, endPoint x: 217, endPoint y: 156, distance: 35.2
click at [235, 125] on icon at bounding box center [232, 121] width 11 height 11
drag, startPoint x: 197, startPoint y: 167, endPoint x: 209, endPoint y: 157, distance: 15.5
click at [196, 167] on div "Approved" at bounding box center [194, 168] width 98 height 20
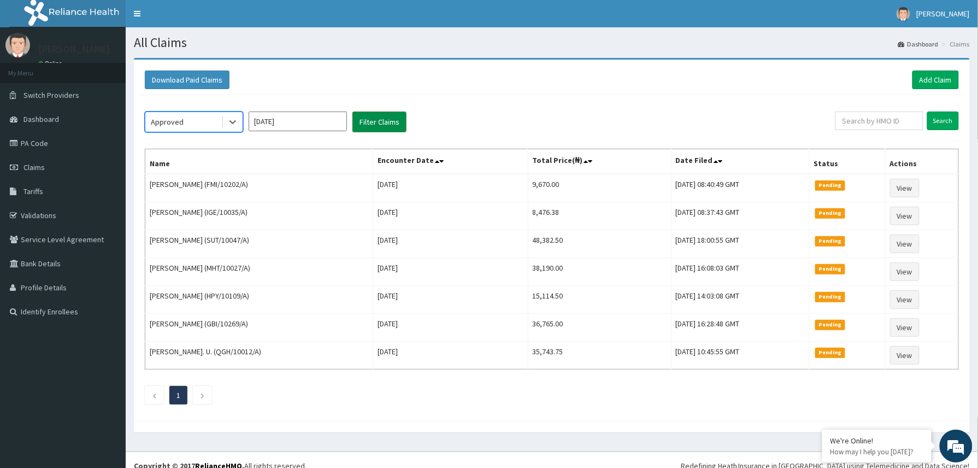
click at [370, 121] on button "Filter Claims" at bounding box center [379, 121] width 54 height 21
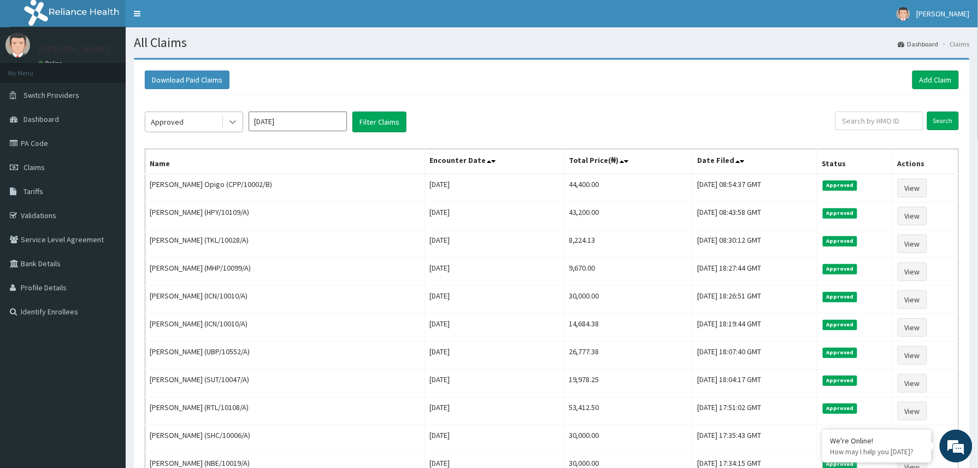
click at [228, 119] on icon at bounding box center [232, 121] width 11 height 11
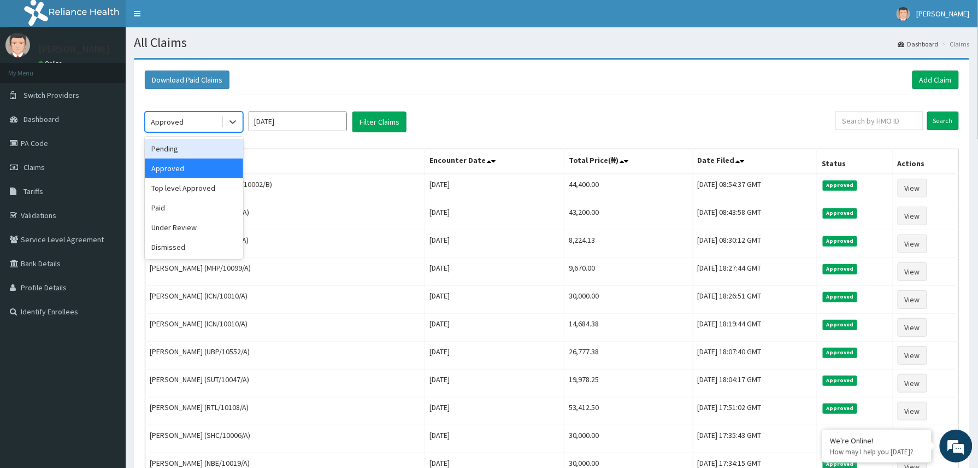
click at [357, 72] on div "Download Paid Claims Add Claim" at bounding box center [552, 79] width 814 height 19
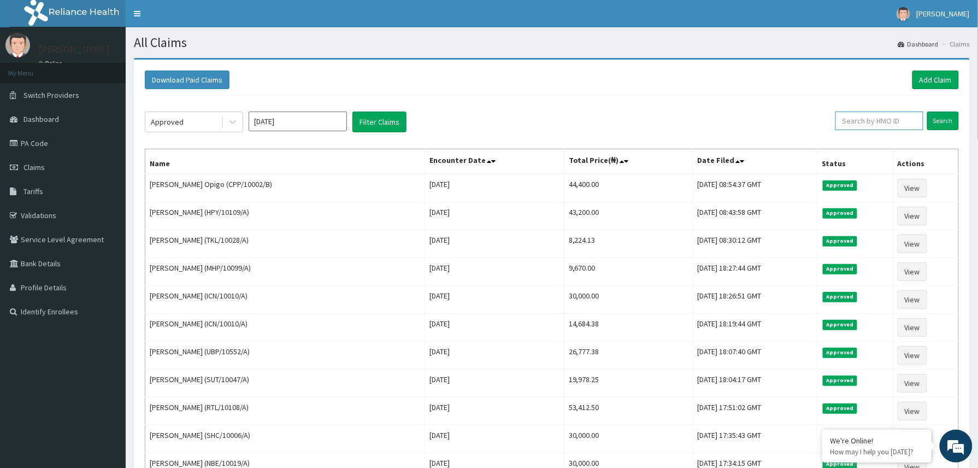
click at [854, 125] on input "text" at bounding box center [879, 120] width 88 height 19
paste input "2406155"
drag, startPoint x: 875, startPoint y: 120, endPoint x: 807, endPoint y: 126, distance: 68.5
click at [812, 125] on div "Approved [DATE] Filter Claims 2406155 Search" at bounding box center [552, 121] width 814 height 21
paste input "ACG/10118/A"
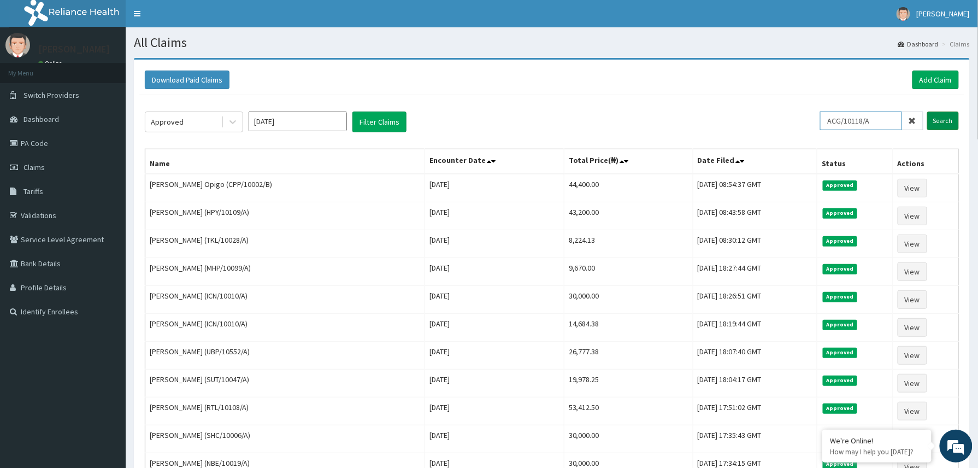
type input "ACG/10118/A"
click at [940, 121] on input "Search" at bounding box center [943, 120] width 32 height 19
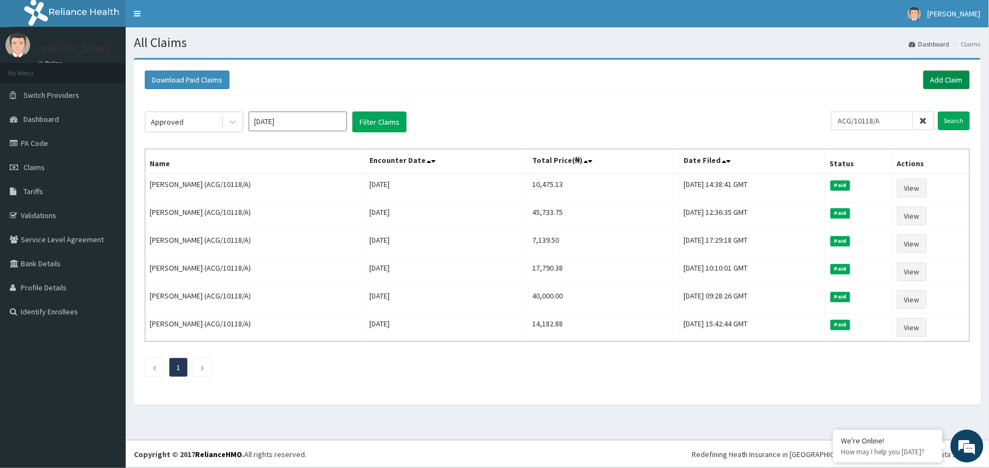
click at [927, 78] on link "Add Claim" at bounding box center [946, 79] width 46 height 19
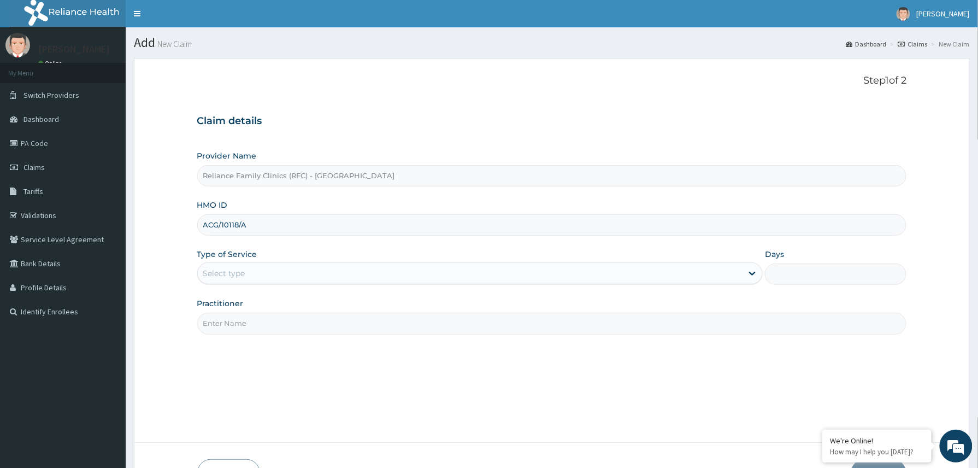
type input "ACG/10118/A"
click at [226, 274] on div "Select type" at bounding box center [224, 273] width 42 height 11
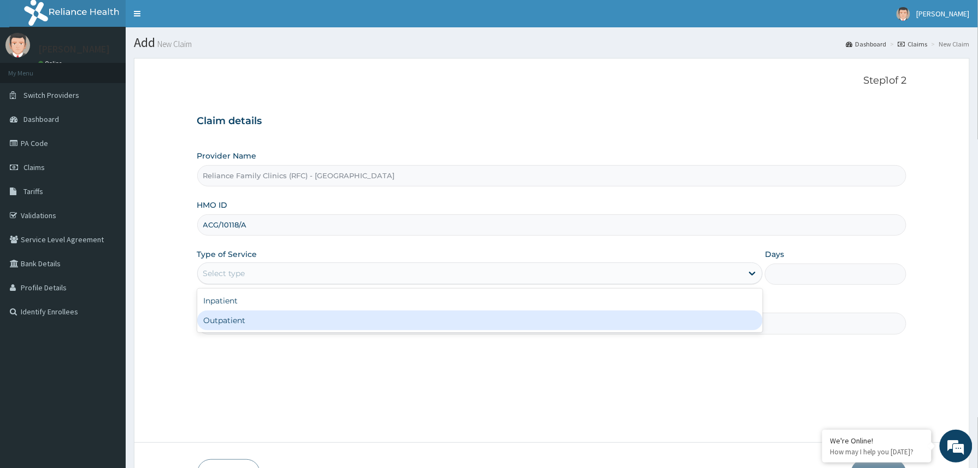
click at [234, 321] on div "Outpatient" at bounding box center [480, 320] width 566 height 20
type input "1"
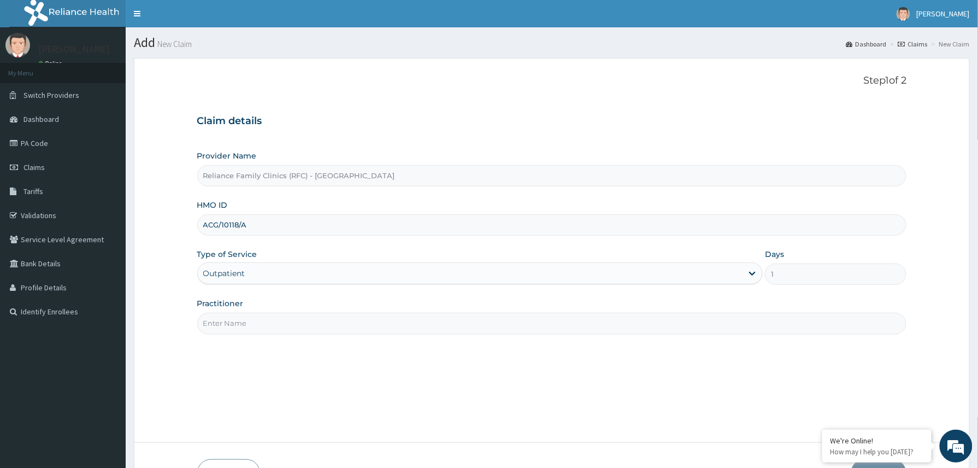
click at [250, 322] on input "Practitioner" at bounding box center [551, 322] width 709 height 21
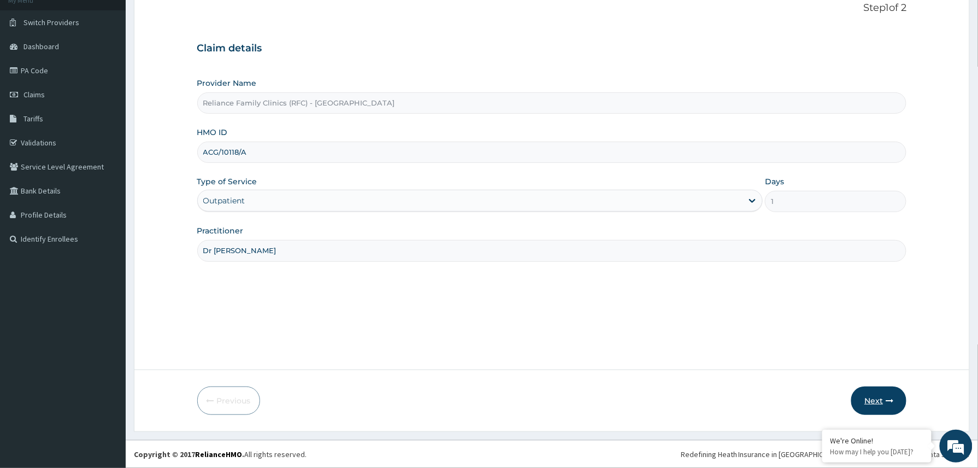
type input "Dr [PERSON_NAME]"
click at [879, 397] on button "Next" at bounding box center [878, 400] width 55 height 28
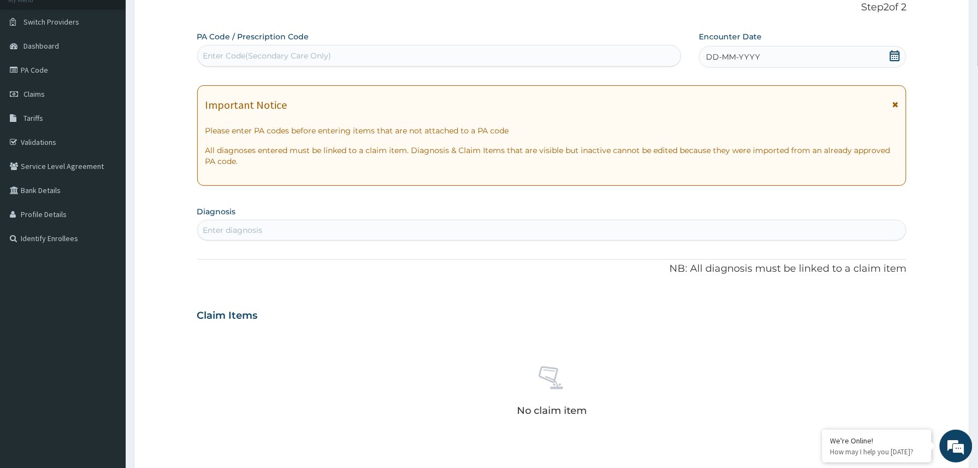
scroll to position [0, 0]
click at [330, 55] on div "Enter Code(Secondary Care Only)" at bounding box center [267, 55] width 128 height 11
paste input "PA/5FCC68"
type input "PA/5FCC68"
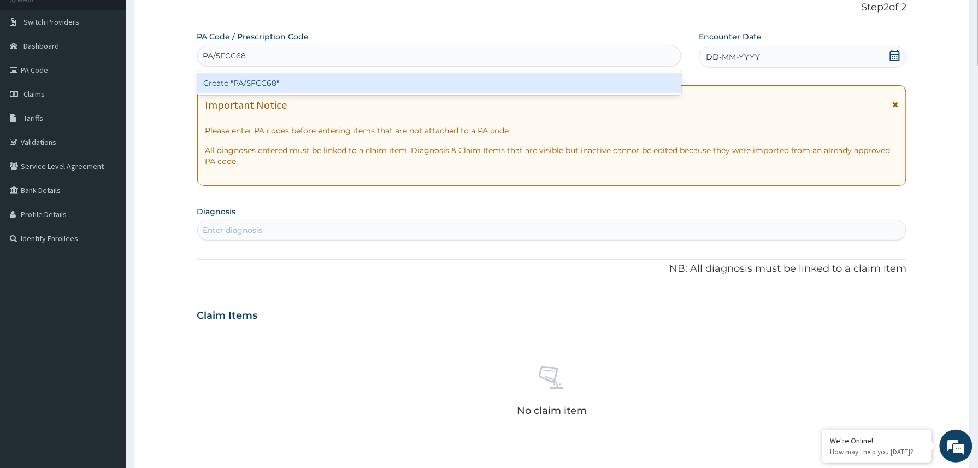
click at [289, 86] on div "Create "PA/5FCC68"" at bounding box center [439, 83] width 484 height 20
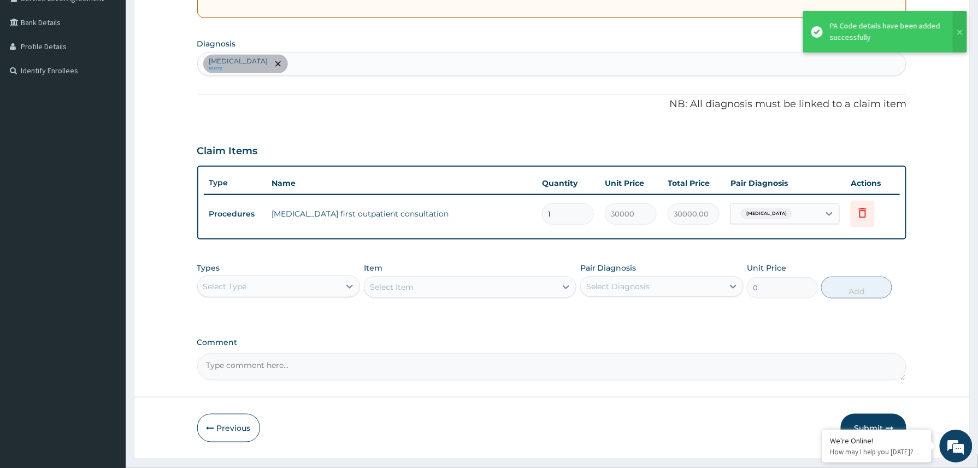
scroll to position [269, 0]
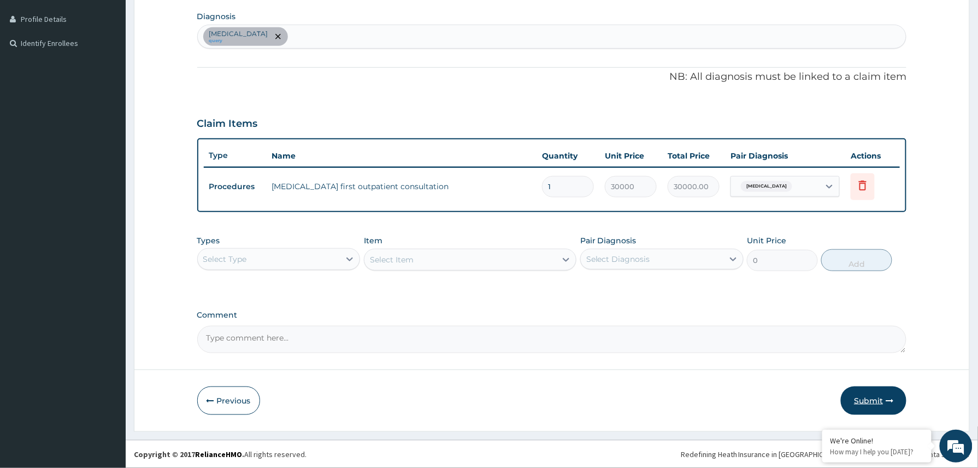
click at [871, 391] on button "Submit" at bounding box center [874, 400] width 66 height 28
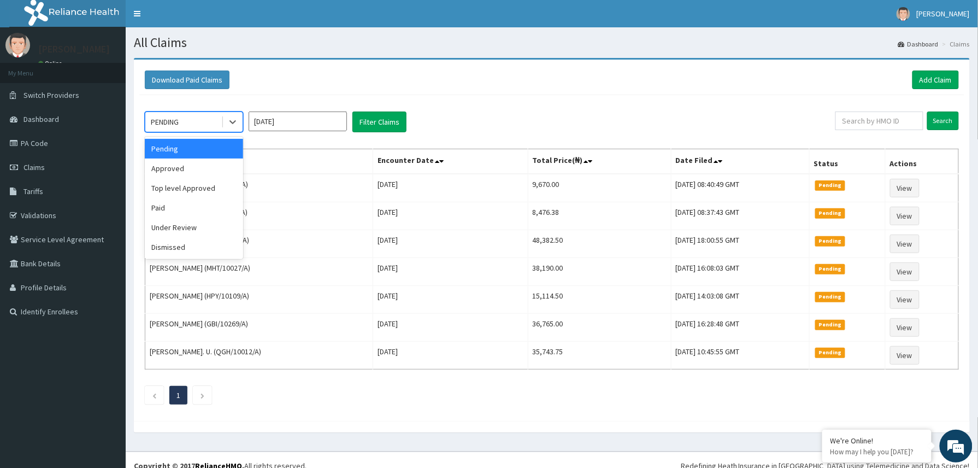
drag, startPoint x: 230, startPoint y: 122, endPoint x: 192, endPoint y: 167, distance: 58.1
click at [217, 132] on div "PENDING" at bounding box center [194, 121] width 98 height 21
click at [180, 171] on div "Approved" at bounding box center [194, 168] width 98 height 20
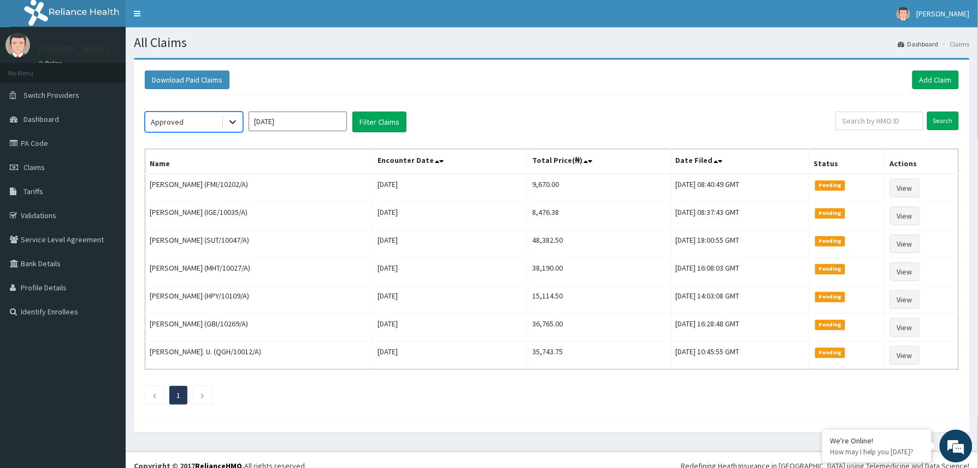
click at [228, 123] on icon at bounding box center [232, 121] width 11 height 11
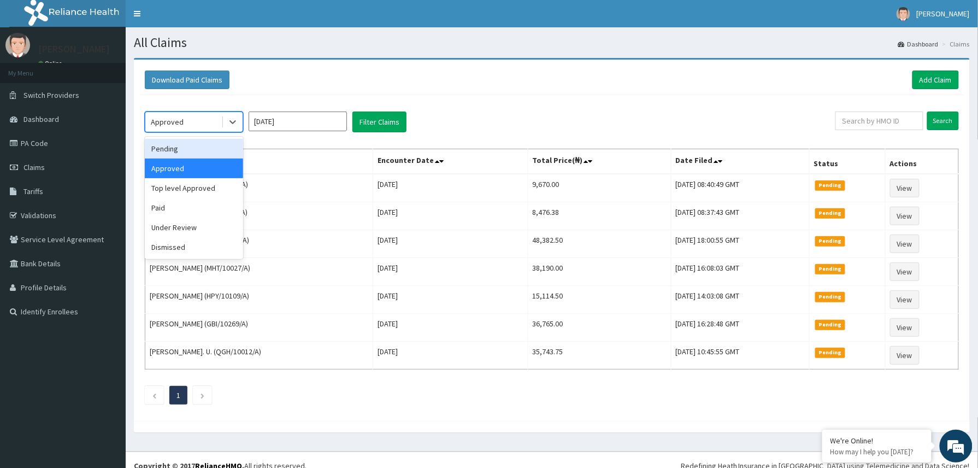
click at [176, 146] on div "Pending" at bounding box center [194, 149] width 98 height 20
click at [234, 122] on icon at bounding box center [232, 123] width 7 height 4
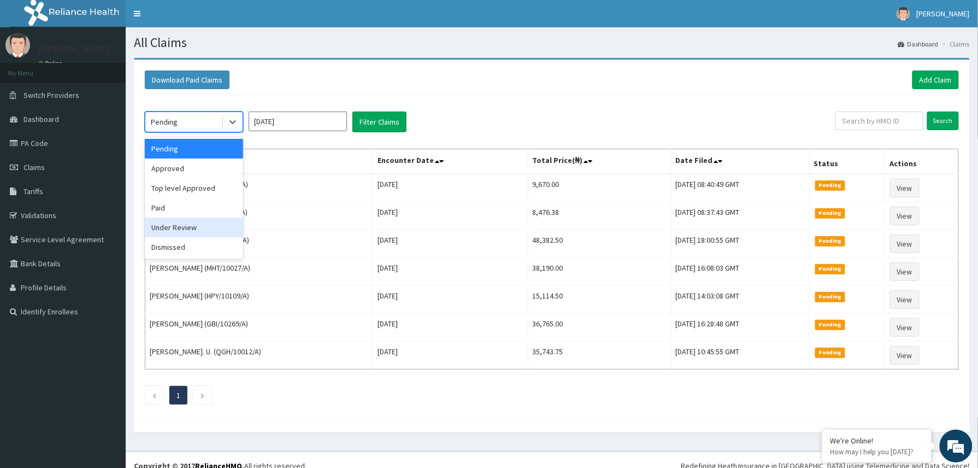
drag, startPoint x: 179, startPoint y: 226, endPoint x: 300, endPoint y: 166, distance: 134.6
click at [179, 226] on div "Under Review" at bounding box center [194, 227] width 98 height 20
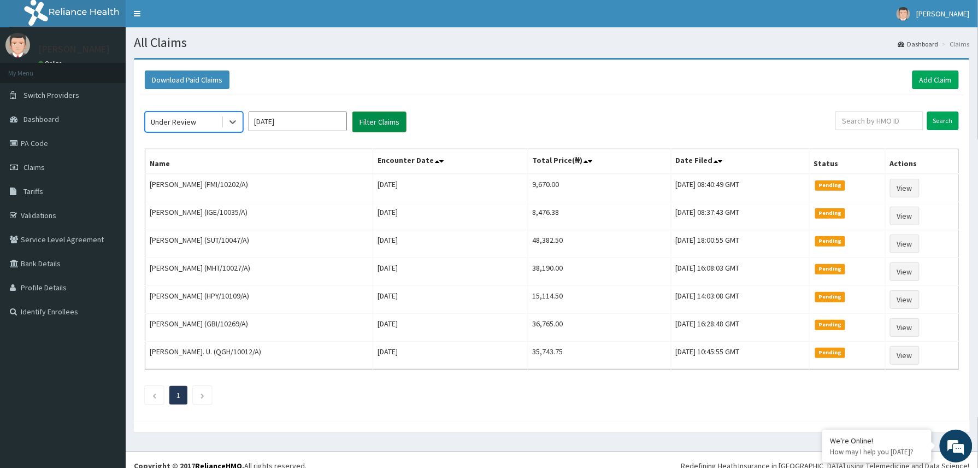
click at [374, 121] on button "Filter Claims" at bounding box center [379, 121] width 54 height 21
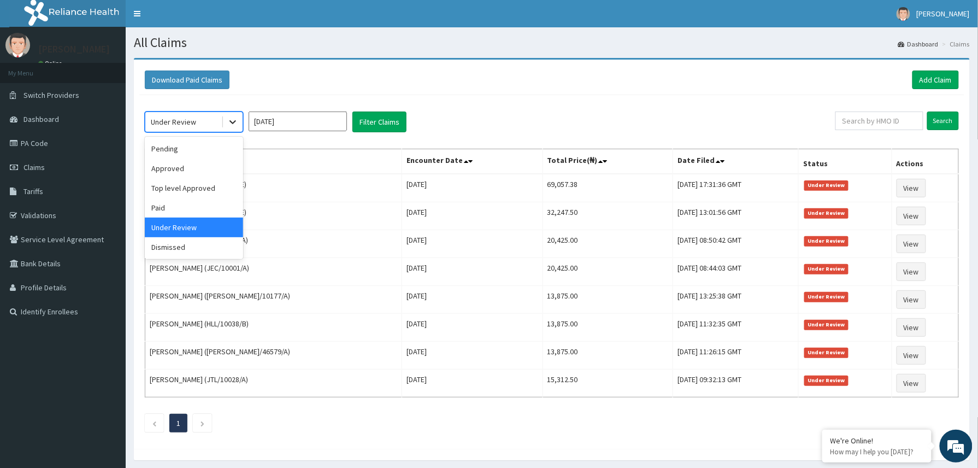
drag, startPoint x: 234, startPoint y: 125, endPoint x: 189, endPoint y: 167, distance: 61.1
click at [232, 127] on icon at bounding box center [232, 121] width 11 height 11
click at [171, 187] on div "Top level Approved" at bounding box center [194, 188] width 98 height 20
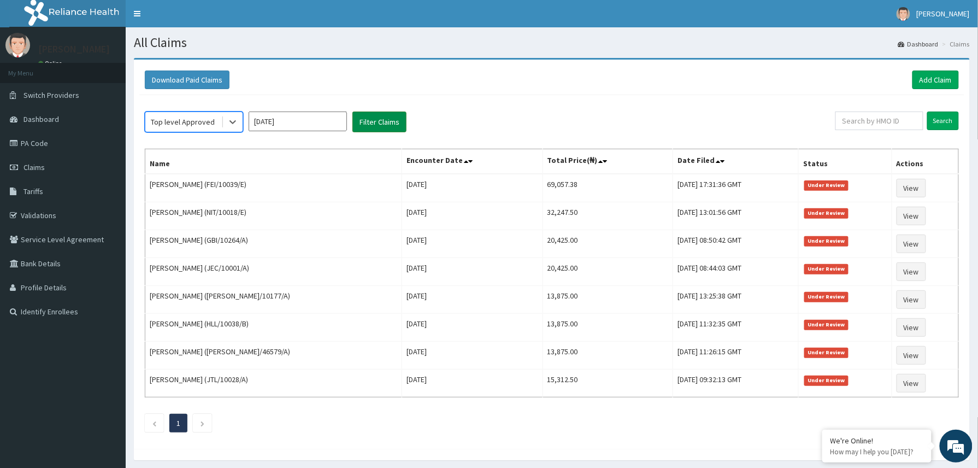
click at [368, 116] on button "Filter Claims" at bounding box center [379, 121] width 54 height 21
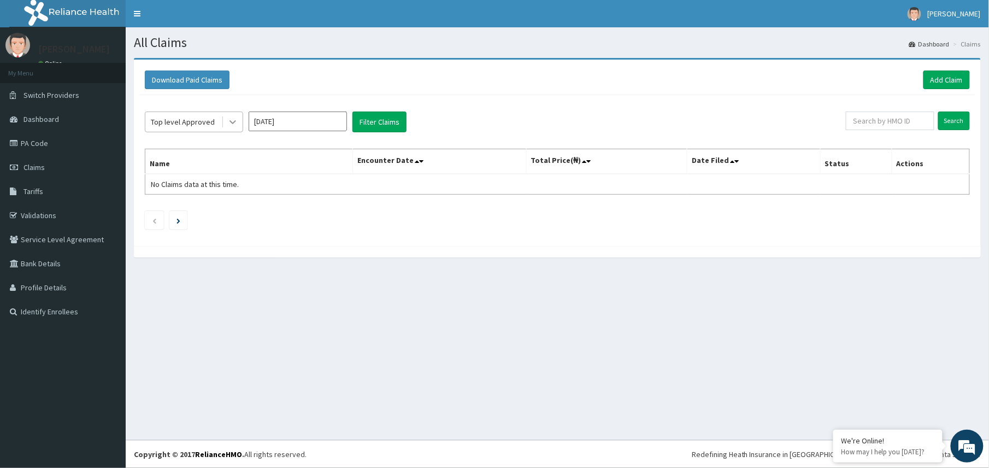
click at [224, 121] on div at bounding box center [233, 122] width 20 height 20
click at [853, 115] on input "text" at bounding box center [889, 120] width 88 height 19
paste input "QSH/10050/A"
click at [853, 118] on input "QSH/10050/A" at bounding box center [872, 120] width 82 height 19
click at [950, 119] on input "Search" at bounding box center [954, 120] width 32 height 19
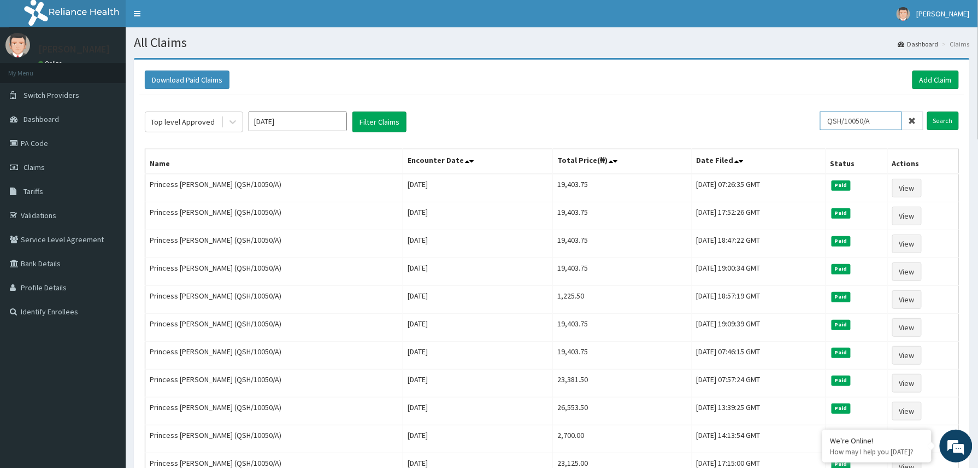
drag, startPoint x: 880, startPoint y: 121, endPoint x: 790, endPoint y: 120, distance: 90.7
click at [790, 120] on div "Top level Approved [DATE] Filter Claims QSH/10050/A Search" at bounding box center [552, 121] width 814 height 21
paste input "ACG/10118"
drag, startPoint x: 835, startPoint y: 120, endPoint x: 842, endPoint y: 118, distance: 8.0
click at [839, 118] on input "ACG/10118/A" at bounding box center [861, 120] width 82 height 19
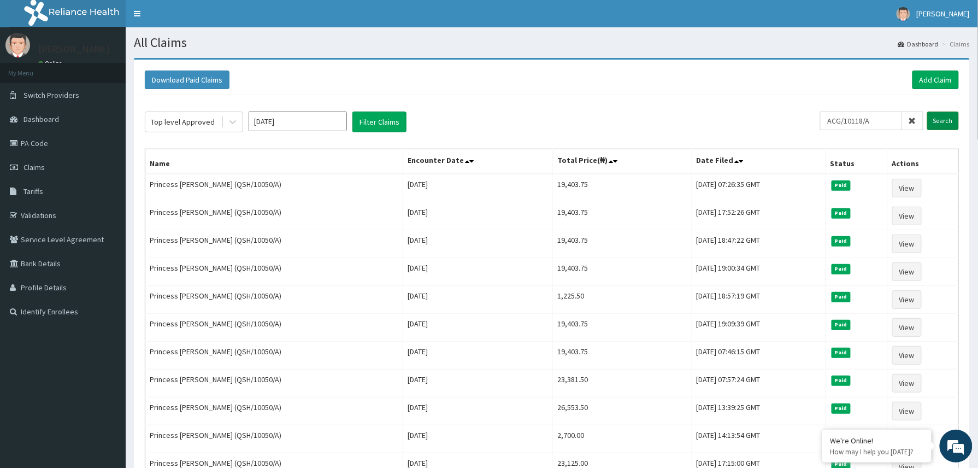
click at [939, 122] on input "Search" at bounding box center [943, 120] width 32 height 19
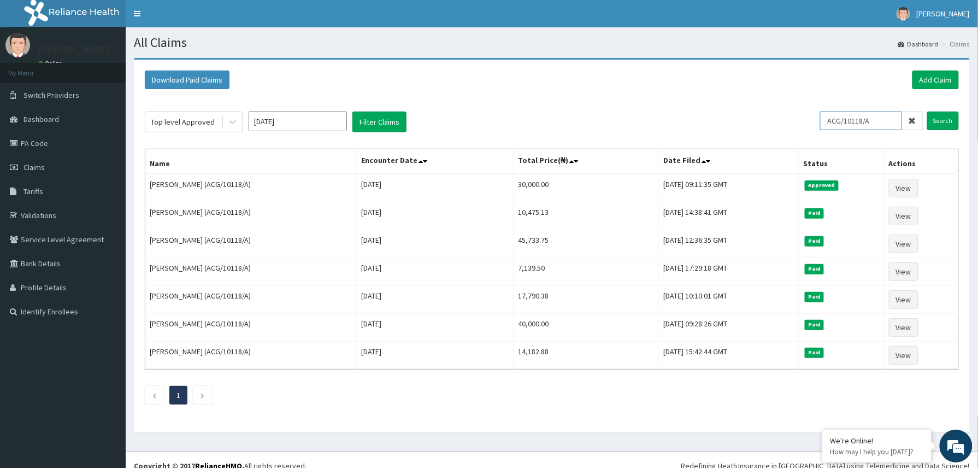
drag, startPoint x: 853, startPoint y: 119, endPoint x: 798, endPoint y: 119, distance: 54.6
click at [808, 119] on div "Top level Approved [DATE] Filter Claims ACG/10118/A Search" at bounding box center [552, 121] width 814 height 21
paste input "PRW/10023/C"
click at [937, 121] on input "Search" at bounding box center [943, 120] width 32 height 19
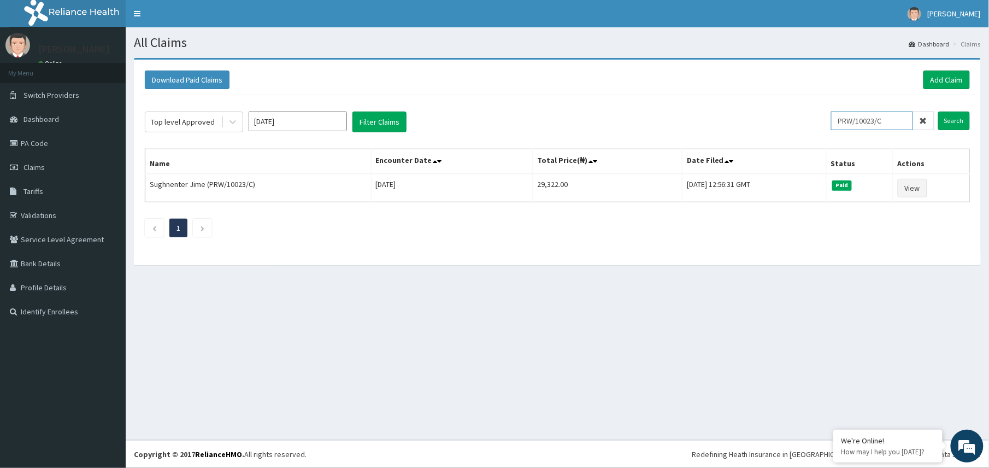
drag, startPoint x: 892, startPoint y: 119, endPoint x: 822, endPoint y: 123, distance: 70.6
click at [822, 123] on div "Top level Approved [DATE] Filter Claims PRW/10023/C Search" at bounding box center [557, 121] width 825 height 21
paste input "2508510"
type input "2508510"
drag, startPoint x: 883, startPoint y: 121, endPoint x: 819, endPoint y: 127, distance: 64.2
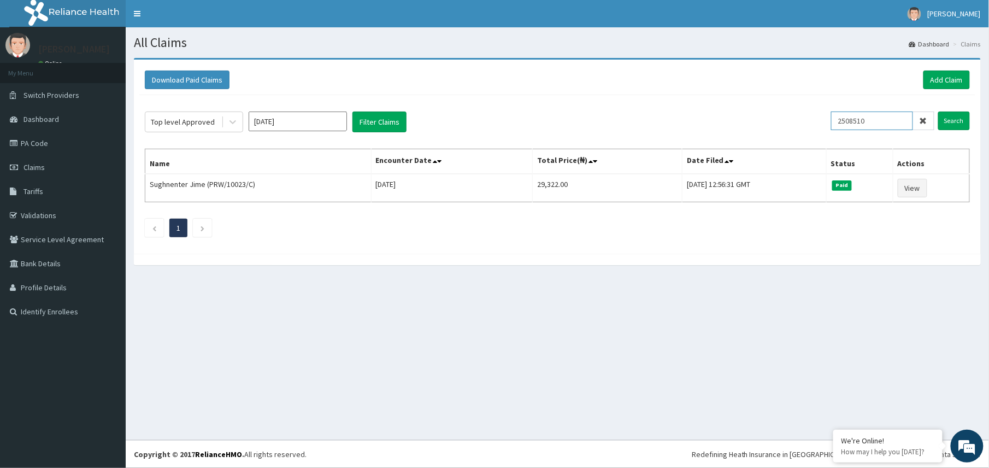
click at [819, 127] on div "Top level Approved [DATE] Filter Claims 2508510 Search" at bounding box center [557, 121] width 825 height 21
paste input "2402309"
type input "2402309"
drag, startPoint x: 888, startPoint y: 123, endPoint x: 839, endPoint y: 125, distance: 49.2
click at [839, 125] on input "2402309" at bounding box center [872, 120] width 82 height 19
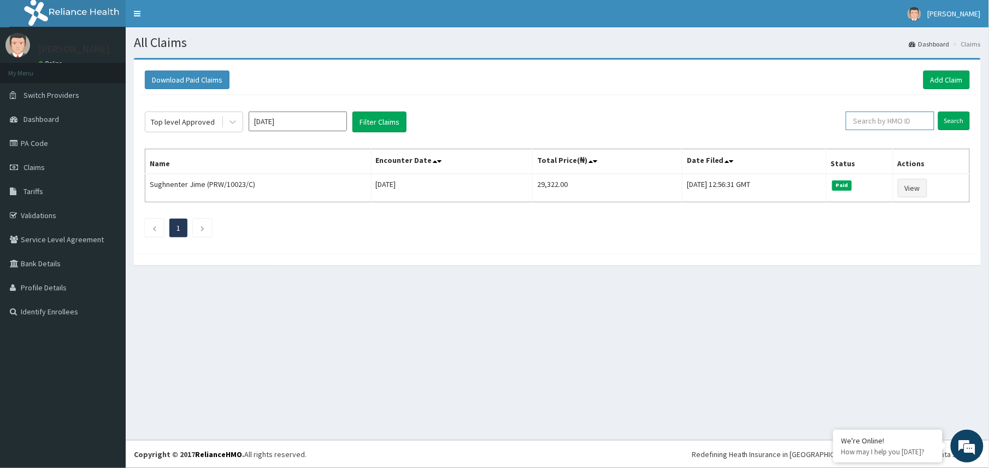
paste input "2402309"
type input "2402309"
drag, startPoint x: 886, startPoint y: 121, endPoint x: 857, endPoint y: 127, distance: 29.6
click at [857, 127] on input "2402309" at bounding box center [872, 120] width 82 height 19
paste input "JEC/10024/A"
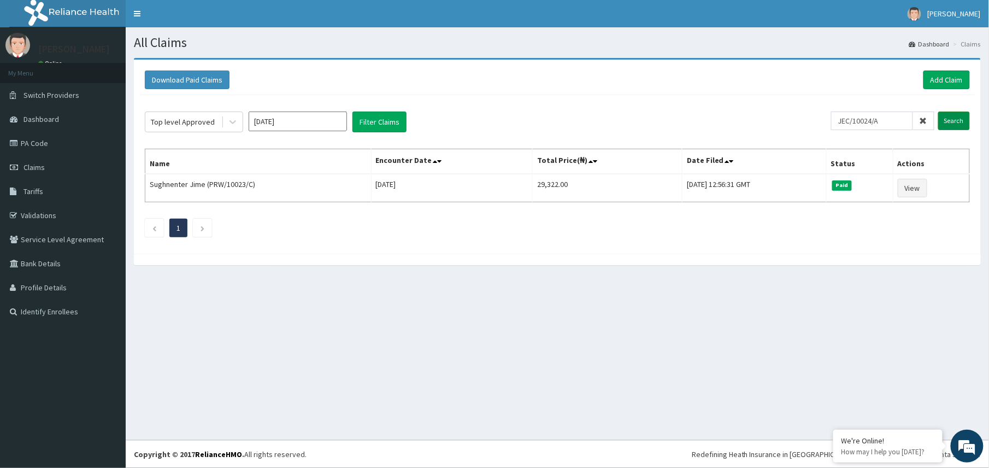
click at [951, 122] on input "Search" at bounding box center [954, 120] width 32 height 19
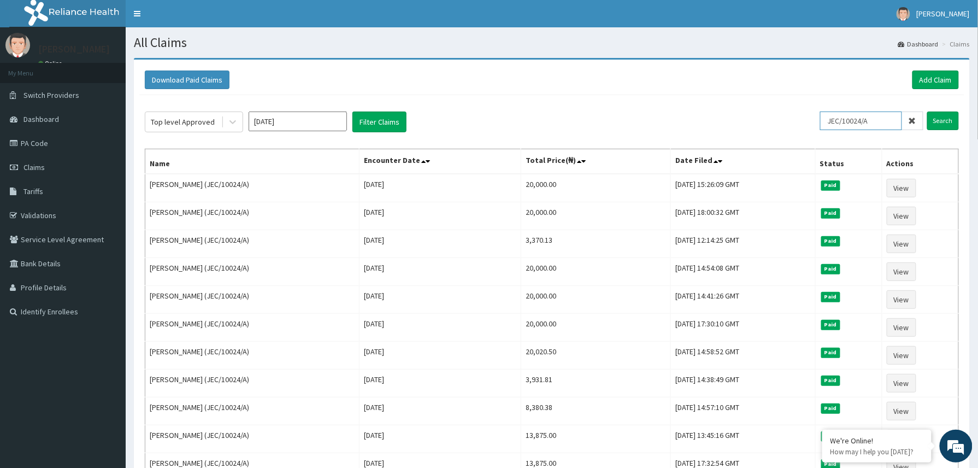
drag, startPoint x: 886, startPoint y: 121, endPoint x: 803, endPoint y: 128, distance: 83.3
click at [808, 128] on div "Top level Approved [DATE] Filter Claims JEC/10024/A Search" at bounding box center [552, 121] width 814 height 21
paste input "2506981"
type input "2506981"
drag, startPoint x: 867, startPoint y: 125, endPoint x: 818, endPoint y: 122, distance: 49.8
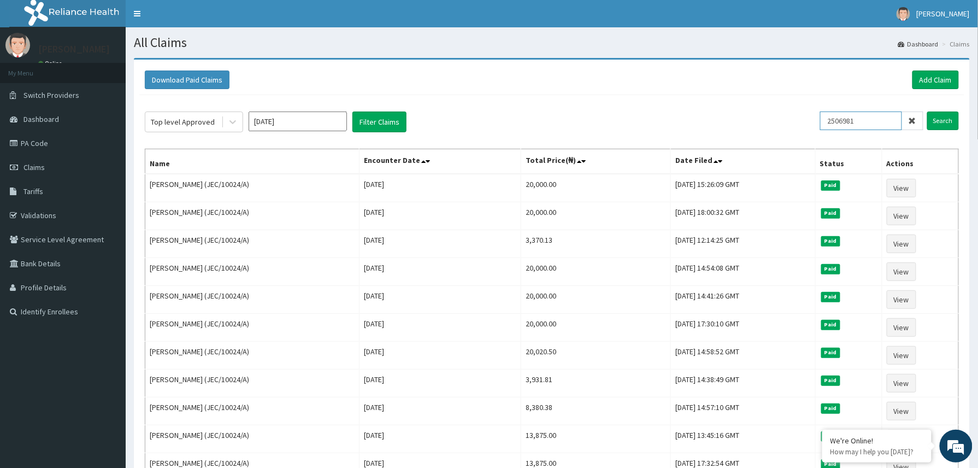
click at [818, 122] on div "Top level Approved [DATE] Filter Claims 2506981 Search" at bounding box center [552, 121] width 814 height 21
paste input "SFM/10003/D"
click at [845, 123] on input "SFM/10003/D" at bounding box center [861, 120] width 82 height 19
type input "SFM/10003/D"
click at [938, 125] on input "Search" at bounding box center [943, 120] width 32 height 19
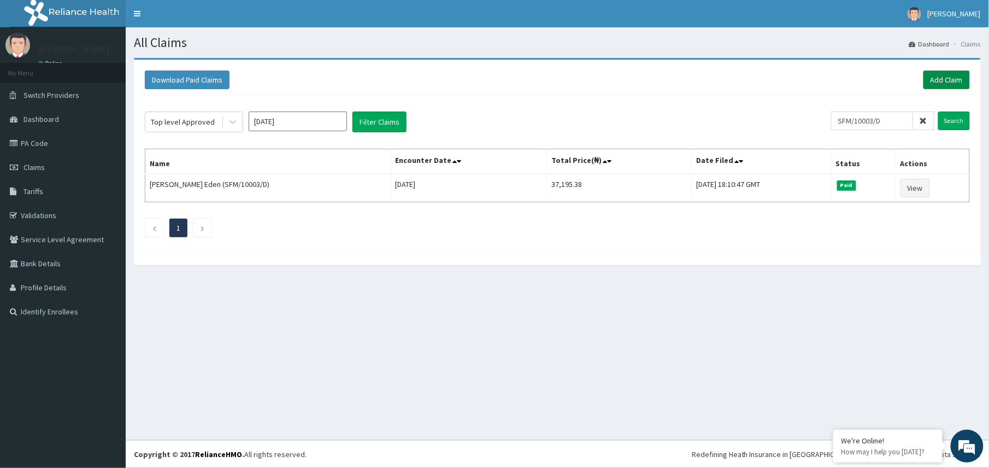
click at [942, 75] on link "Add Claim" at bounding box center [946, 79] width 46 height 19
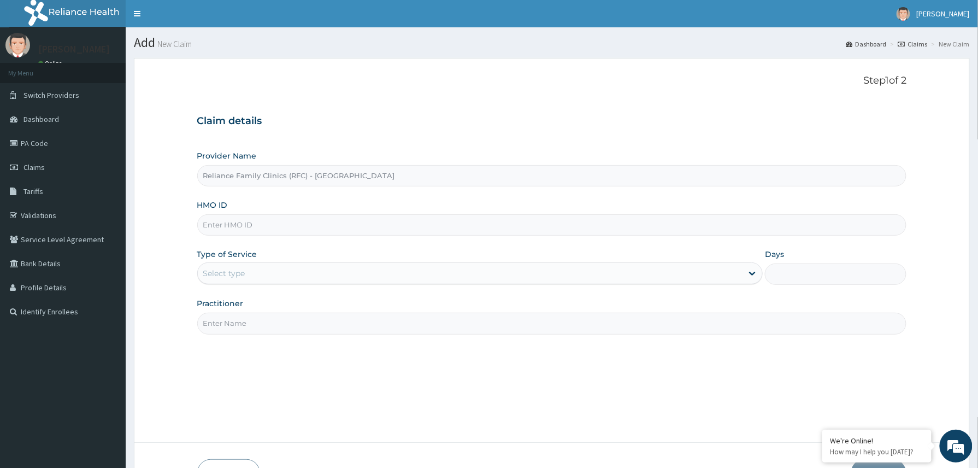
click at [243, 228] on input "HMO ID" at bounding box center [551, 224] width 709 height 21
paste input "SFM/10003/D"
type input "SFM/10003/D"
drag, startPoint x: 262, startPoint y: 274, endPoint x: 265, endPoint y: 285, distance: 11.3
click at [263, 275] on div "Select type" at bounding box center [470, 272] width 545 height 17
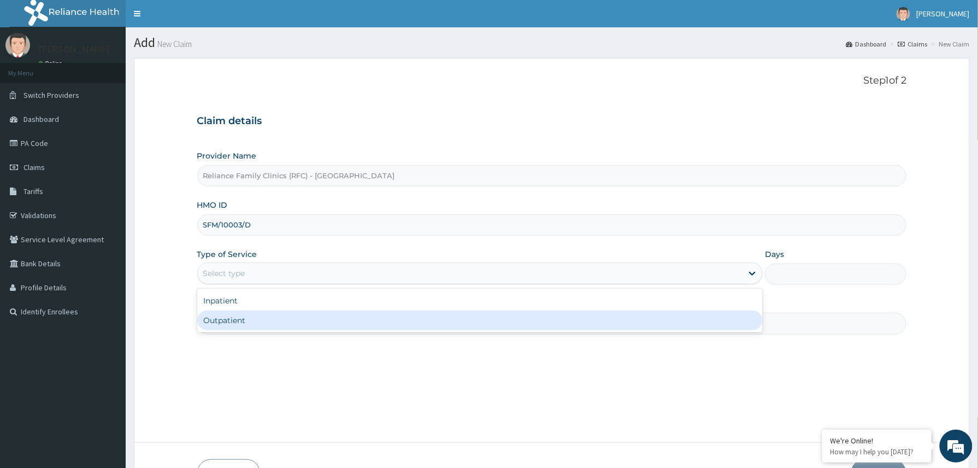
click at [257, 329] on div "Outpatient" at bounding box center [480, 320] width 566 height 20
type input "1"
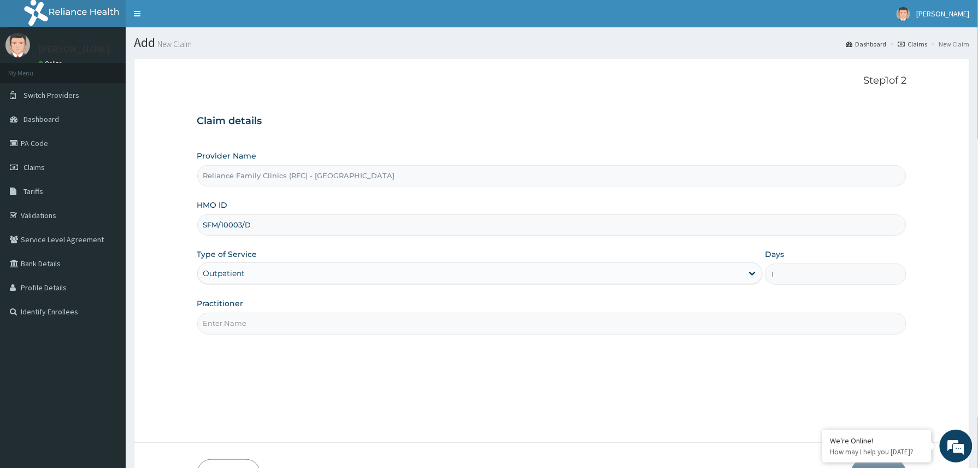
click at [264, 317] on input "Practitioner" at bounding box center [551, 322] width 709 height 21
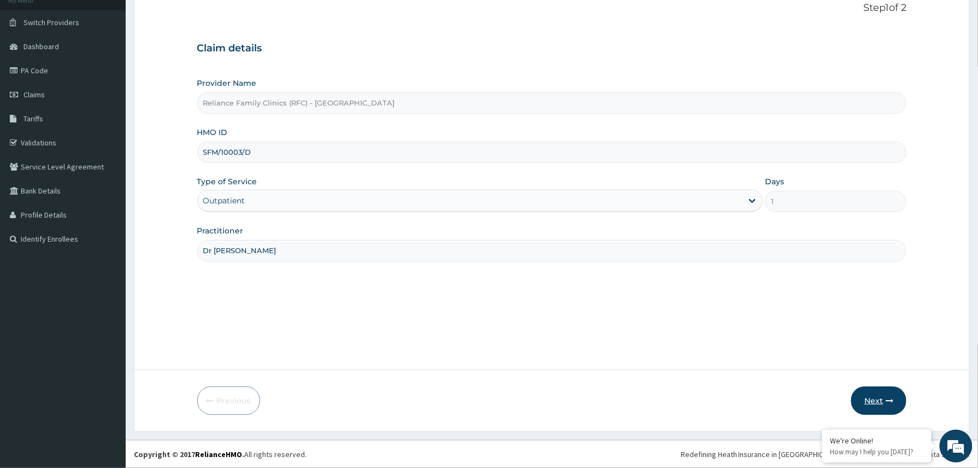
type input "Dr [PERSON_NAME]"
click at [869, 401] on button "Next" at bounding box center [878, 400] width 55 height 28
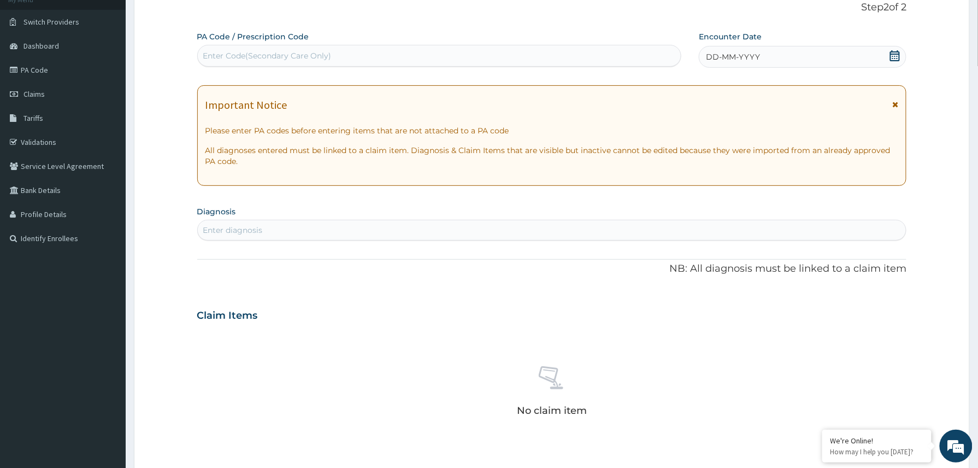
click at [304, 53] on div "Enter Code(Secondary Care Only)" at bounding box center [267, 55] width 128 height 11
paste input "PA/A0AA16"
type input "PA/A0AA16"
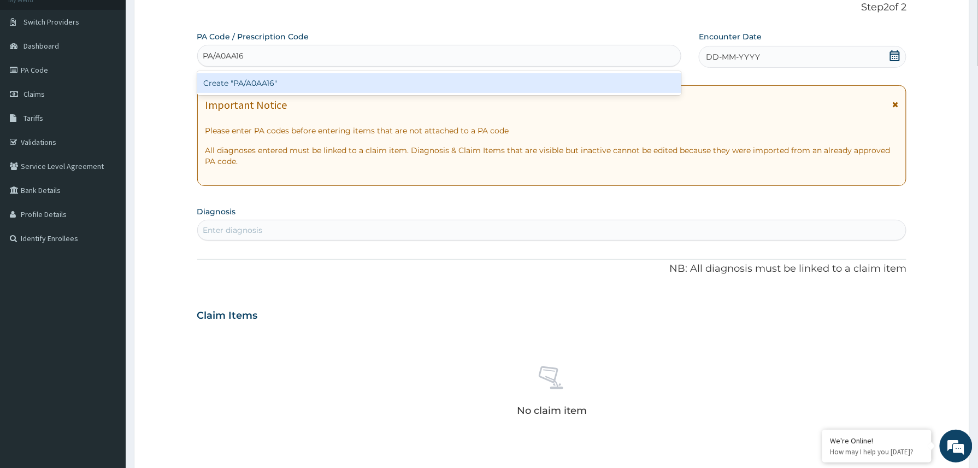
click at [232, 85] on div "Create "PA/A0AA16"" at bounding box center [439, 83] width 484 height 20
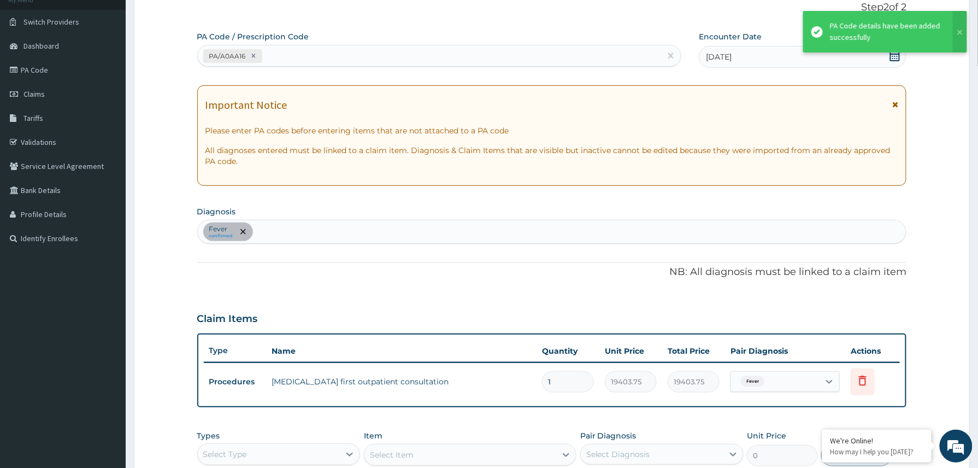
click at [350, 227] on div "Fever confirmed" at bounding box center [552, 231] width 708 height 23
type input "[MEDICAL_DATA]"
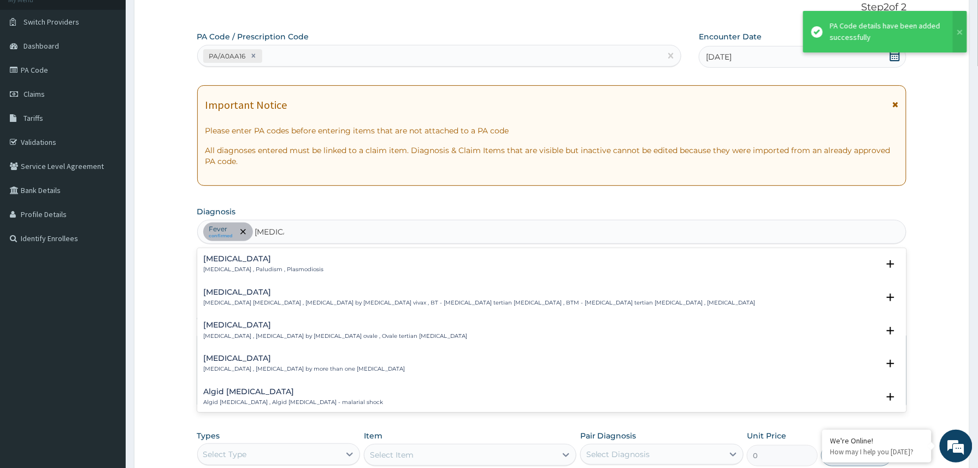
click at [261, 265] on p "[MEDICAL_DATA] , Paludism , Plasmodiosis" at bounding box center [264, 269] width 120 height 8
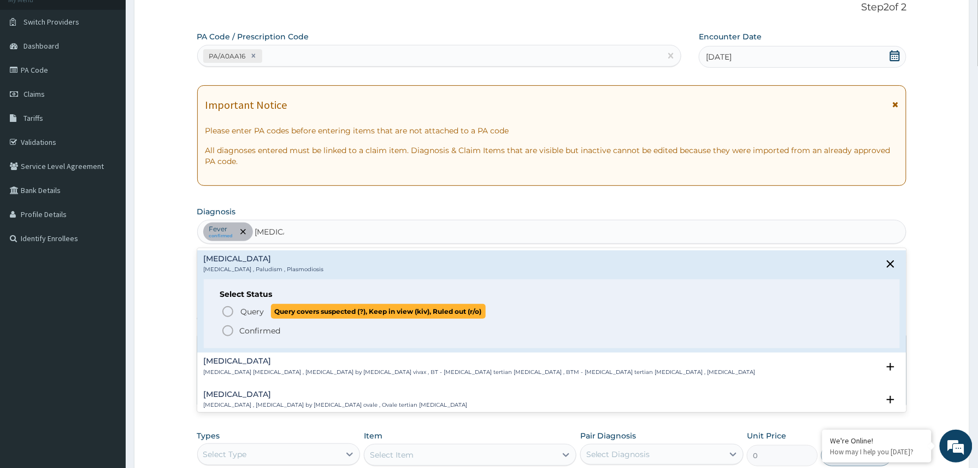
click at [246, 309] on span "Query" at bounding box center [252, 311] width 23 height 11
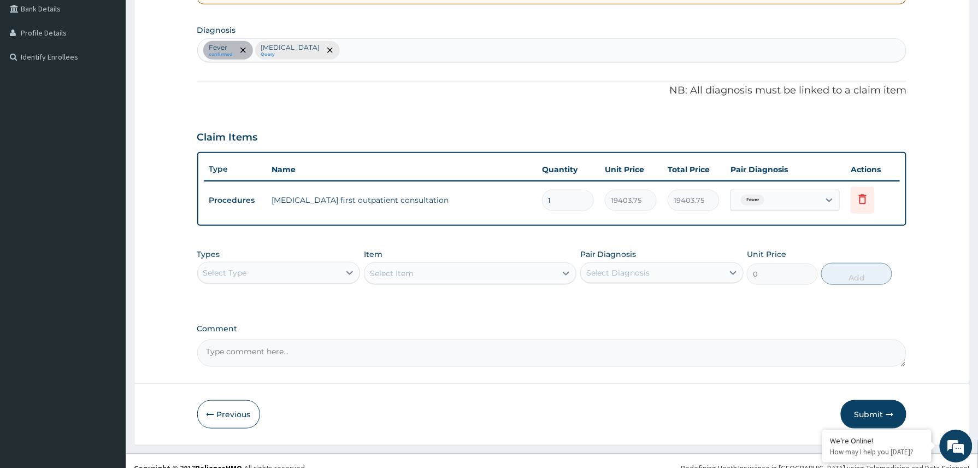
scroll to position [269, 0]
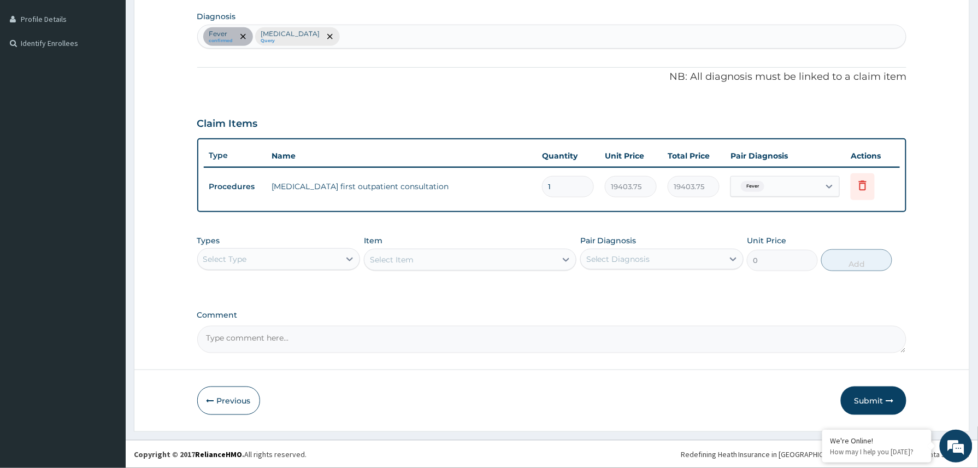
drag, startPoint x: 334, startPoint y: 261, endPoint x: 329, endPoint y: 269, distance: 9.8
click at [334, 262] on div "Select Type" at bounding box center [269, 258] width 143 height 17
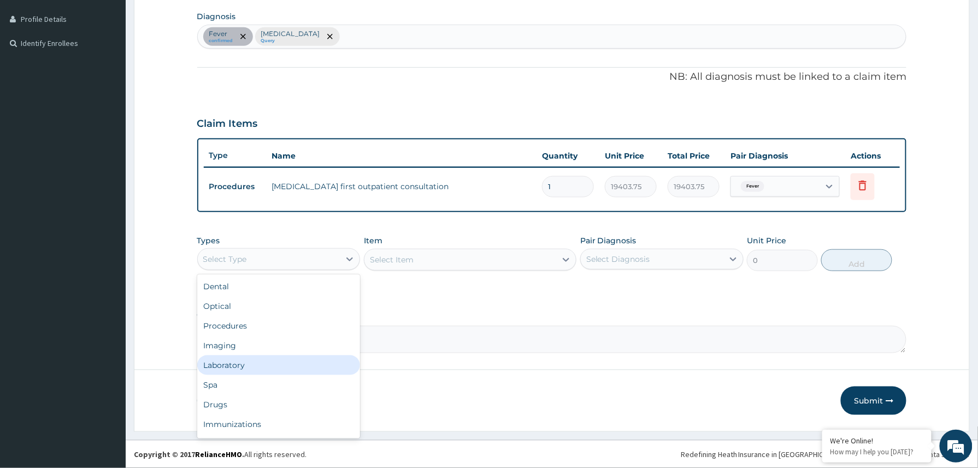
click at [247, 364] on div "Laboratory" at bounding box center [278, 365] width 163 height 20
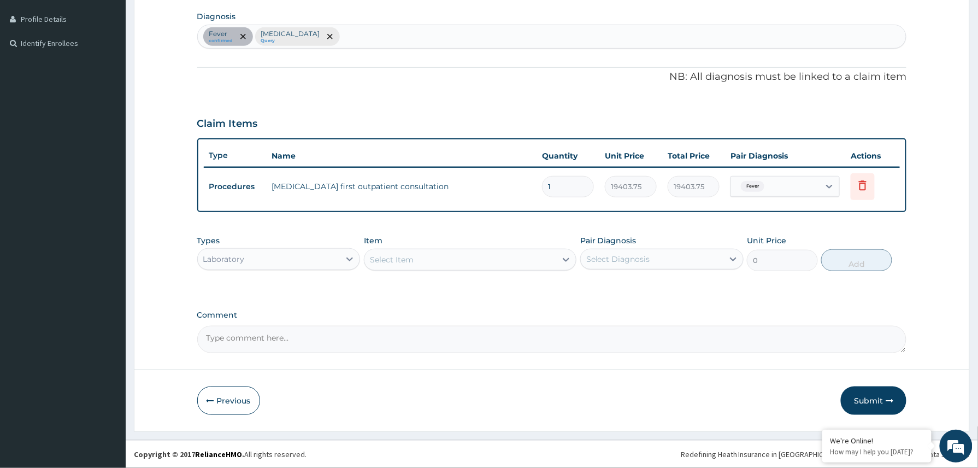
click at [264, 346] on textarea "Comment" at bounding box center [551, 339] width 709 height 27
paste textarea "SYRUP [MEDICAL_DATA] 5ML TDS X 3/7 SYRUP ASTYFER 5ML OD X 2/12 SUSP [MEDICAL_DA…"
type textarea "SYRUP [MEDICAL_DATA] 5ML TDS X 3/7 SYRUP ASTYFER 5ML OD X 2/12 SUSP [MEDICAL_DA…"
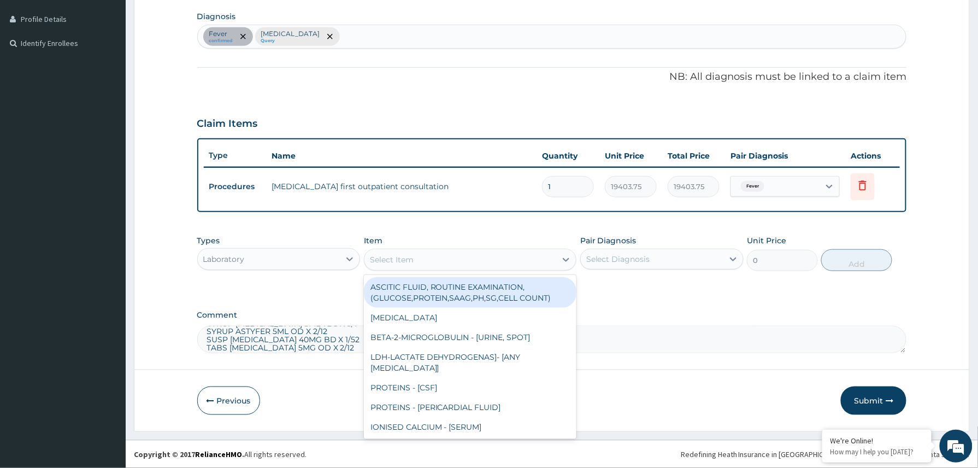
click at [398, 255] on div "Select Item" at bounding box center [392, 259] width 44 height 11
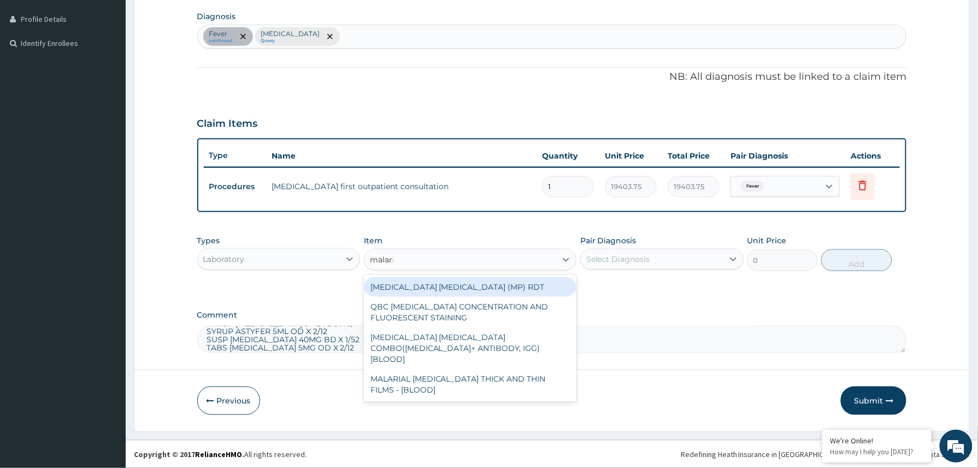
type input "[MEDICAL_DATA]"
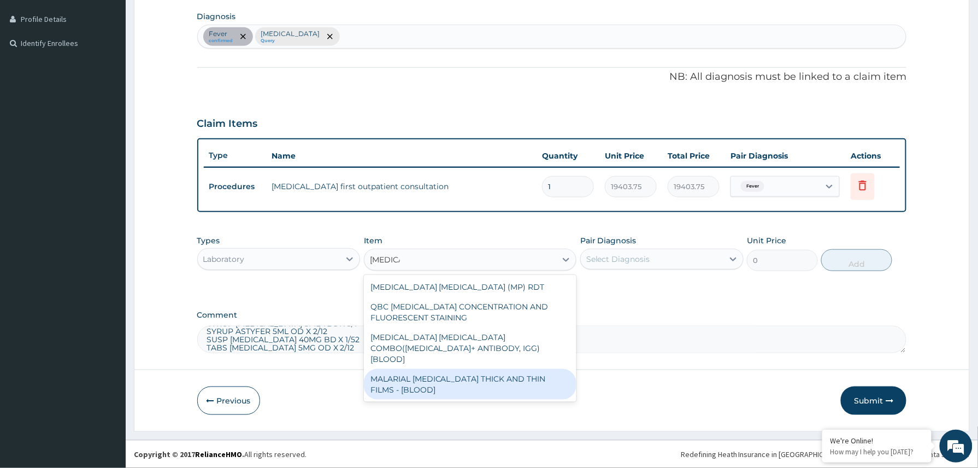
click at [414, 374] on div "MALARIAL [MEDICAL_DATA] THICK AND THIN FILMS - [BLOOD]" at bounding box center [470, 384] width 213 height 31
type input "1531.875"
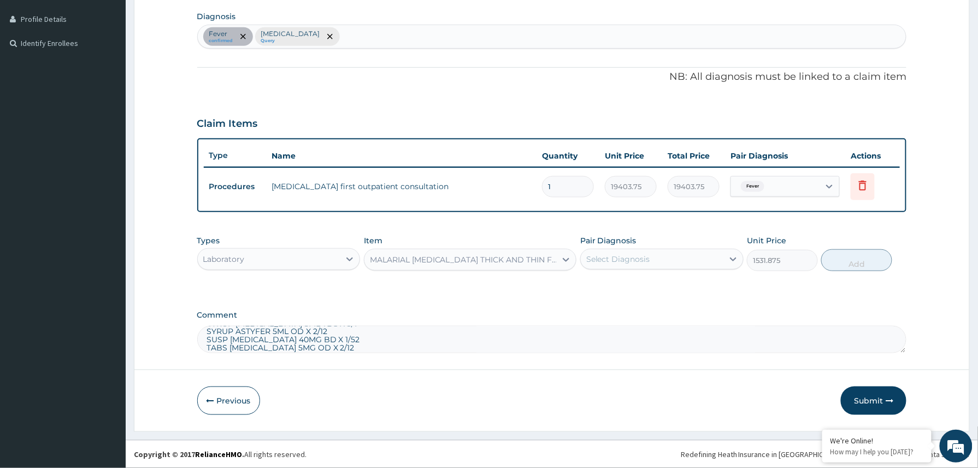
drag, startPoint x: 670, startPoint y: 254, endPoint x: 663, endPoint y: 271, distance: 18.2
click at [670, 264] on div "Select Diagnosis" at bounding box center [652, 258] width 143 height 17
drag, startPoint x: 637, startPoint y: 286, endPoint x: 628, endPoint y: 298, distance: 14.9
click at [637, 287] on div "Fever" at bounding box center [661, 287] width 163 height 22
checkbox input "true"
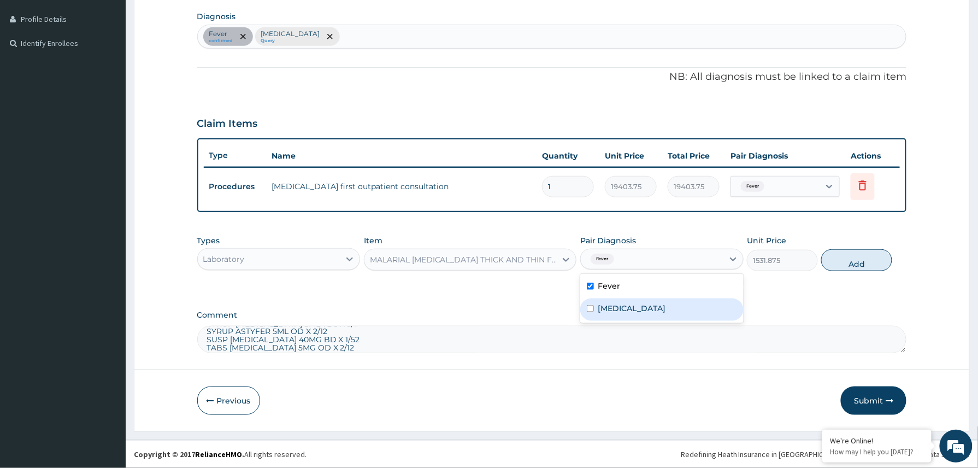
click at [624, 305] on label "Malaria" at bounding box center [632, 308] width 68 height 11
checkbox input "true"
click at [839, 258] on button "Add" at bounding box center [856, 260] width 71 height 22
type input "0"
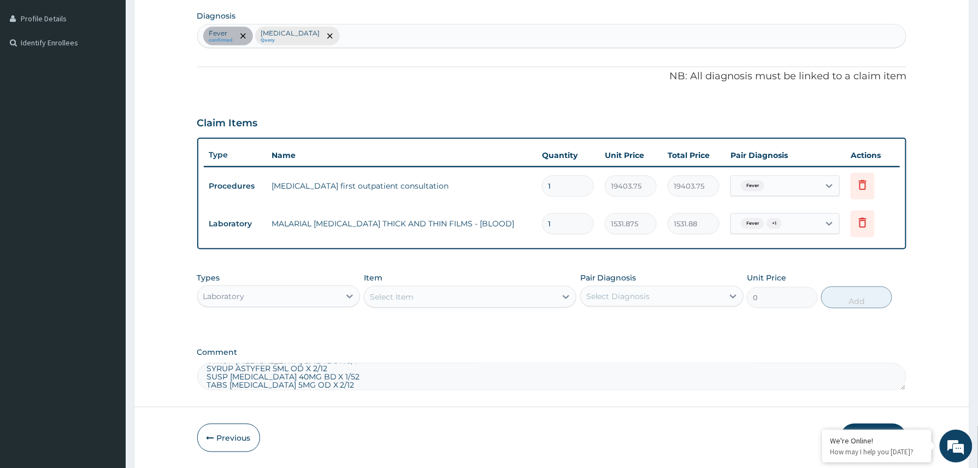
click at [433, 300] on div "Select Item" at bounding box center [460, 296] width 192 height 17
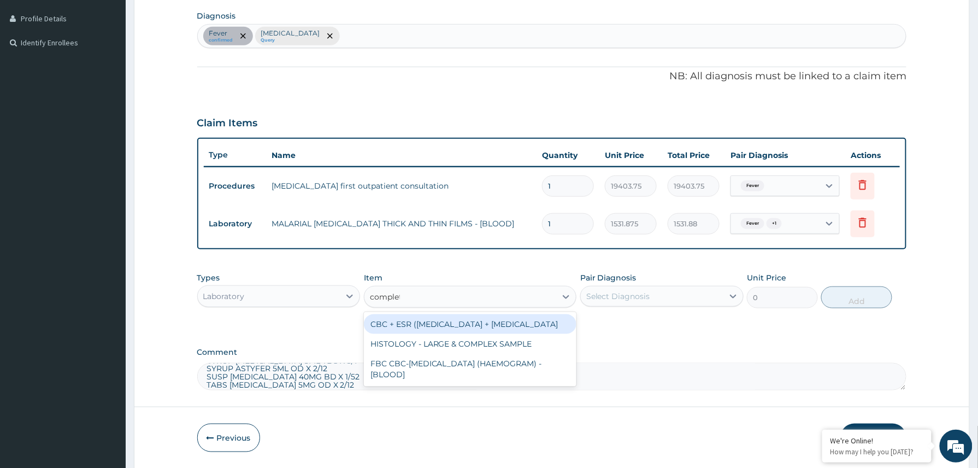
type input "complete"
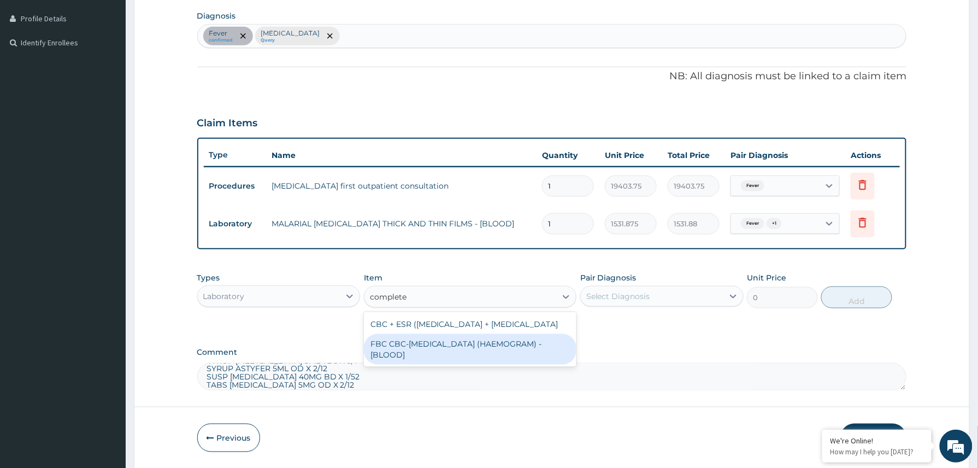
type input "4085"
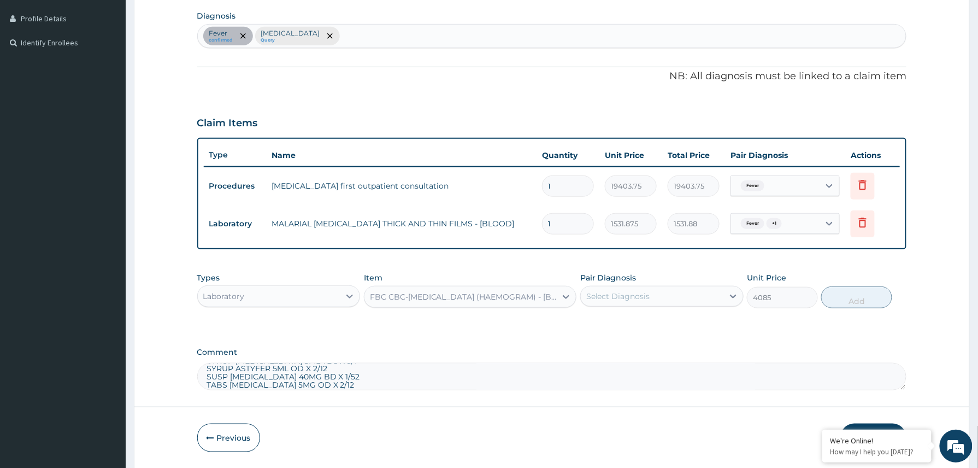
scroll to position [306, 0]
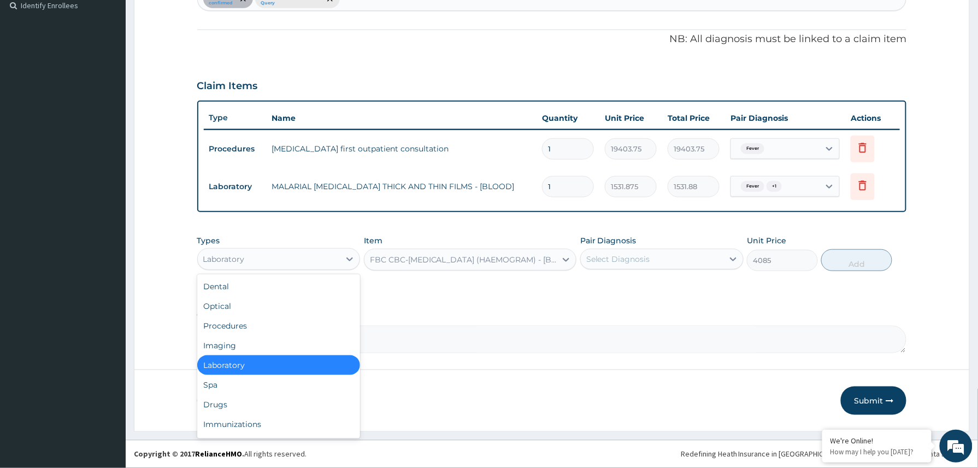
click at [304, 250] on div "Laboratory" at bounding box center [269, 258] width 143 height 17
click at [315, 263] on div "Laboratory" at bounding box center [269, 258] width 143 height 17
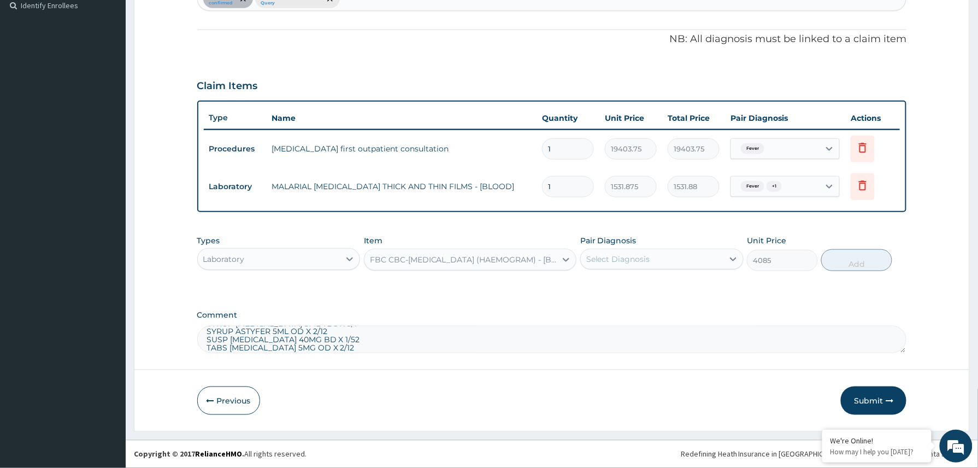
drag, startPoint x: 681, startPoint y: 267, endPoint x: 679, endPoint y: 261, distance: 6.1
click at [679, 261] on div "Select Diagnosis" at bounding box center [661, 258] width 163 height 21
drag, startPoint x: 651, startPoint y: 303, endPoint x: 652, endPoint y: 294, distance: 8.8
click at [651, 300] on div "Malaria" at bounding box center [661, 309] width 163 height 22
checkbox input "true"
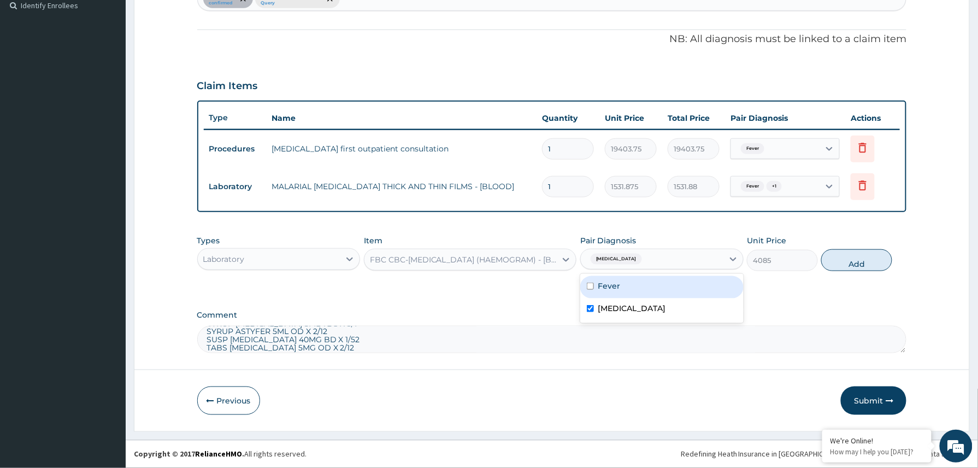
drag, startPoint x: 652, startPoint y: 294, endPoint x: 754, endPoint y: 289, distance: 102.2
click at [660, 293] on div "Fever" at bounding box center [661, 287] width 163 height 22
checkbox input "true"
drag, startPoint x: 841, startPoint y: 263, endPoint x: 671, endPoint y: 293, distance: 173.1
click at [837, 263] on button "Add" at bounding box center [856, 260] width 71 height 22
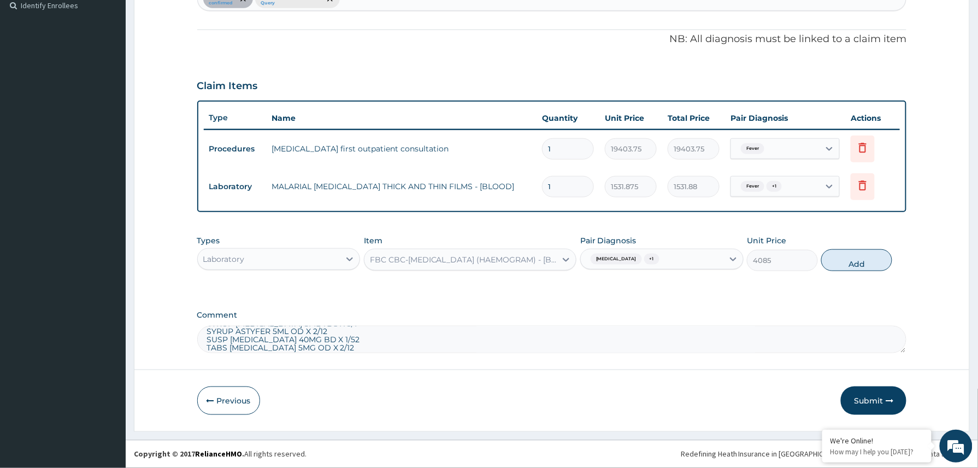
type input "0"
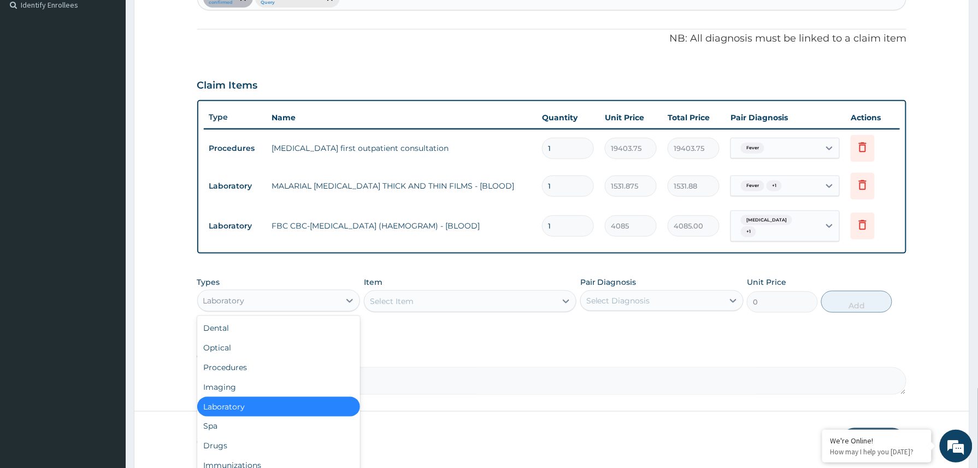
drag, startPoint x: 276, startPoint y: 292, endPoint x: 249, endPoint y: 351, distance: 64.8
click at [276, 296] on div "Laboratory" at bounding box center [269, 300] width 143 height 17
drag, startPoint x: 230, startPoint y: 439, endPoint x: 118, endPoint y: 238, distance: 230.1
click at [220, 428] on div "Dental Optical Procedures Imaging Laboratory Spa Drugs Immunizations Others Gym" at bounding box center [278, 398] width 163 height 164
click at [253, 445] on div "Drugs" at bounding box center [278, 446] width 163 height 20
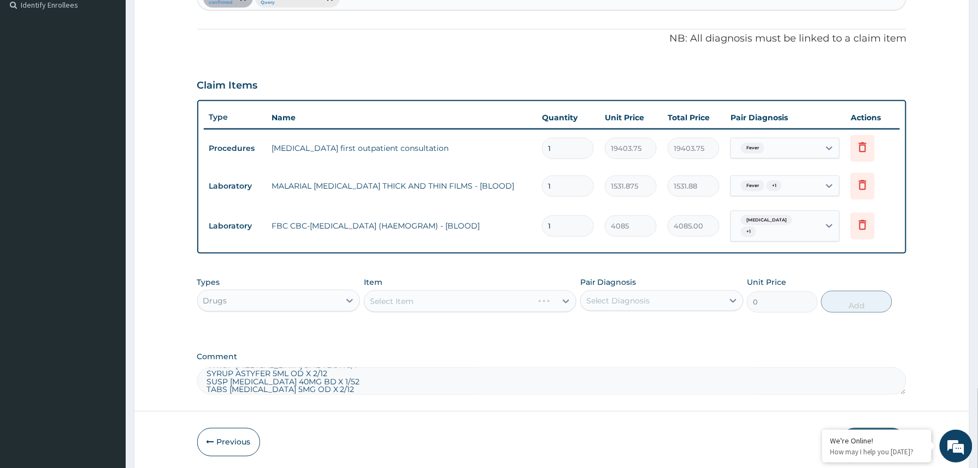
click at [451, 290] on div "Select Item" at bounding box center [470, 301] width 213 height 22
click at [394, 296] on div "Select Item" at bounding box center [392, 300] width 44 height 11
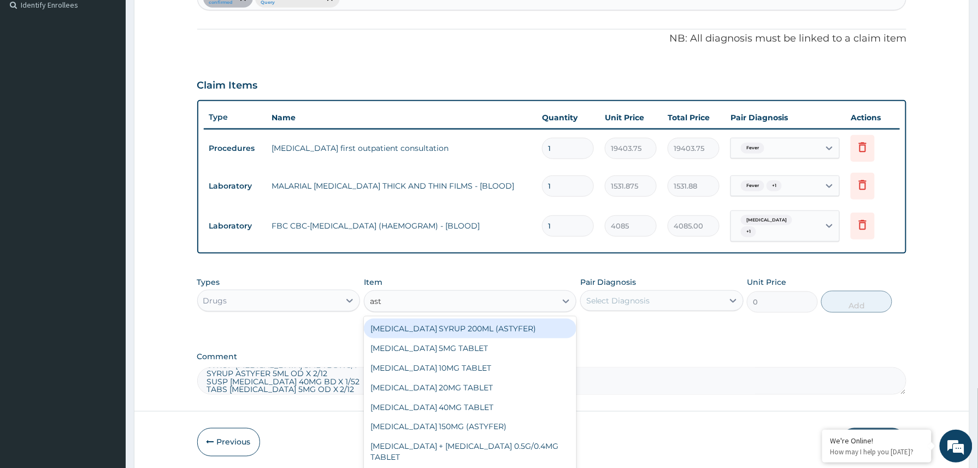
type input "asty"
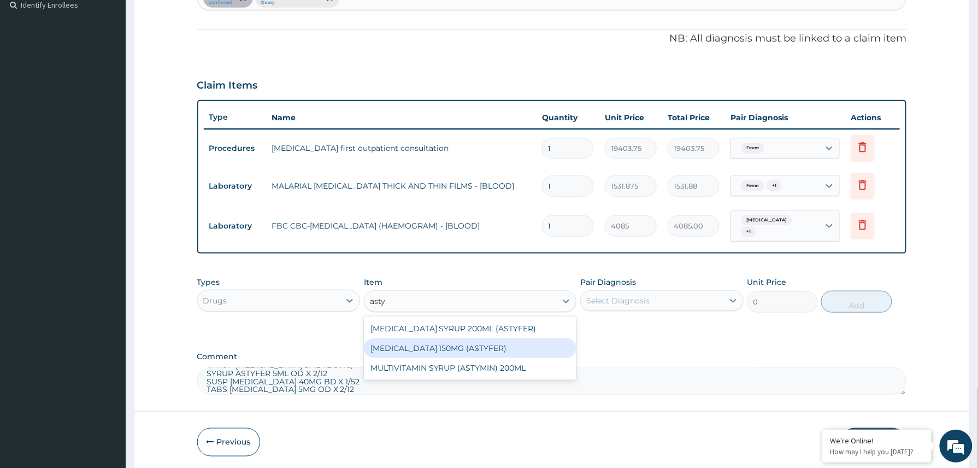
click at [472, 343] on div "FERROUS FUMARATE 150MG (ASTYFER)" at bounding box center [470, 348] width 213 height 20
type input "260"
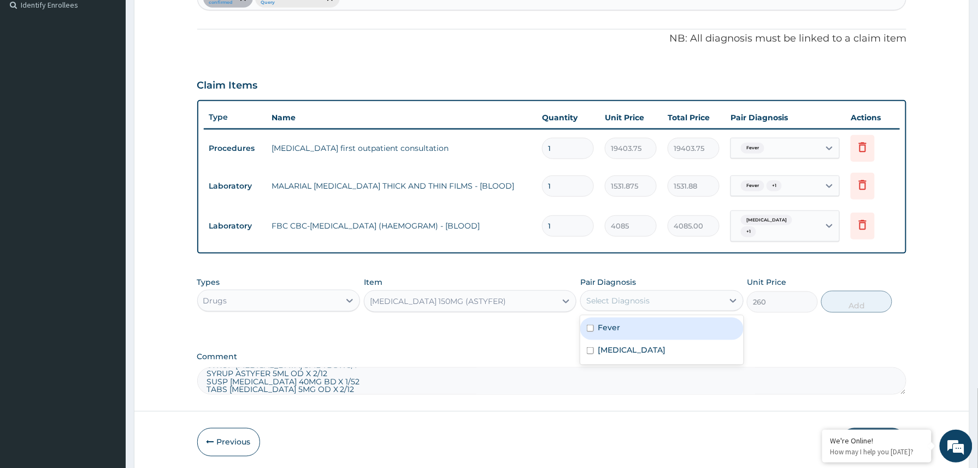
click at [634, 298] on div "Select Diagnosis" at bounding box center [618, 300] width 64 height 11
drag, startPoint x: 614, startPoint y: 326, endPoint x: 614, endPoint y: 344, distance: 17.5
click at [614, 338] on div "Fever Malaria" at bounding box center [661, 339] width 163 height 49
click at [614, 345] on label "Malaria" at bounding box center [632, 349] width 68 height 11
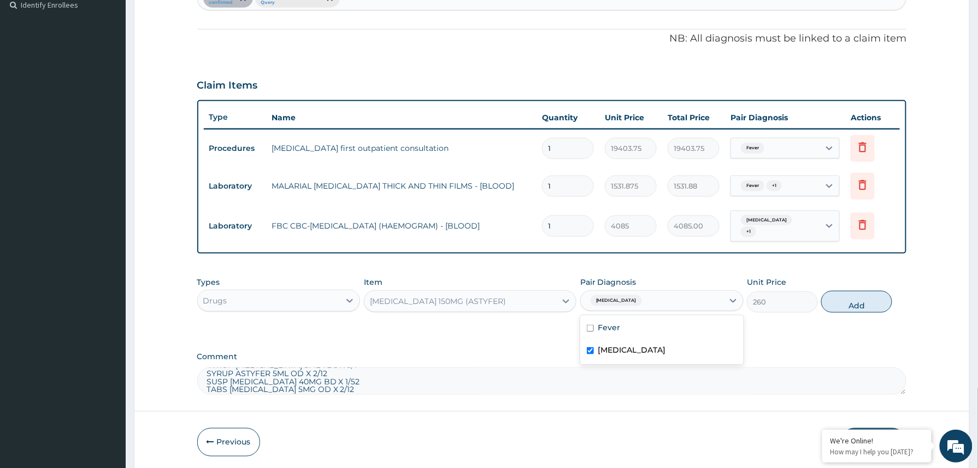
click at [614, 345] on label "Malaria" at bounding box center [632, 349] width 68 height 11
checkbox input "false"
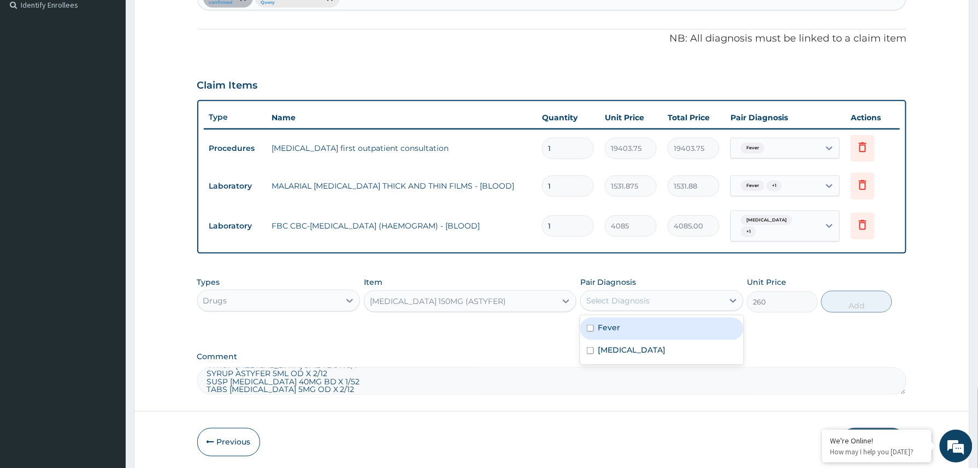
click at [617, 322] on label "Fever" at bounding box center [609, 327] width 22 height 11
checkbox input "true"
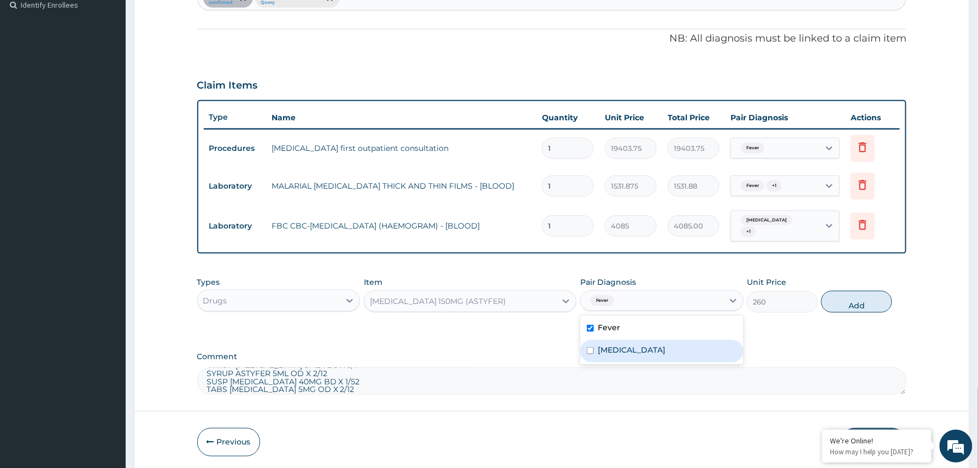
click at [617, 340] on div "Malaria" at bounding box center [661, 351] width 163 height 22
checkbox input "true"
drag, startPoint x: 845, startPoint y: 298, endPoint x: 846, endPoint y: 315, distance: 17.5
click at [846, 299] on button "Add" at bounding box center [856, 302] width 71 height 22
type input "0"
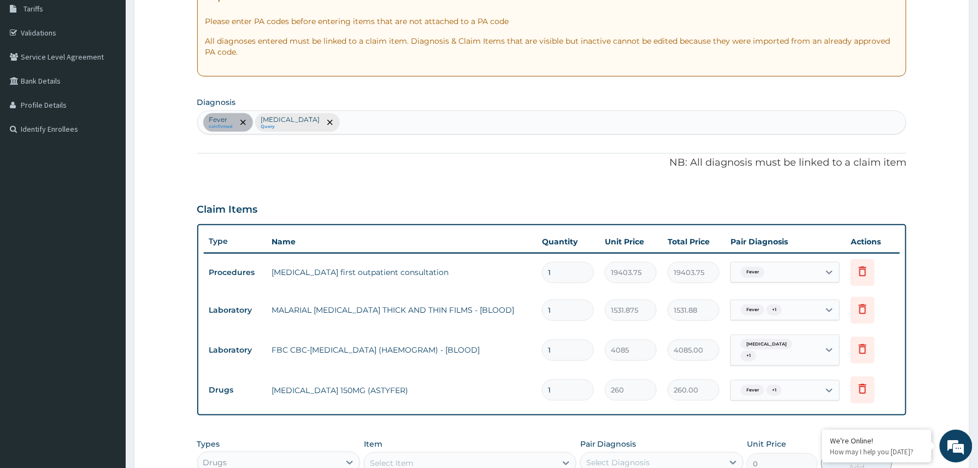
scroll to position [167, 0]
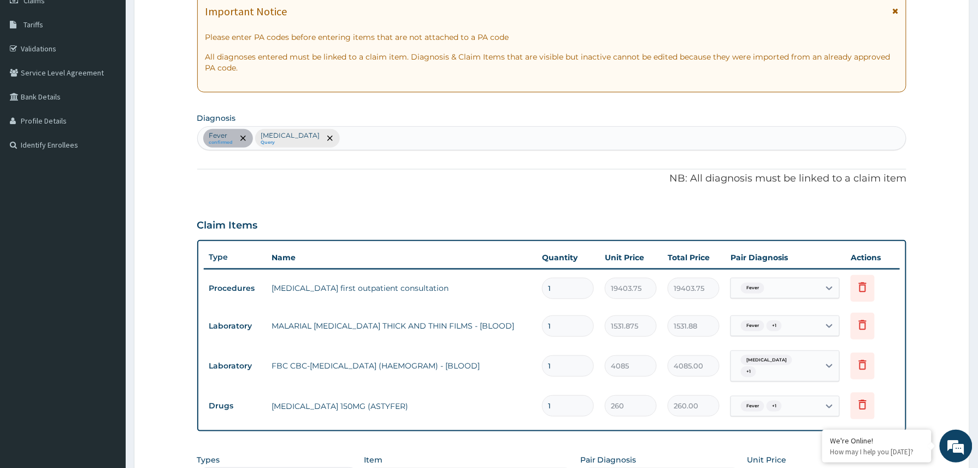
click at [374, 144] on div "Fever confirmed Malaria Query" at bounding box center [552, 138] width 708 height 23
type input "anemia"
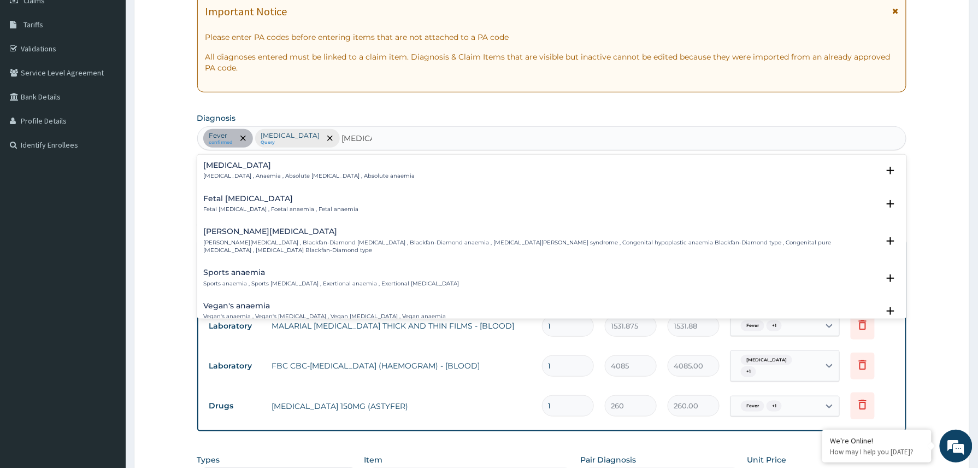
click at [255, 177] on p "Anemia , Anaemia , Absolute anemia , Absolute anaemia" at bounding box center [309, 176] width 211 height 8
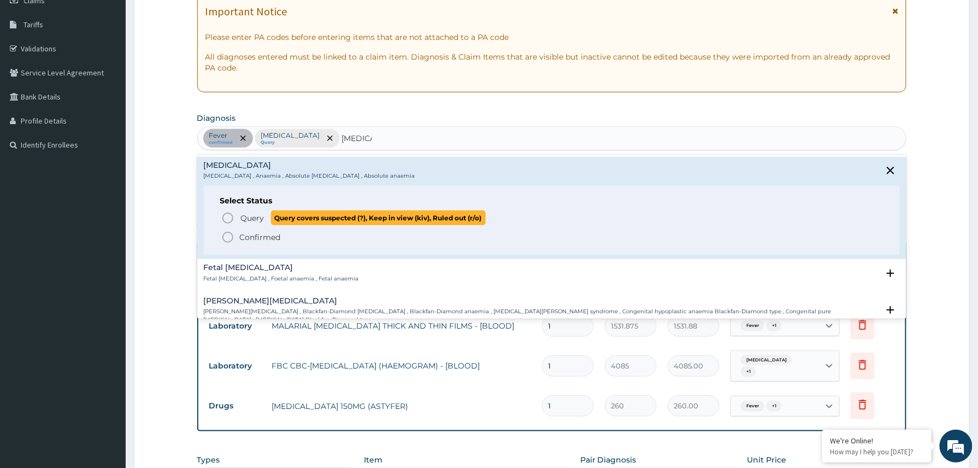
drag, startPoint x: 252, startPoint y: 217, endPoint x: 269, endPoint y: 216, distance: 17.5
click at [253, 217] on span "Query" at bounding box center [252, 217] width 23 height 11
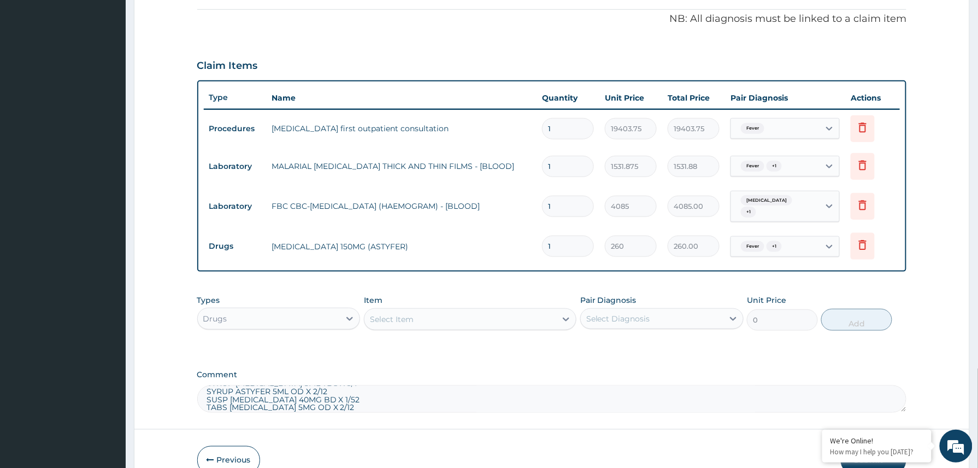
scroll to position [382, 0]
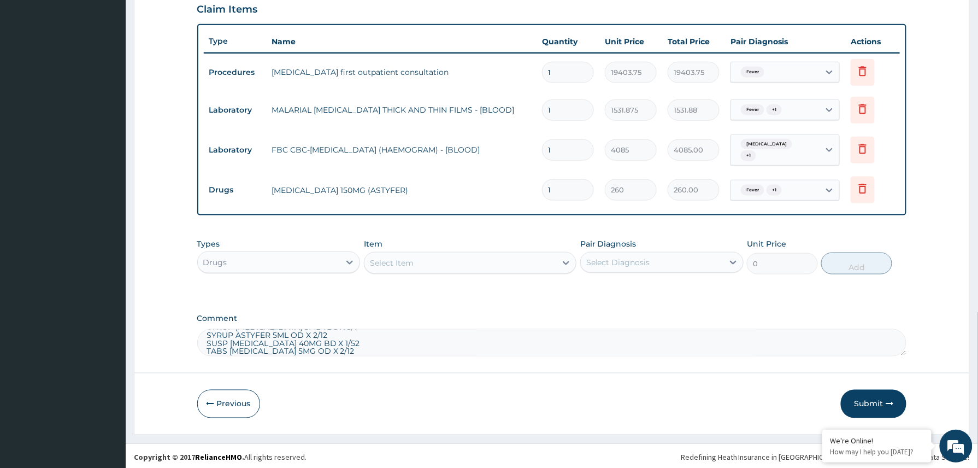
click at [403, 257] on div "Select Item" at bounding box center [392, 262] width 44 height 11
type input "cefi"
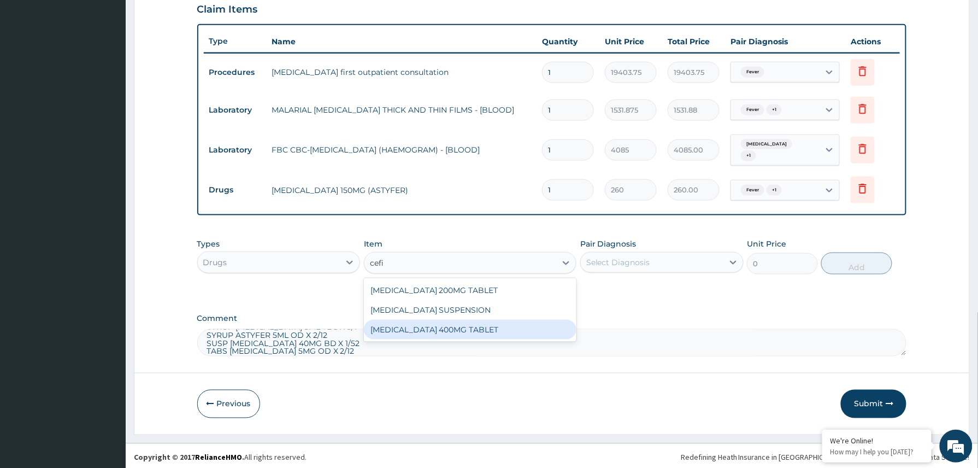
click at [443, 326] on div "CEFIXIME 400MG TABLET" at bounding box center [470, 329] width 213 height 20
type input "707.25"
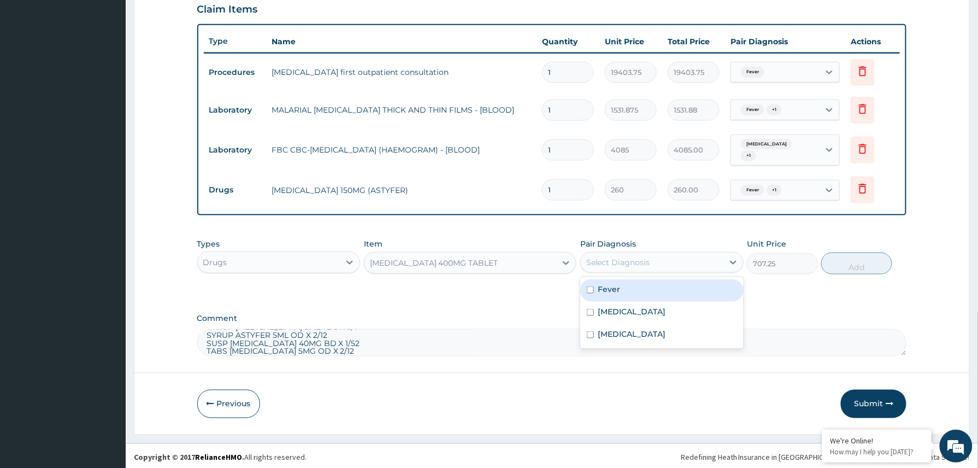
click at [663, 253] on div "Select Diagnosis" at bounding box center [652, 261] width 143 height 17
drag, startPoint x: 630, startPoint y: 289, endPoint x: 630, endPoint y: 295, distance: 6.6
click at [630, 291] on div "Fever" at bounding box center [661, 290] width 163 height 22
checkbox input "true"
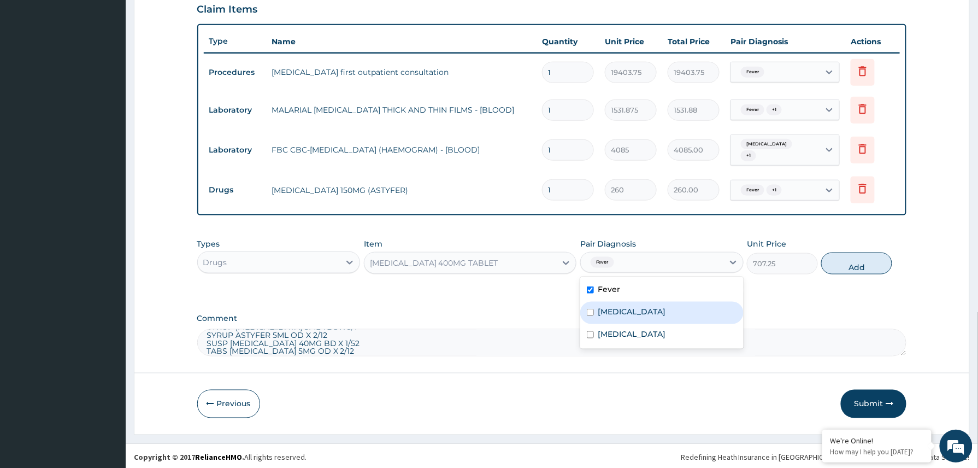
drag, startPoint x: 627, startPoint y: 311, endPoint x: 624, endPoint y: 327, distance: 15.6
click at [627, 312] on div "Malaria" at bounding box center [661, 312] width 163 height 22
checkbox input "true"
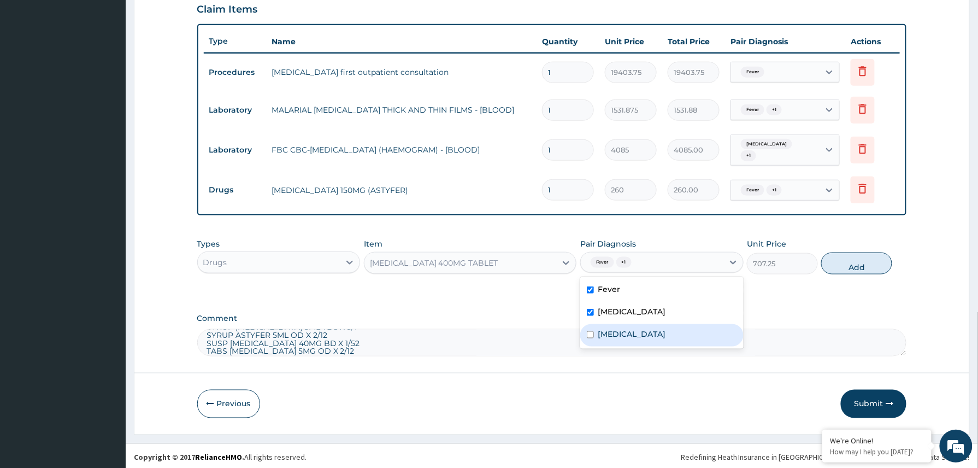
drag, startPoint x: 624, startPoint y: 327, endPoint x: 634, endPoint y: 327, distance: 9.8
click at [625, 328] on label "Anemia" at bounding box center [632, 333] width 68 height 11
checkbox input "true"
click at [860, 262] on button "Add" at bounding box center [856, 263] width 71 height 22
type input "0"
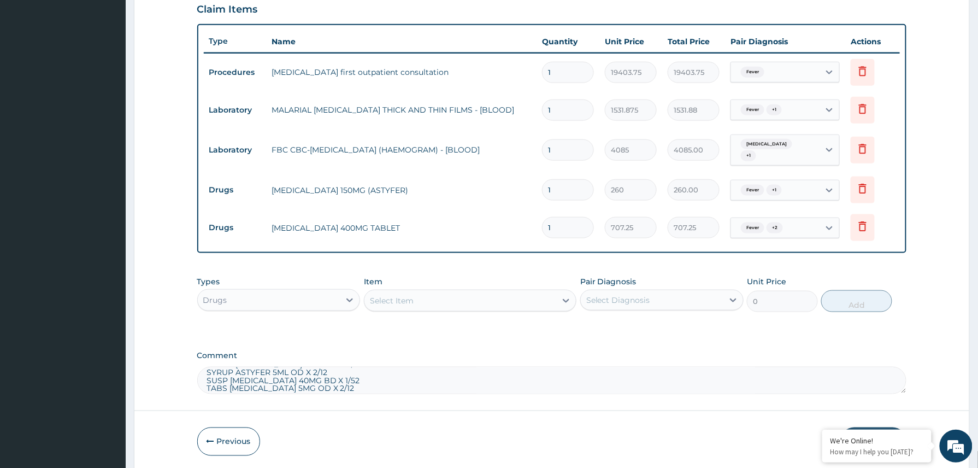
click at [345, 385] on textarea "SYRUP PARACETAMOL 5ML TDS X 3/7 SYRUP ASTYFER 5ML OD X 2/12 SUSP CEFIXIME 40MG …" at bounding box center [551, 379] width 709 height 27
type textarea "SYRUP PARACETAMOL 5ML TDS X 3/"
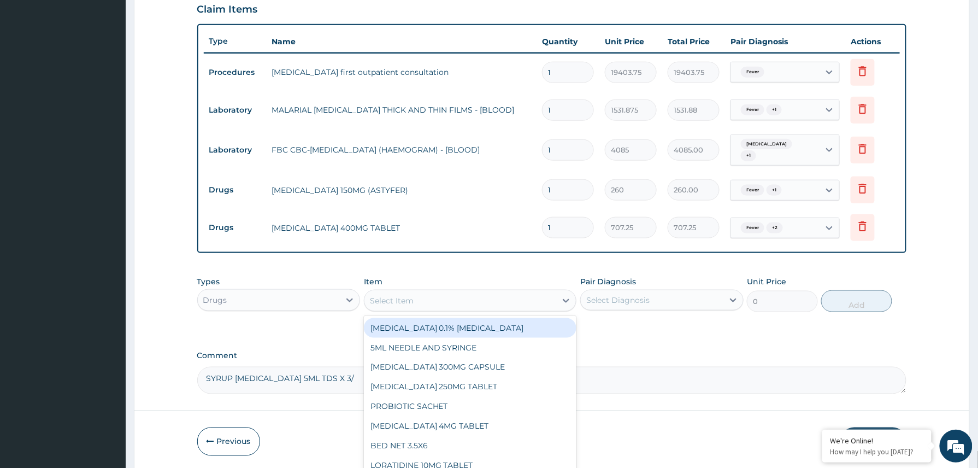
click at [434, 300] on div "Select Item" at bounding box center [460, 300] width 192 height 17
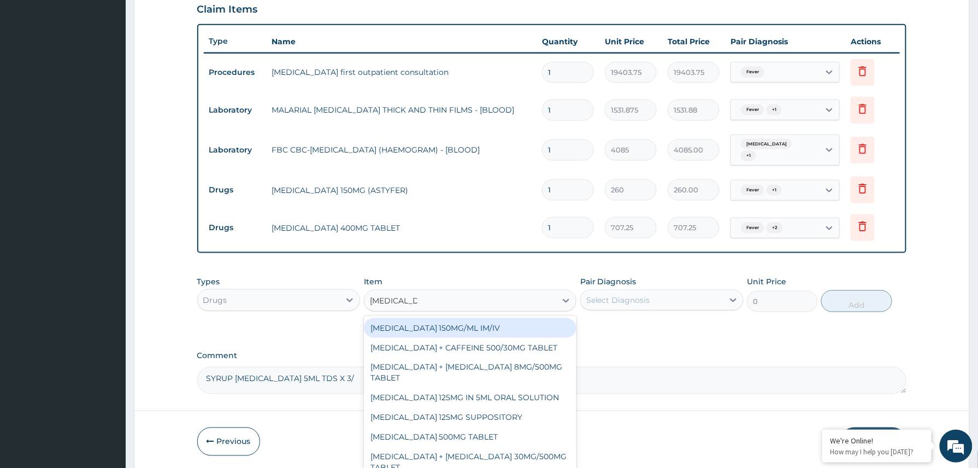
type input "paracetamol"
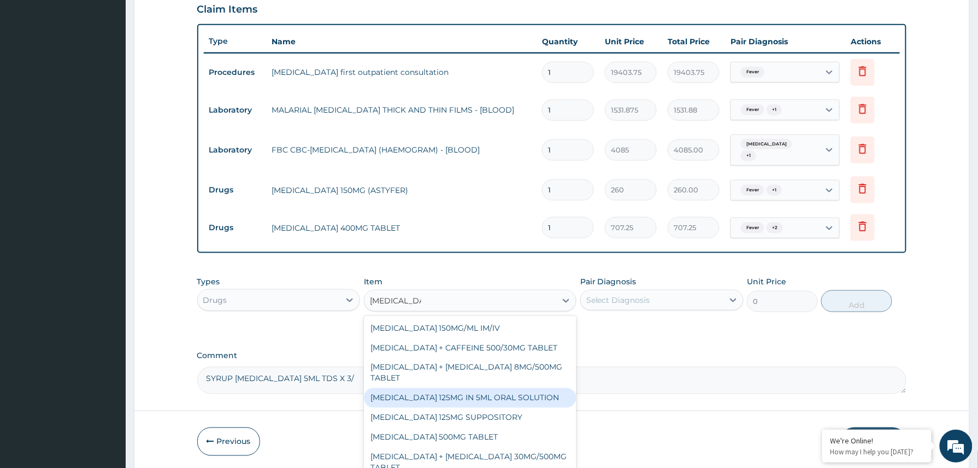
click at [513, 388] on div "PARACETAMOL 125MG IN 5ML ORAL SOLUTION" at bounding box center [470, 398] width 213 height 20
type input "1032"
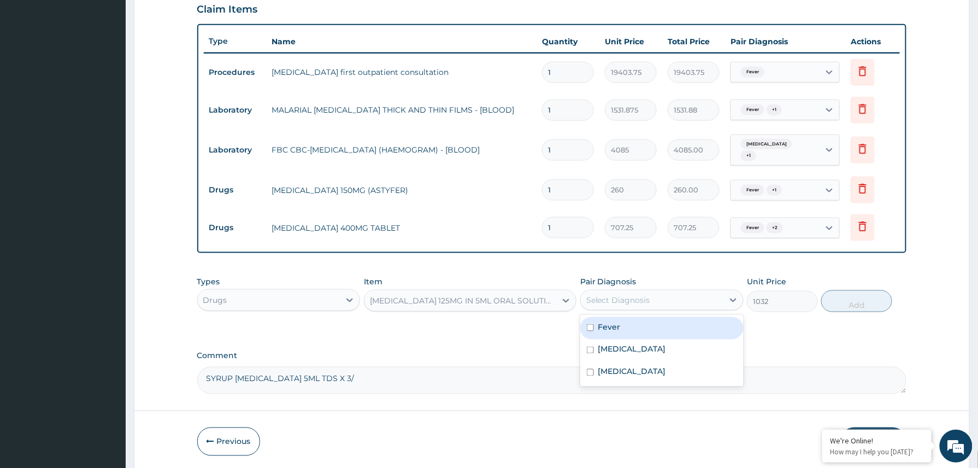
click at [700, 291] on div "Select Diagnosis" at bounding box center [652, 299] width 143 height 17
click at [652, 330] on div "Fever" at bounding box center [661, 328] width 163 height 22
checkbox input "true"
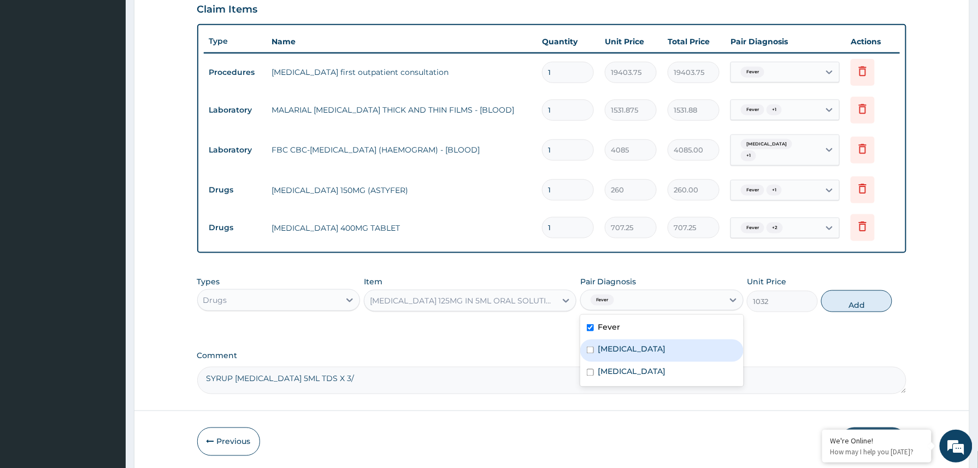
click at [637, 350] on div "Malaria" at bounding box center [661, 350] width 163 height 22
checkbox input "true"
click at [630, 368] on div "Anemia" at bounding box center [661, 373] width 163 height 22
checkbox input "true"
click at [867, 304] on button "Add" at bounding box center [856, 301] width 71 height 22
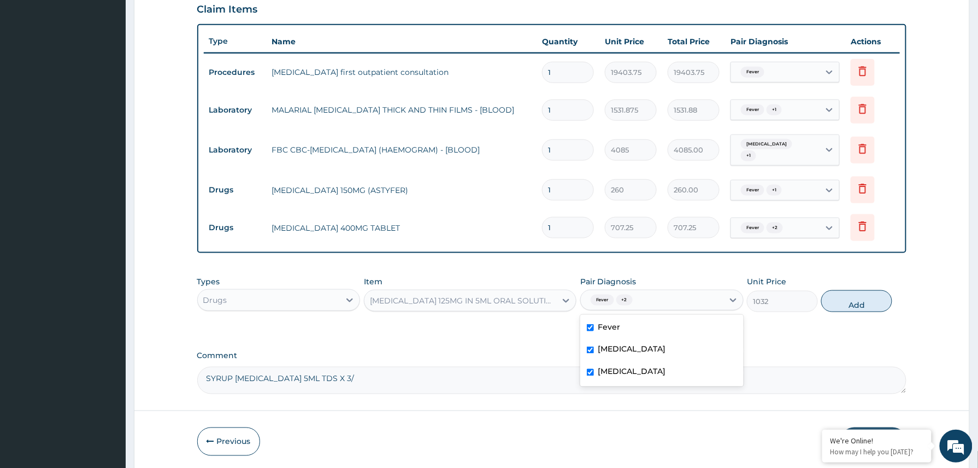
type input "0"
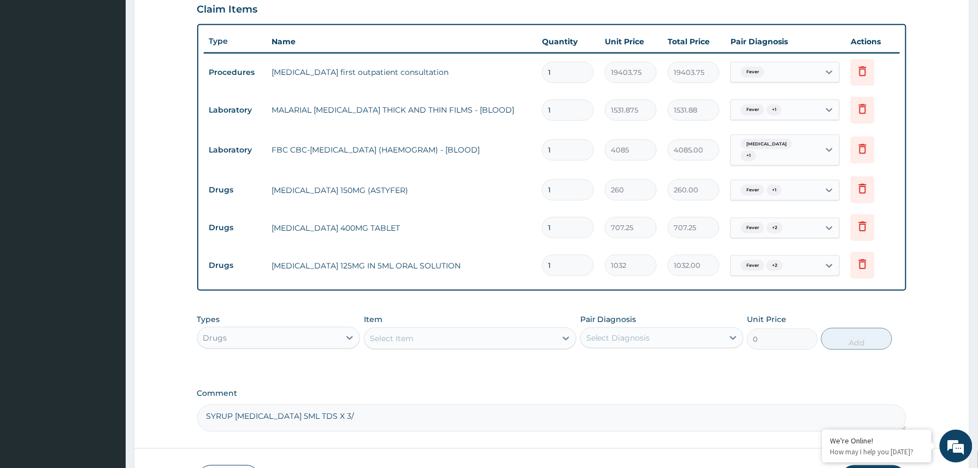
drag, startPoint x: 386, startPoint y: 417, endPoint x: 186, endPoint y: 427, distance: 199.6
click at [186, 427] on form "Step 2 of 2 PA Code / Prescription Code PA/A0AA16 Encounter Date 07-09-2025 Imp…" at bounding box center [552, 93] width 836 height 835
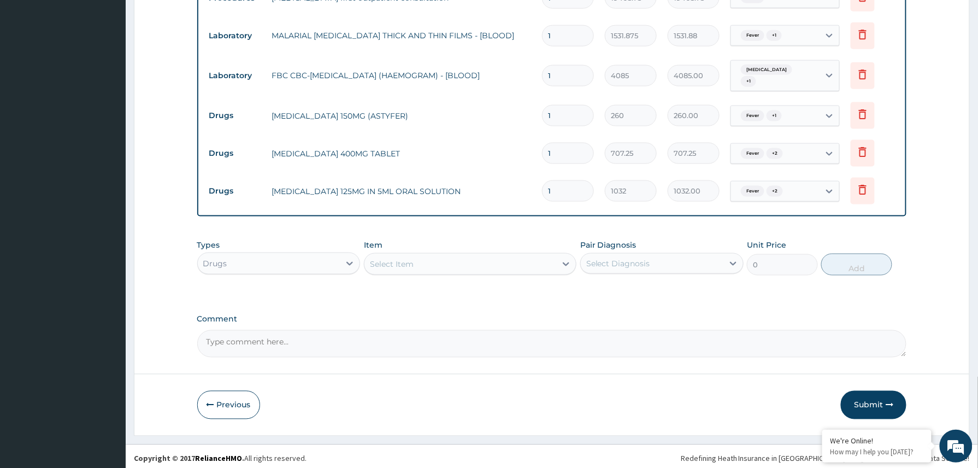
scroll to position [458, 0]
click at [876, 391] on button "Submit" at bounding box center [874, 403] width 66 height 28
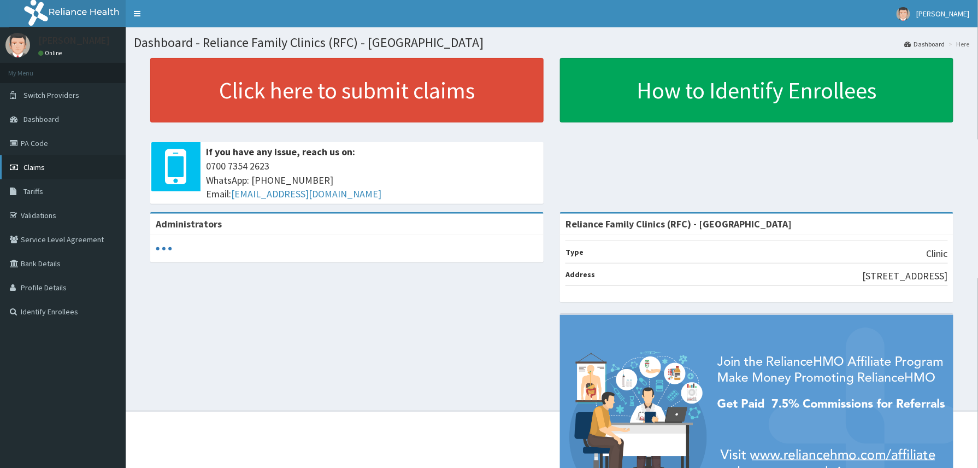
drag, startPoint x: 33, startPoint y: 167, endPoint x: 48, endPoint y: 169, distance: 14.9
click at [33, 167] on span "Claims" at bounding box center [33, 167] width 21 height 10
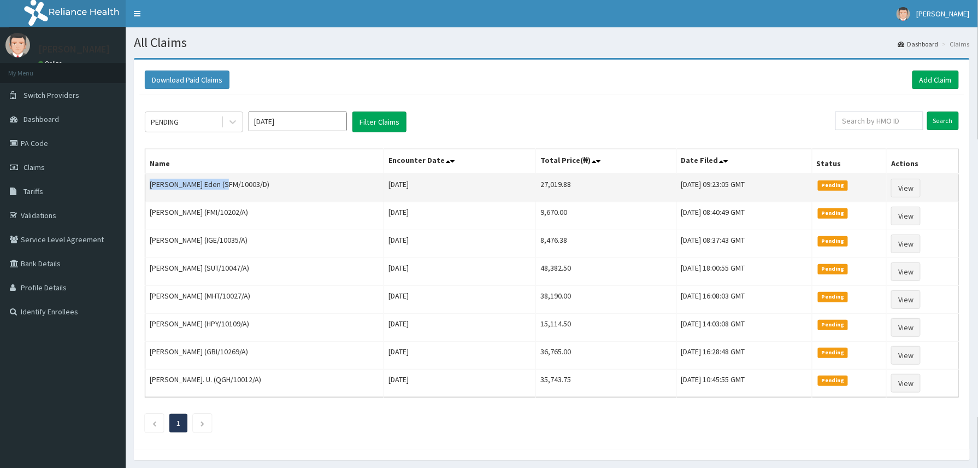
drag, startPoint x: 151, startPoint y: 188, endPoint x: 219, endPoint y: 186, distance: 68.3
click at [219, 186] on td "[PERSON_NAME] Eden (SFM/10003/D)" at bounding box center [264, 188] width 239 height 28
copy td "[PERSON_NAME] Eden"
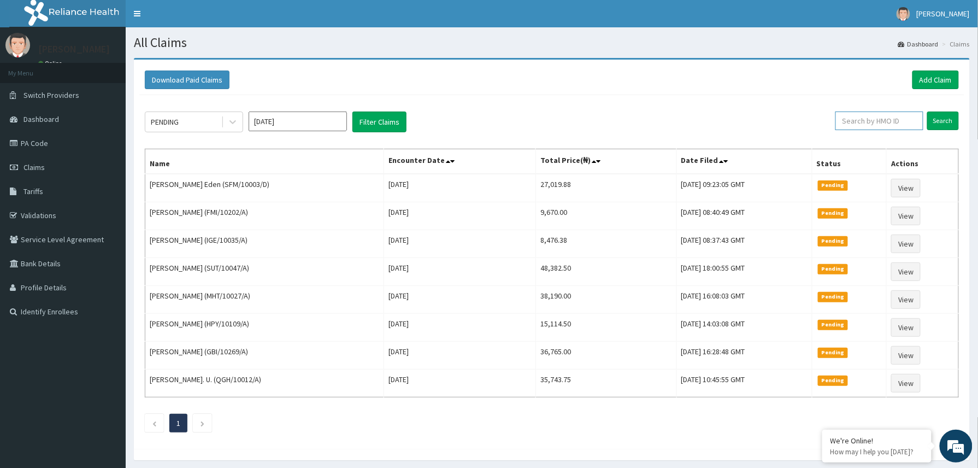
click at [849, 119] on input "text" at bounding box center [879, 120] width 88 height 19
paste input "ANL/10027/D"
click at [848, 125] on input "ANL/10027/D" at bounding box center [861, 120] width 82 height 19
click at [936, 115] on input "Search" at bounding box center [943, 120] width 32 height 19
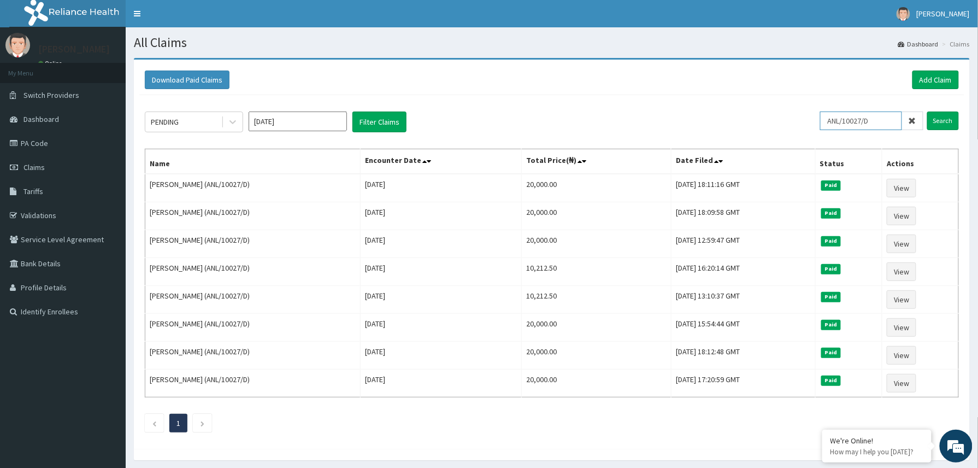
drag, startPoint x: 887, startPoint y: 119, endPoint x: 809, endPoint y: 130, distance: 78.9
click at [809, 130] on div "PENDING [DATE] Filter Claims ANL/10027/D Search" at bounding box center [552, 121] width 814 height 21
paste input "ALV/10002/A"
click at [844, 125] on input "ALV/10002/A" at bounding box center [861, 120] width 82 height 19
type input "ALV/10002/A"
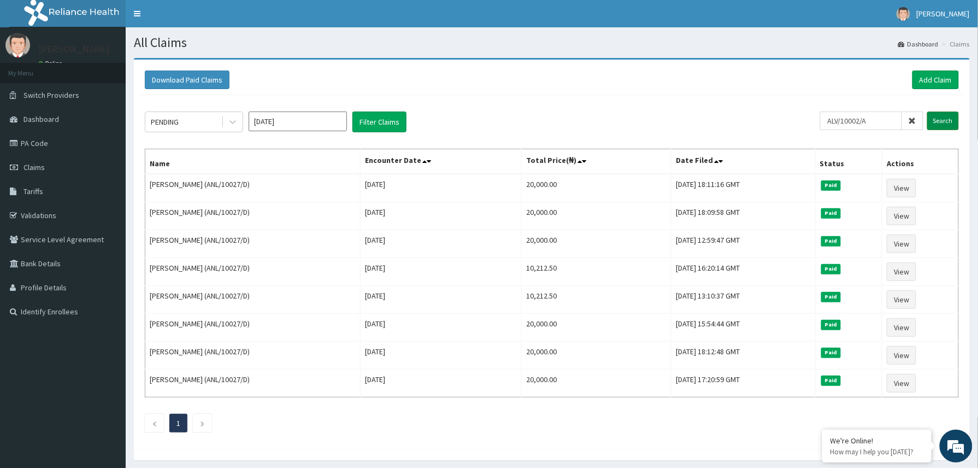
click at [942, 121] on input "Search" at bounding box center [943, 120] width 32 height 19
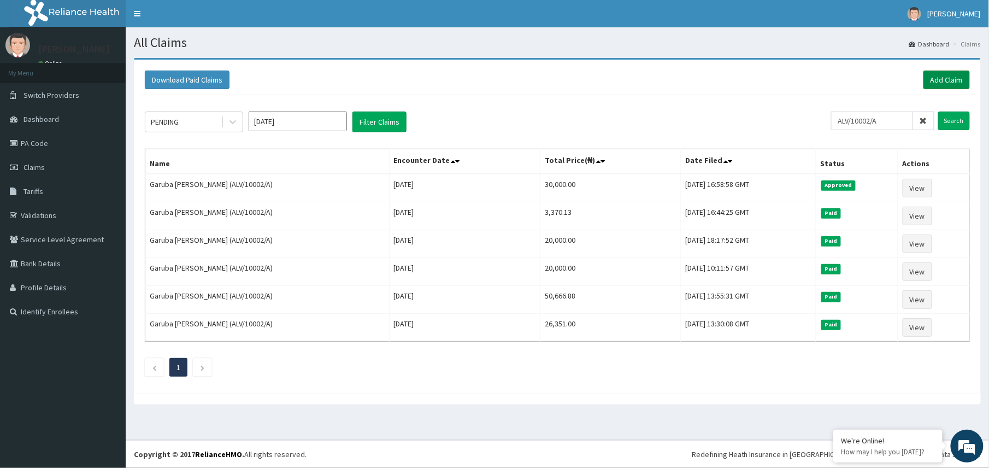
click at [947, 80] on link "Add Claim" at bounding box center [946, 79] width 46 height 19
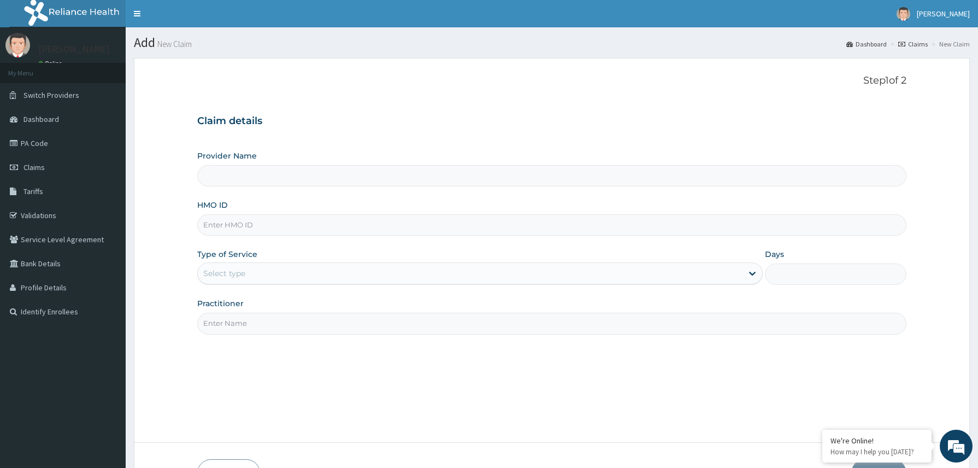
click at [219, 228] on input "HMO ID" at bounding box center [551, 224] width 709 height 21
type input "ALV/10002/A"
click at [249, 274] on div "Select type" at bounding box center [470, 272] width 545 height 17
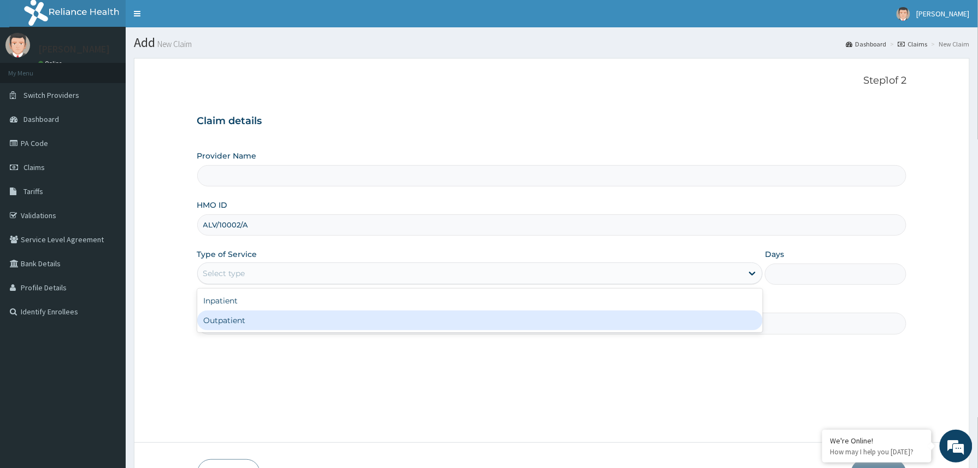
click at [243, 322] on div "Outpatient" at bounding box center [480, 320] width 566 height 20
type input "1"
type input "Reliance Family Clinics (RFC) - [GEOGRAPHIC_DATA]"
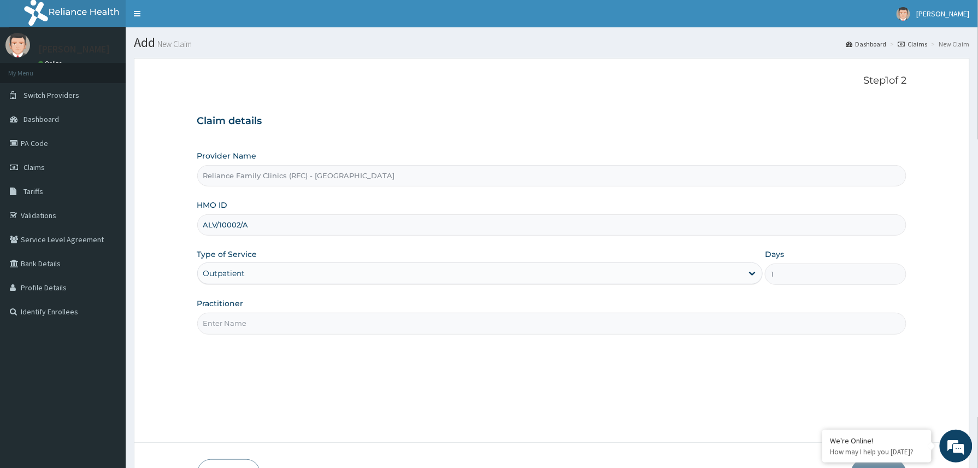
click at [243, 322] on input "Practitioner" at bounding box center [551, 322] width 709 height 21
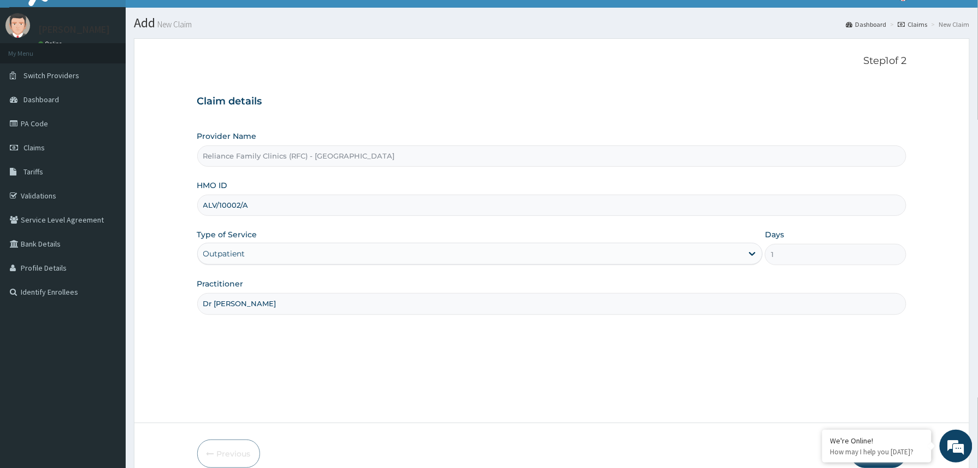
scroll to position [73, 0]
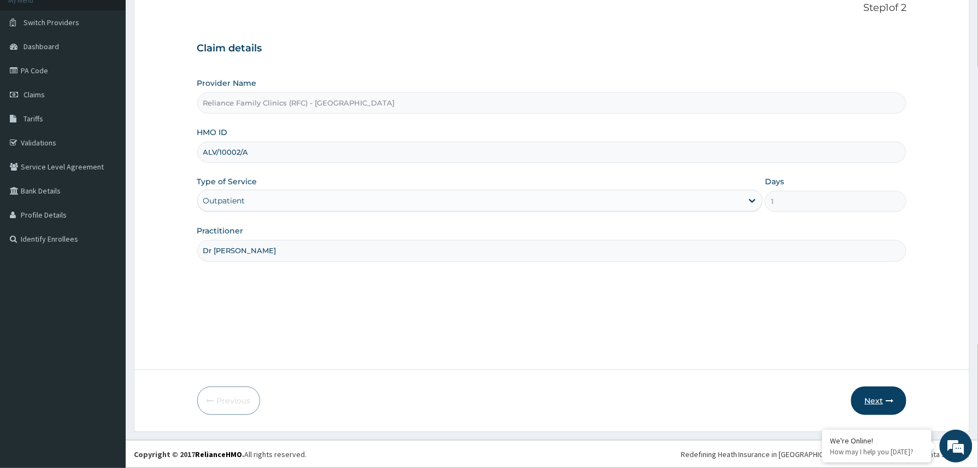
type input "Dr [PERSON_NAME]"
click at [879, 398] on button "Next" at bounding box center [878, 400] width 55 height 28
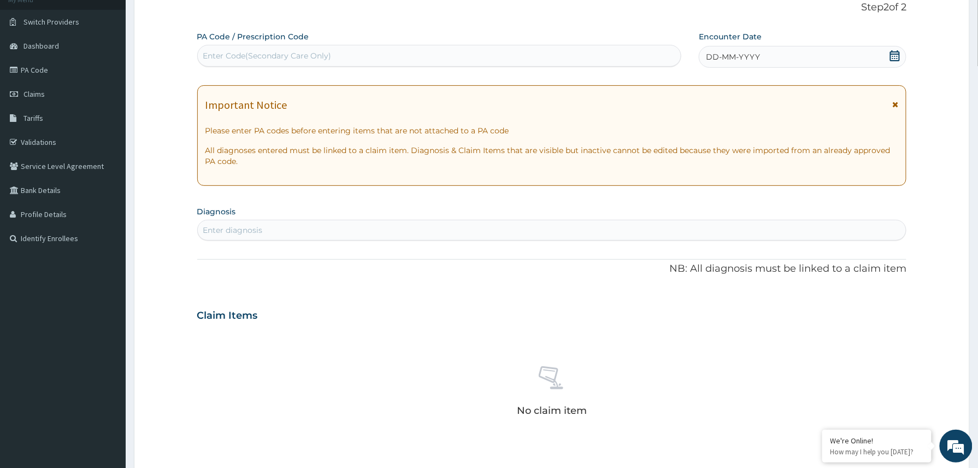
scroll to position [0, 0]
click at [274, 58] on div "Enter Code(Secondary Care Only)" at bounding box center [267, 55] width 128 height 11
paste input "PA/9E3808"
type input "PA/9E3808"
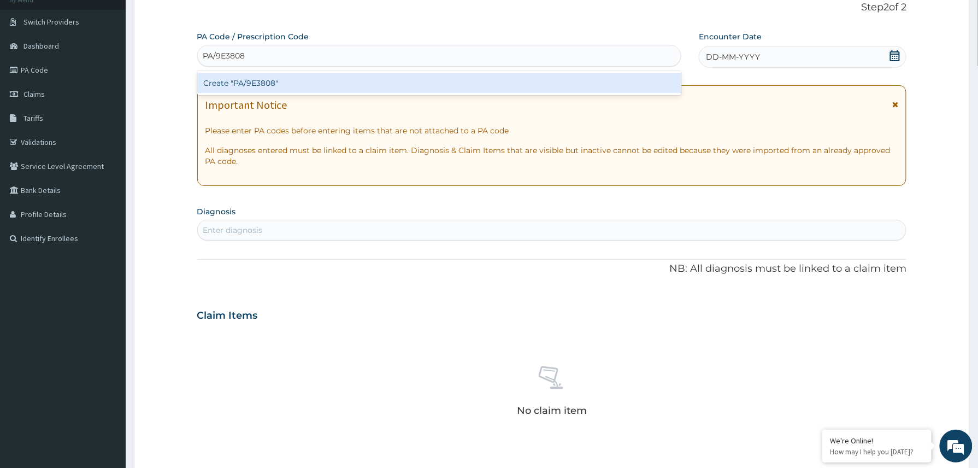
click at [261, 81] on div "Create "PA/9E3808"" at bounding box center [439, 83] width 484 height 20
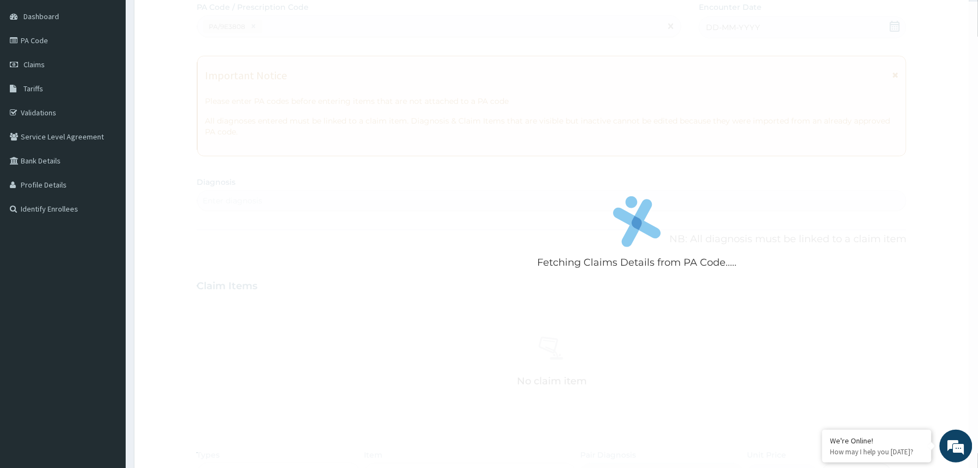
scroll to position [269, 0]
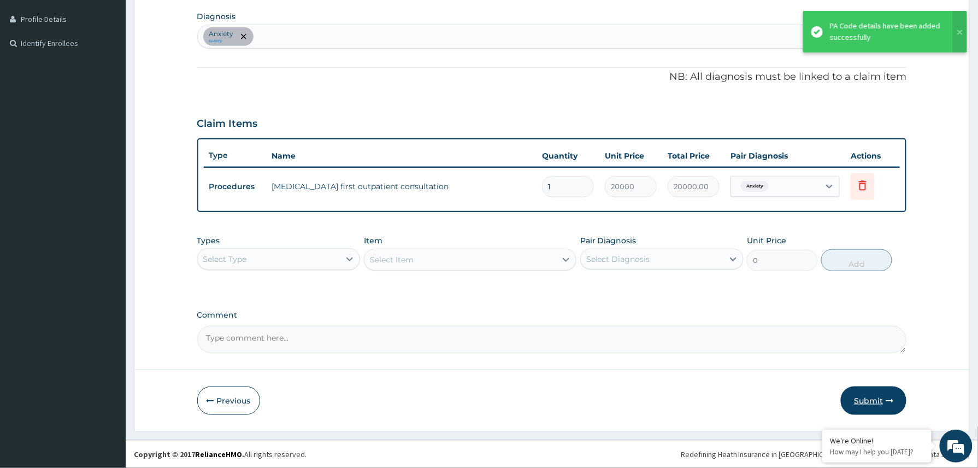
click at [868, 400] on button "Submit" at bounding box center [874, 400] width 66 height 28
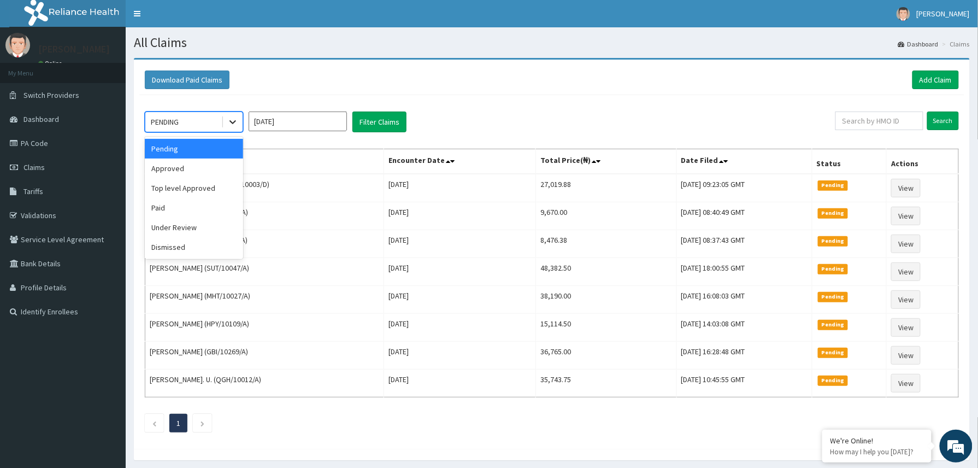
drag, startPoint x: 238, startPoint y: 117, endPoint x: 205, endPoint y: 154, distance: 49.5
click at [236, 117] on icon at bounding box center [232, 121] width 11 height 11
click at [190, 169] on div "Approved" at bounding box center [194, 168] width 98 height 20
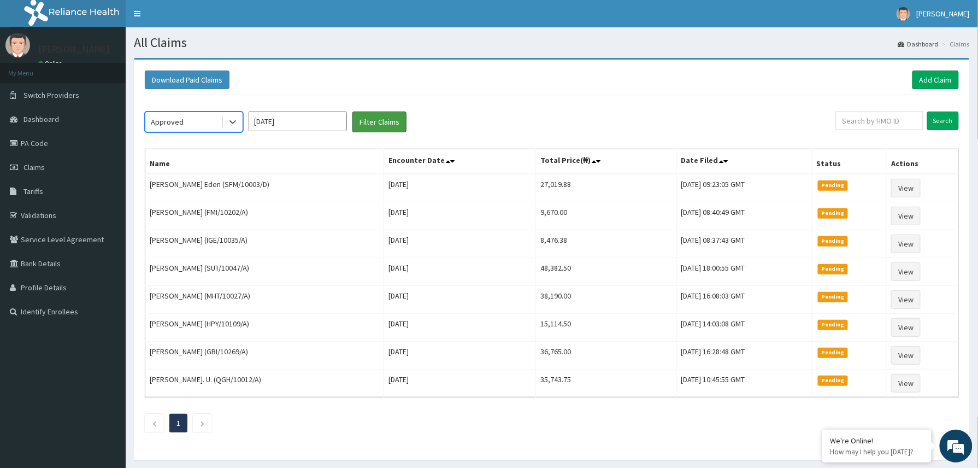
drag, startPoint x: 386, startPoint y: 113, endPoint x: 362, endPoint y: 138, distance: 35.2
click at [381, 122] on button "Filter Claims" at bounding box center [379, 121] width 54 height 21
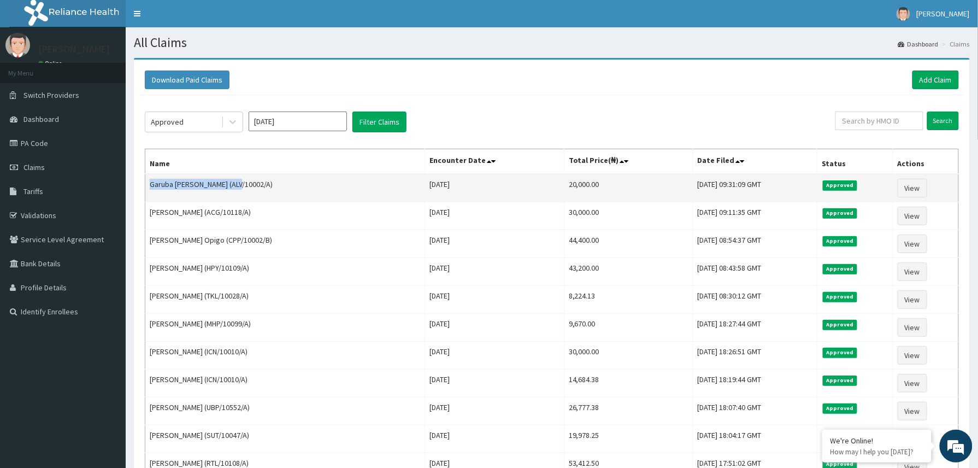
drag, startPoint x: 150, startPoint y: 187, endPoint x: 233, endPoint y: 180, distance: 83.3
click at [233, 180] on td "Garuba Olamilekan Ismail (ALV/10002/A)" at bounding box center [285, 188] width 280 height 28
copy td "Garuba Olamilekan Ismail"
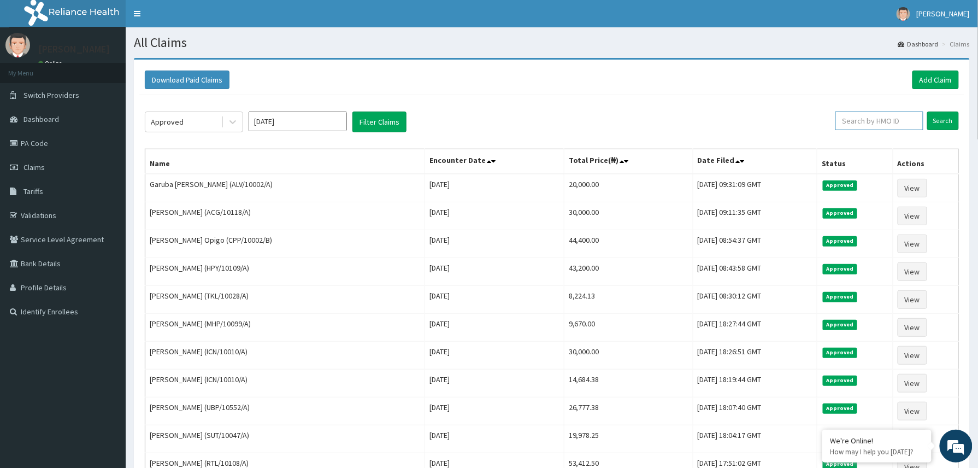
click at [849, 123] on input "text" at bounding box center [879, 120] width 88 height 19
paste input "2502795"
type input "2502795"
drag, startPoint x: 878, startPoint y: 122, endPoint x: 845, endPoint y: 125, distance: 32.8
click at [845, 125] on input "2502795" at bounding box center [861, 120] width 82 height 19
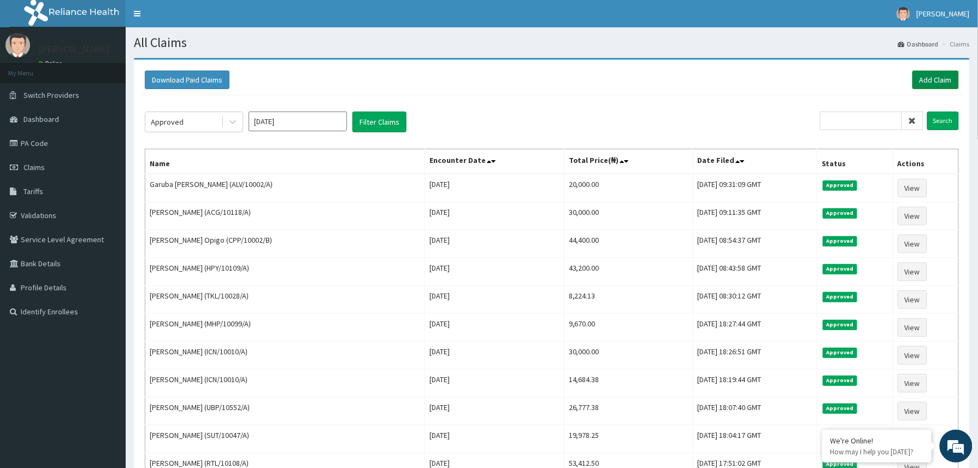
click at [936, 79] on link "Add Claim" at bounding box center [935, 79] width 46 height 19
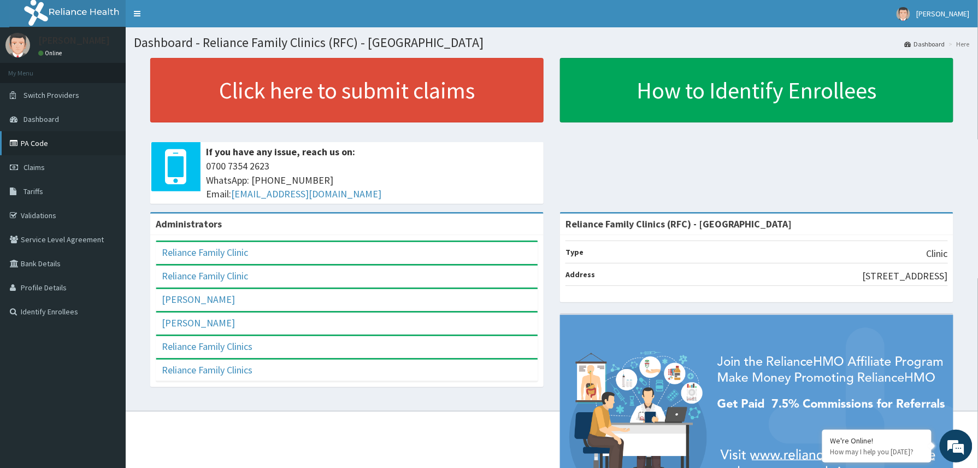
click at [35, 140] on link "PA Code" at bounding box center [63, 143] width 126 height 24
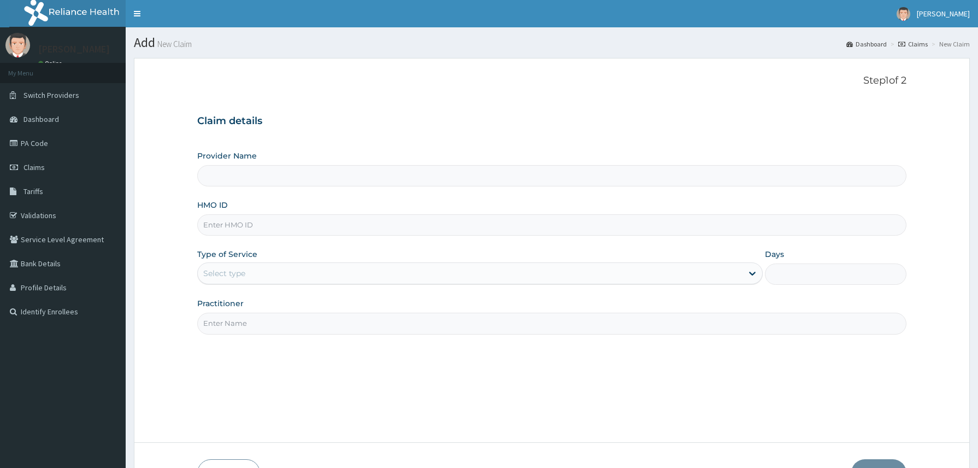
type input "Reliance Family Clinics (RFC) - [GEOGRAPHIC_DATA]"
click at [269, 226] on input "HMO ID" at bounding box center [551, 224] width 709 height 21
paste input "2502795"
drag, startPoint x: 261, startPoint y: 221, endPoint x: 165, endPoint y: 234, distance: 96.5
click at [170, 234] on form "Step 1 of 2 Claim details Provider Name Reliance Family Clinics (RFC) - Abuja H…" at bounding box center [552, 281] width 836 height 446
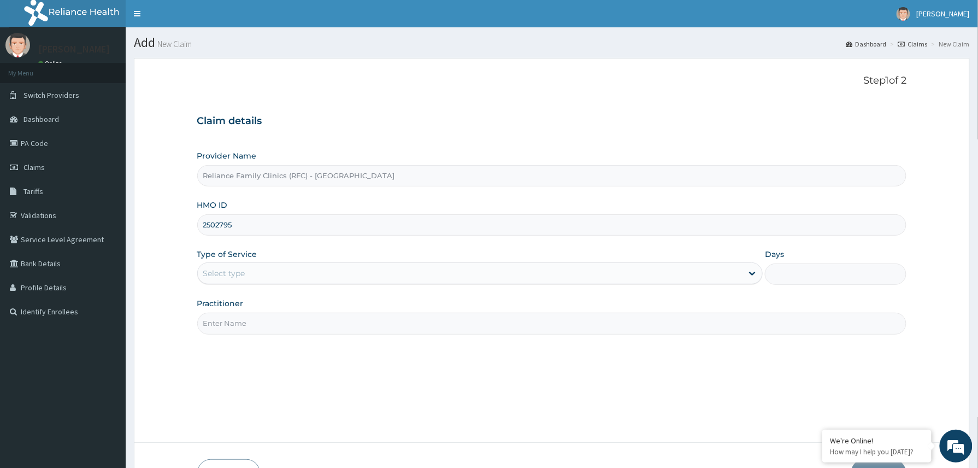
paste input "ANS/10011/A"
type input "ANS/10011/A"
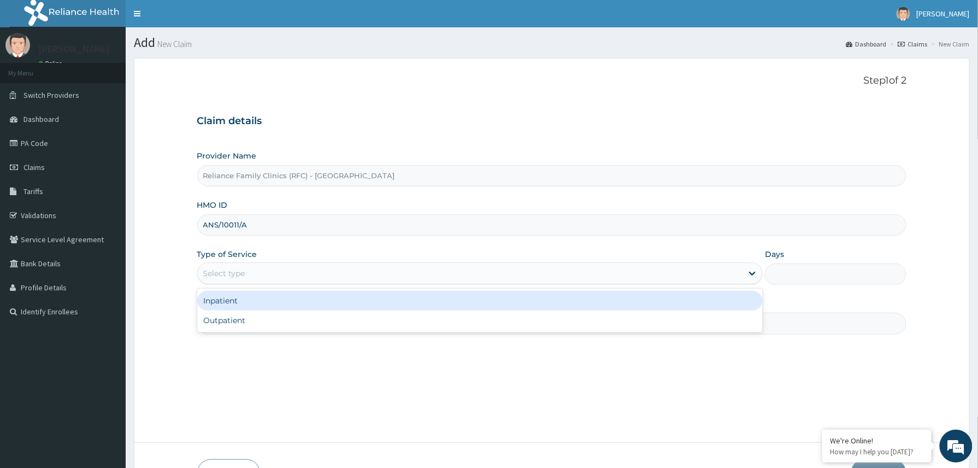
drag, startPoint x: 244, startPoint y: 281, endPoint x: 243, endPoint y: 312, distance: 31.7
click at [244, 282] on div "Select type" at bounding box center [470, 272] width 545 height 17
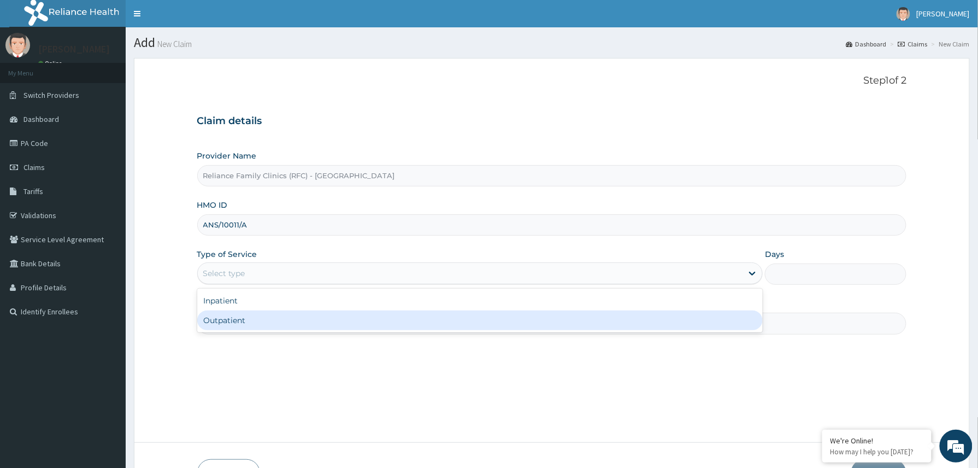
click at [239, 322] on div "Outpatient" at bounding box center [480, 320] width 566 height 20
type input "1"
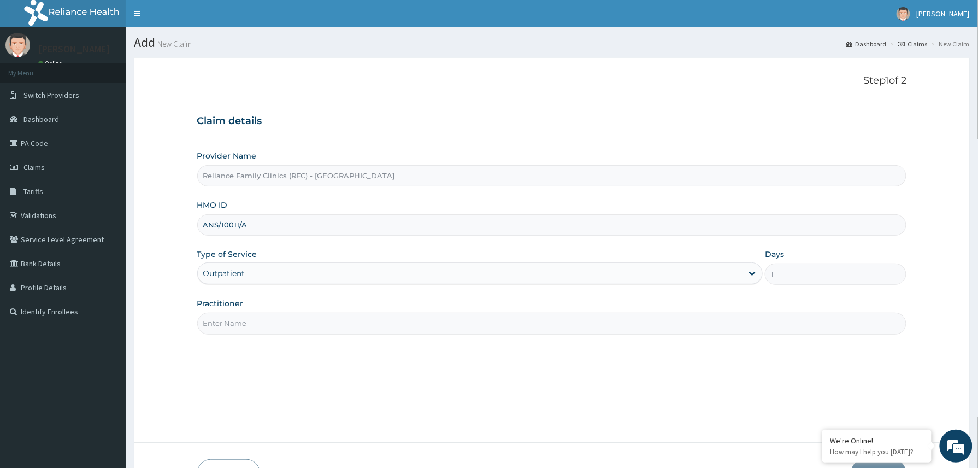
drag, startPoint x: 241, startPoint y: 322, endPoint x: 258, endPoint y: 327, distance: 18.0
click at [241, 322] on input "Practitioner" at bounding box center [551, 322] width 709 height 21
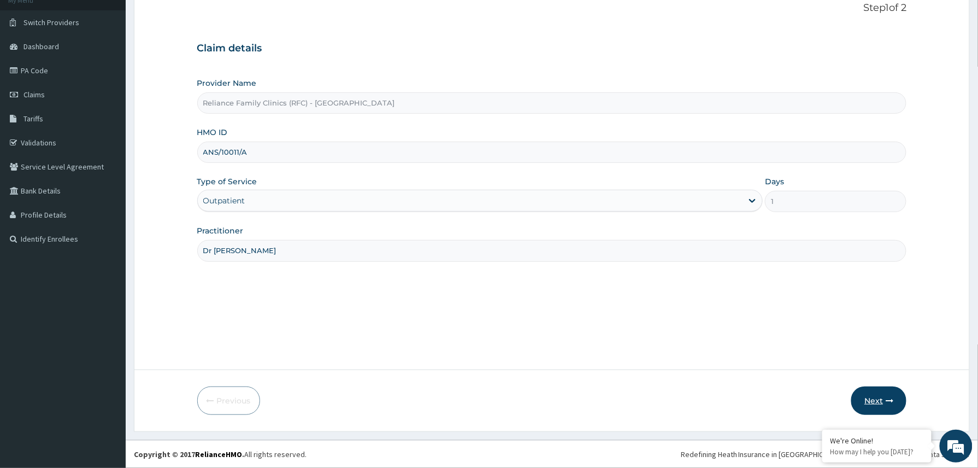
type input "Dr [PERSON_NAME]"
click at [879, 394] on button "Next" at bounding box center [878, 400] width 55 height 28
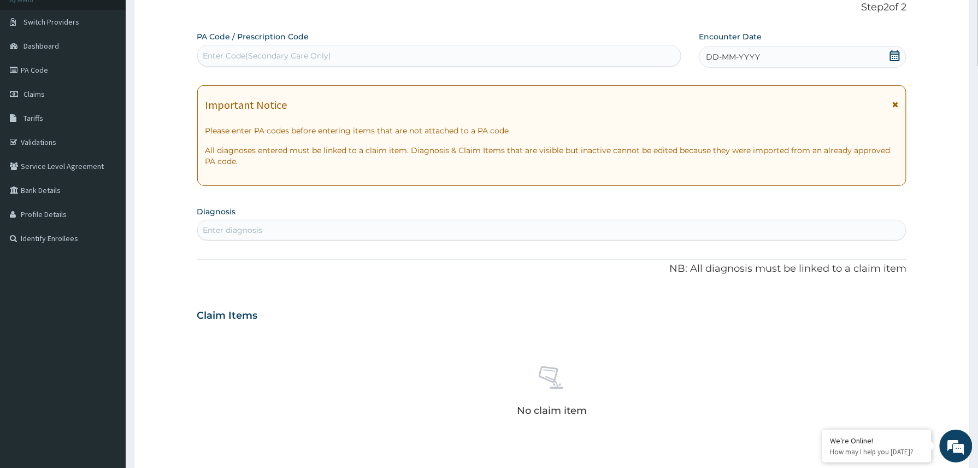
click at [796, 46] on div "DD-MM-YYYY" at bounding box center [803, 57] width 208 height 22
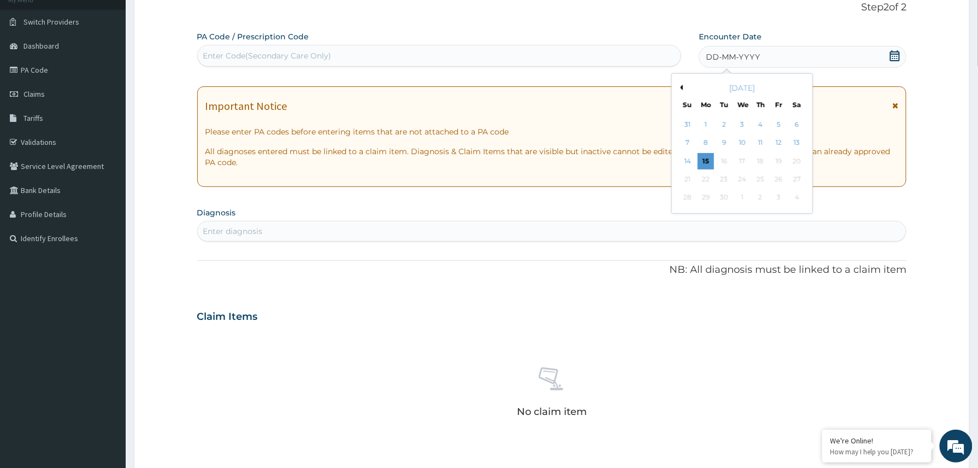
click at [702, 158] on div "15" at bounding box center [705, 161] width 16 height 16
